Goal: Task Accomplishment & Management: Manage account settings

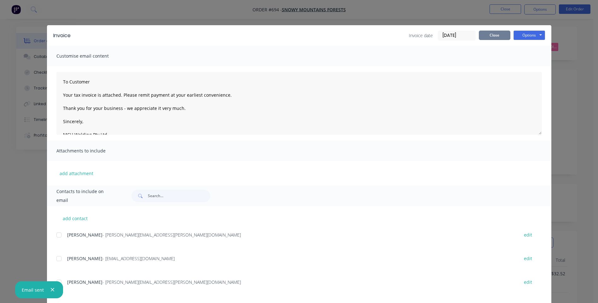
click at [485, 34] on button "Close" at bounding box center [495, 35] width 32 height 9
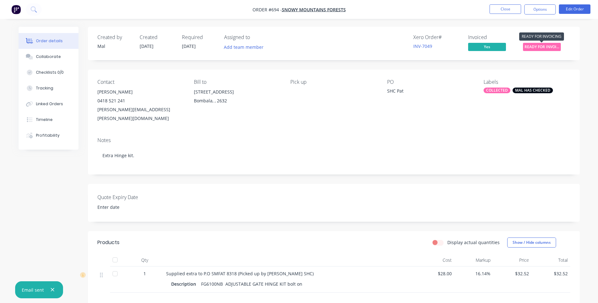
click at [544, 44] on span "READY FOR INVOI..." at bounding box center [542, 47] width 38 height 8
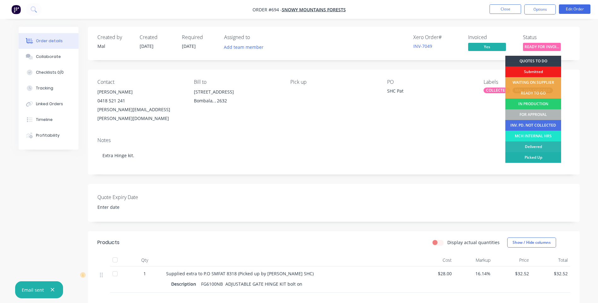
click at [533, 158] on div "Picked Up" at bounding box center [533, 157] width 56 height 11
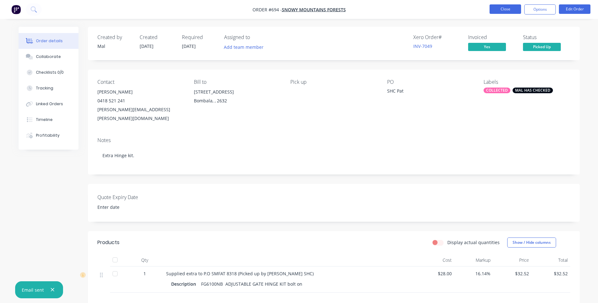
click at [505, 9] on button "Close" at bounding box center [505, 8] width 32 height 9
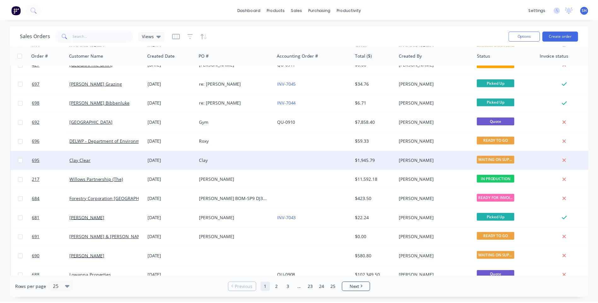
scroll to position [126, 0]
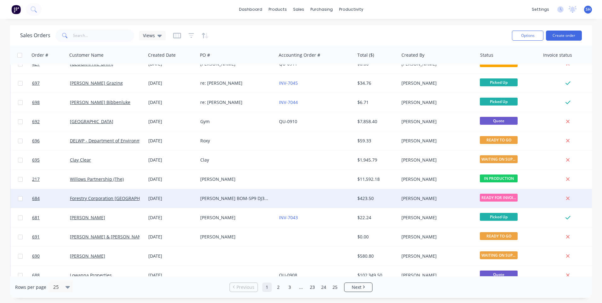
click at [275, 198] on div "[PERSON_NAME] BOM-SP9 DJ33GJ" at bounding box center [237, 198] width 78 height 19
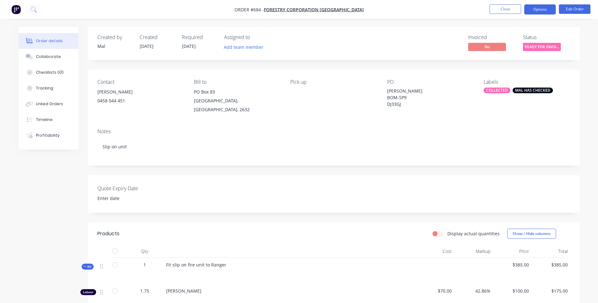
click at [540, 9] on button "Options" at bounding box center [540, 9] width 32 height 10
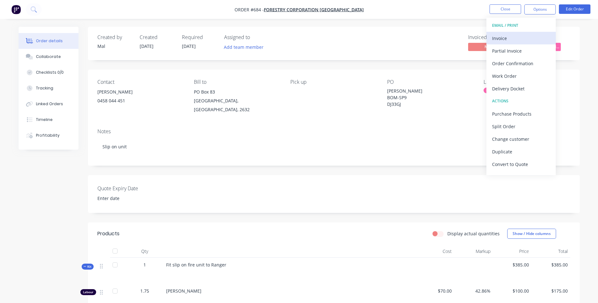
click at [503, 37] on div "Invoice" at bounding box center [521, 38] width 58 height 9
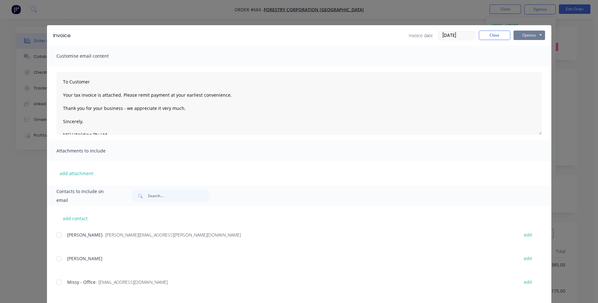
click at [527, 36] on button "Options" at bounding box center [529, 35] width 32 height 9
click at [527, 45] on button "Preview" at bounding box center [533, 46] width 40 height 10
click at [59, 283] on div at bounding box center [59, 282] width 13 height 13
click at [522, 36] on button "Options" at bounding box center [529, 35] width 32 height 9
click at [523, 66] on button "Email" at bounding box center [533, 67] width 40 height 10
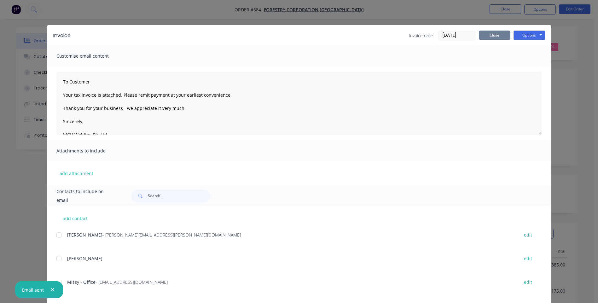
click at [488, 33] on button "Close" at bounding box center [495, 35] width 32 height 9
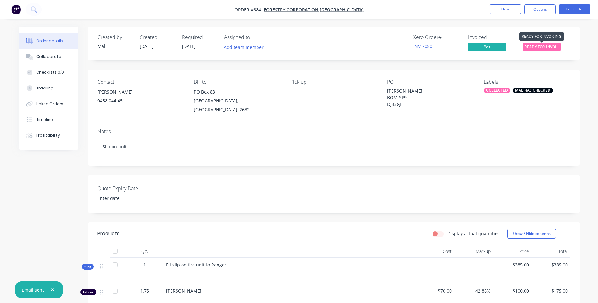
click at [536, 47] on span "READY FOR INVOI..." at bounding box center [542, 47] width 38 height 8
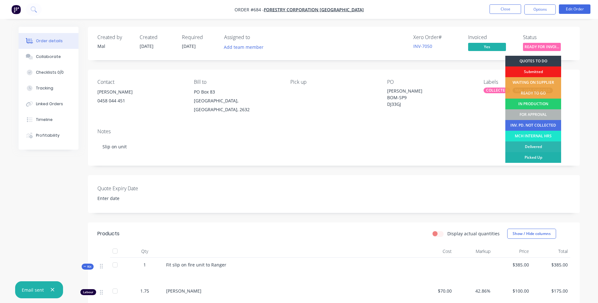
click at [533, 156] on div "Picked Up" at bounding box center [533, 157] width 56 height 11
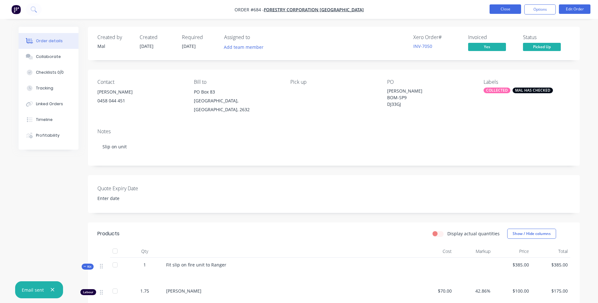
click at [503, 8] on button "Close" at bounding box center [505, 8] width 32 height 9
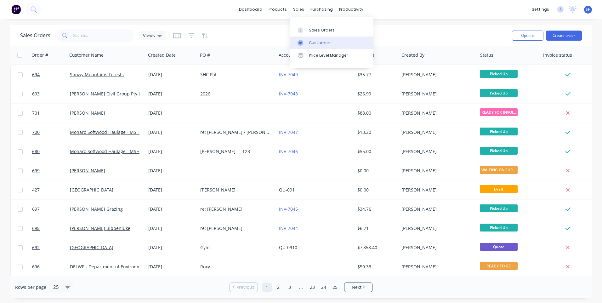
click at [321, 42] on div "Customers" at bounding box center [320, 43] width 23 height 6
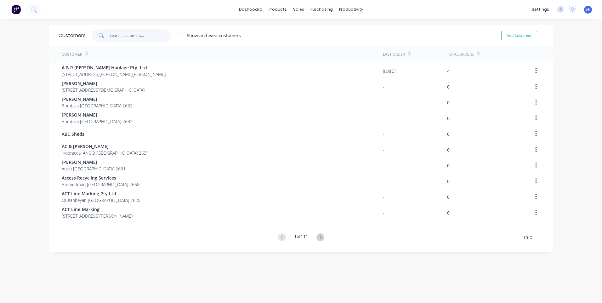
click at [124, 36] on input "text" at bounding box center [140, 35] width 61 height 13
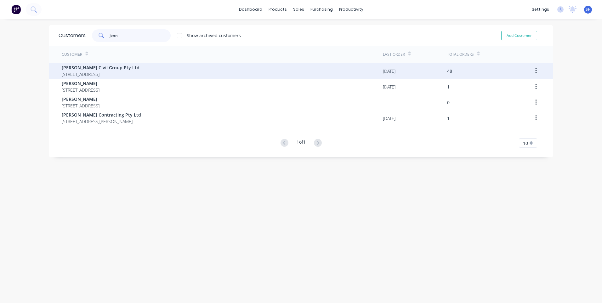
type input "jenn"
click at [94, 67] on span "[PERSON_NAME] Civil Group Pty Ltd" at bounding box center [101, 67] width 78 height 7
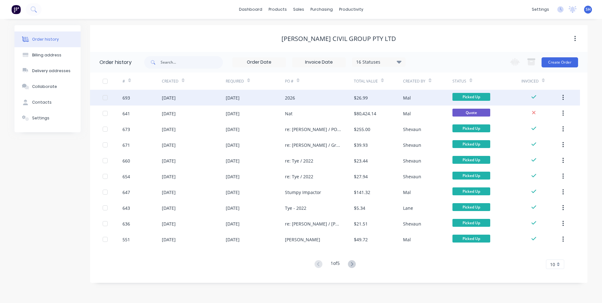
click at [305, 96] on div "2026" at bounding box center [319, 98] width 69 height 16
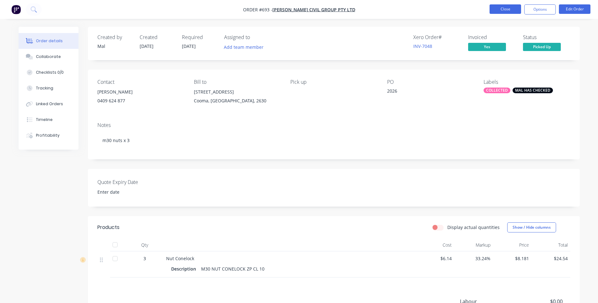
click at [500, 10] on button "Close" at bounding box center [505, 8] width 32 height 9
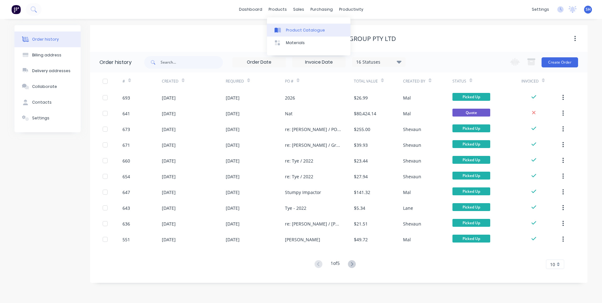
click at [292, 30] on div "Product Catalogue" at bounding box center [305, 30] width 39 height 6
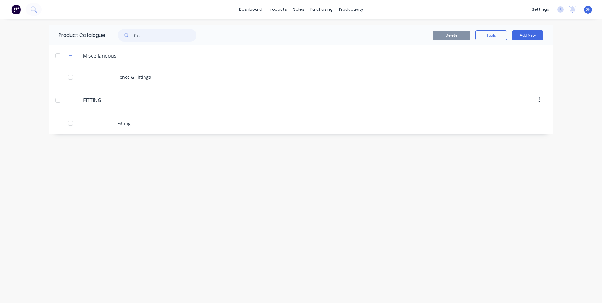
drag, startPoint x: 148, startPoint y: 37, endPoint x: 123, endPoint y: 32, distance: 25.0
click at [123, 32] on div "fitt" at bounding box center [157, 35] width 79 height 13
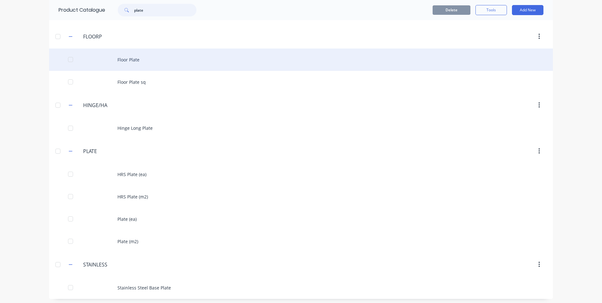
scroll to position [182, 0]
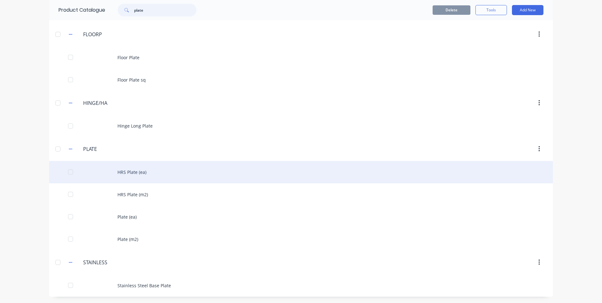
type input "plate"
click at [128, 170] on div "HRS Plate (ea)" at bounding box center [301, 172] width 504 height 22
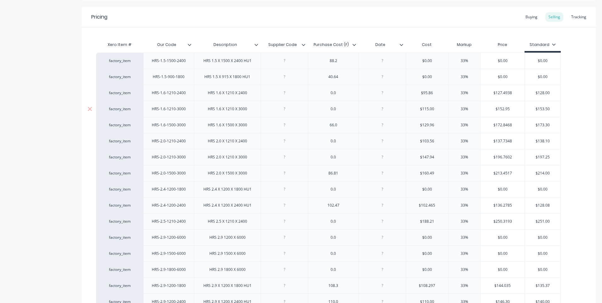
scroll to position [32, 0]
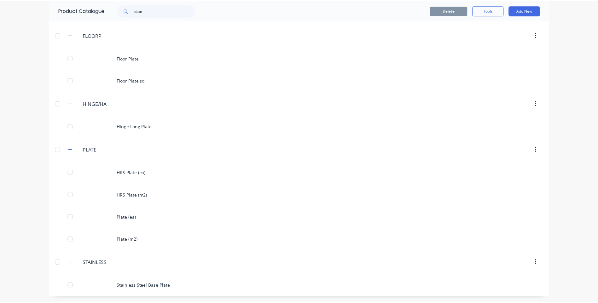
scroll to position [182, 0]
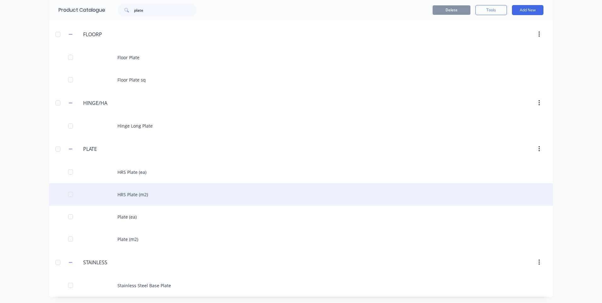
click at [134, 192] on div "HRS Plate (m2)" at bounding box center [301, 194] width 504 height 22
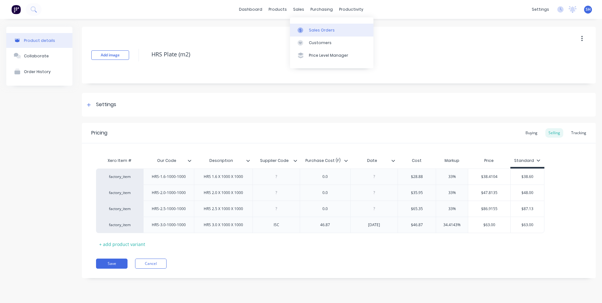
click at [320, 29] on div "Sales Orders" at bounding box center [322, 30] width 26 height 6
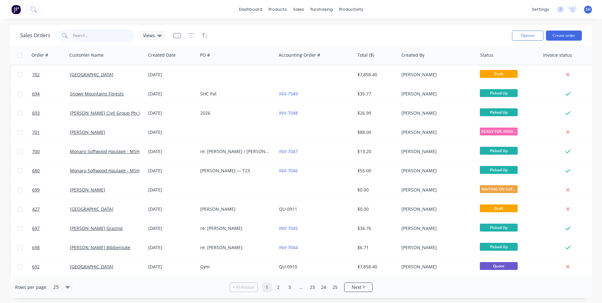
click at [88, 35] on input "text" at bounding box center [103, 35] width 61 height 13
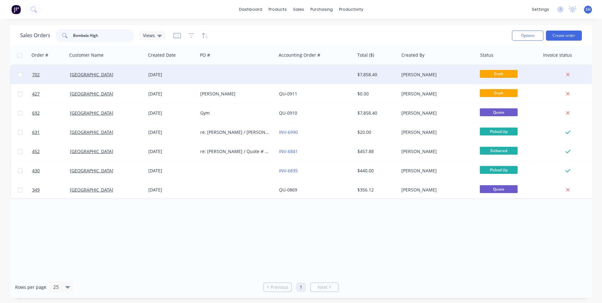
type input "Bombala High"
click at [499, 72] on span "Draft" at bounding box center [499, 74] width 38 height 8
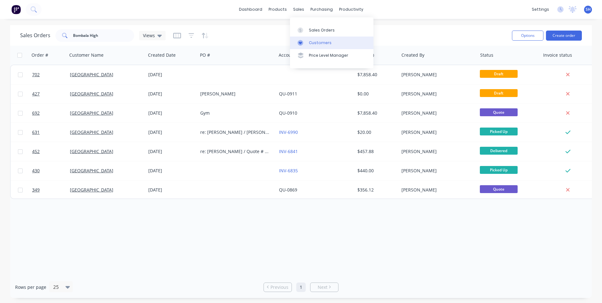
click at [321, 41] on div "Customers" at bounding box center [320, 43] width 23 height 6
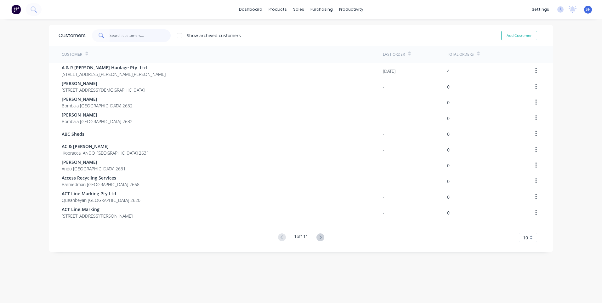
click at [121, 35] on input "text" at bounding box center [140, 35] width 61 height 13
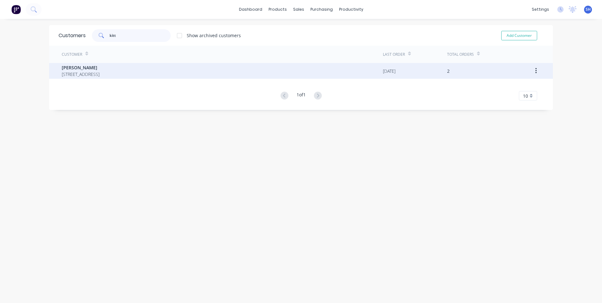
type input "kitt"
click at [80, 72] on span "[STREET_ADDRESS]" at bounding box center [81, 74] width 38 height 7
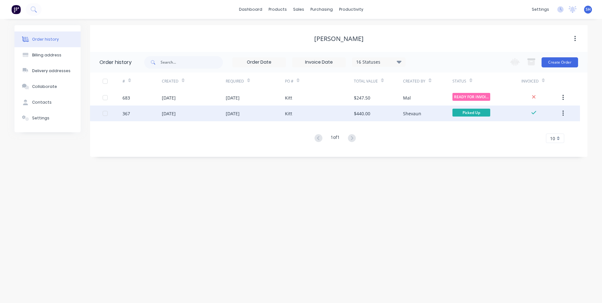
click at [320, 109] on div "Kitt" at bounding box center [319, 114] width 69 height 16
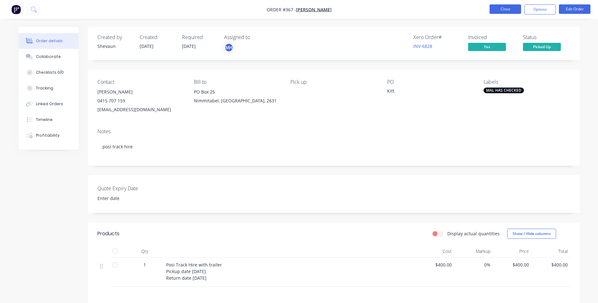
click at [505, 9] on button "Close" at bounding box center [505, 8] width 32 height 9
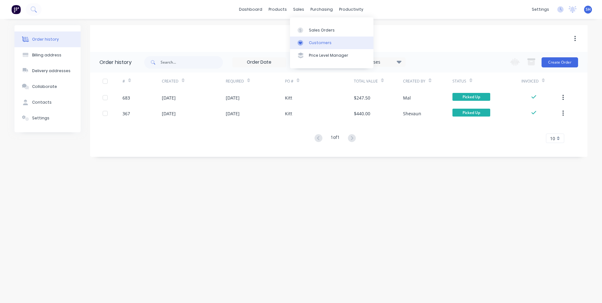
click at [319, 43] on div "Customers" at bounding box center [320, 43] width 23 height 6
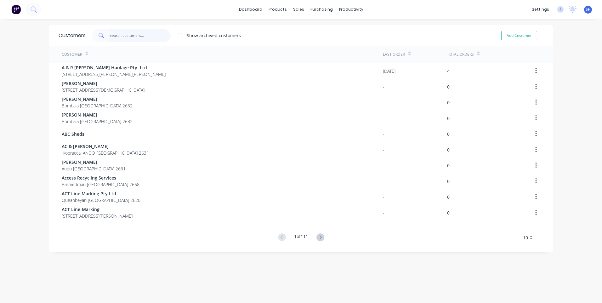
click at [125, 34] on input "text" at bounding box center [140, 35] width 61 height 13
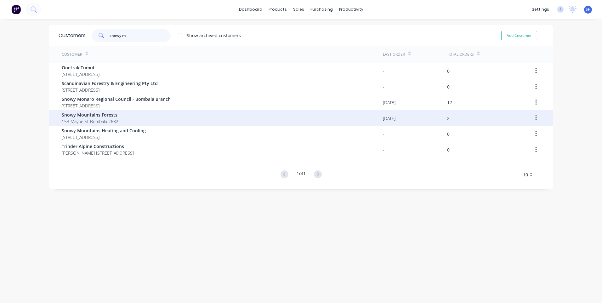
type input "snowy m"
click at [98, 115] on span "Snowy Mountains Forests" at bounding box center [90, 115] width 57 height 7
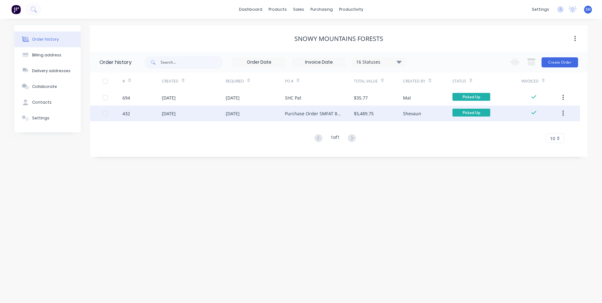
click at [264, 111] on div "[DATE]" at bounding box center [255, 114] width 59 height 16
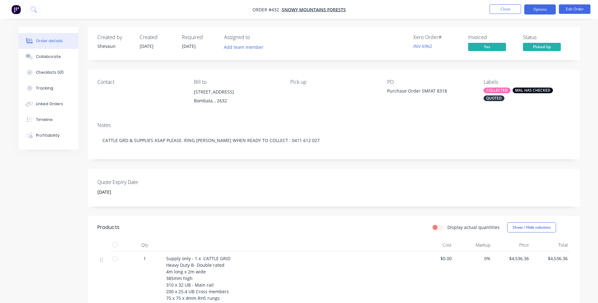
click at [540, 10] on button "Options" at bounding box center [540, 9] width 32 height 10
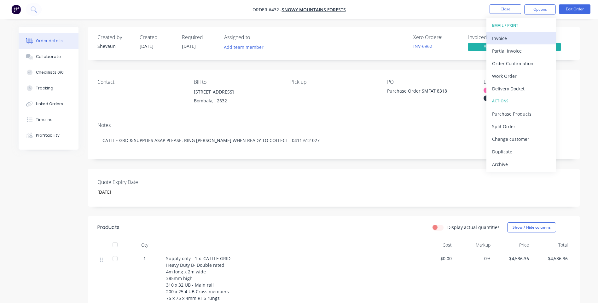
click at [497, 37] on div "Invoice" at bounding box center [521, 38] width 58 height 9
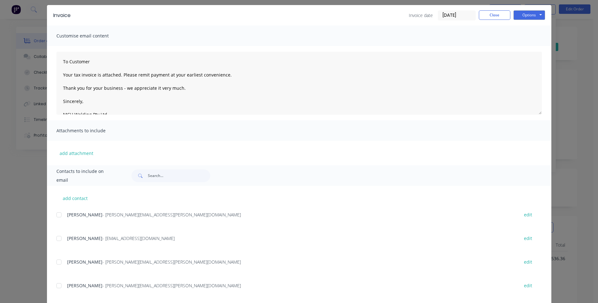
scroll to position [31, 0]
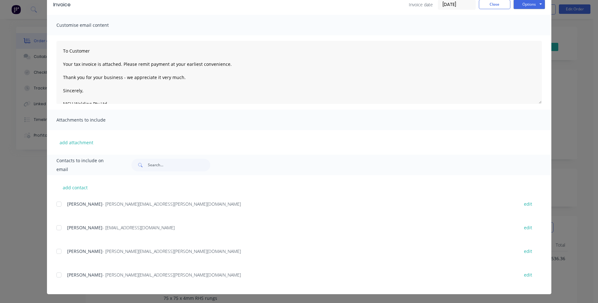
click at [57, 275] on div at bounding box center [59, 275] width 13 height 13
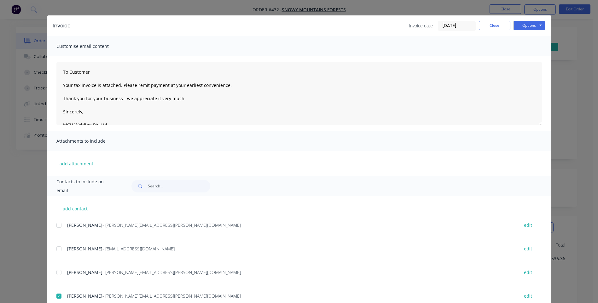
scroll to position [0, 0]
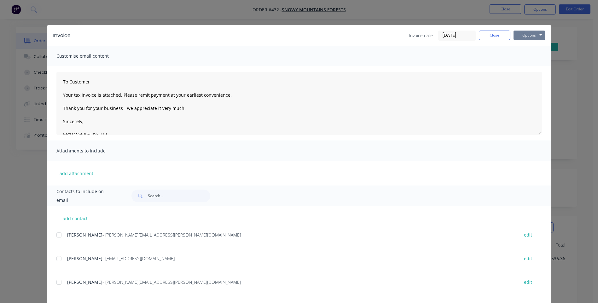
click at [528, 35] on button "Options" at bounding box center [529, 35] width 32 height 9
click at [527, 45] on button "Preview" at bounding box center [533, 46] width 40 height 10
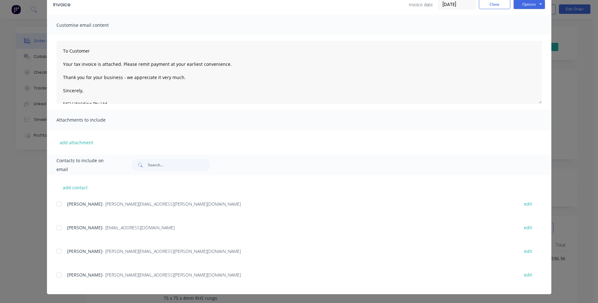
click at [54, 275] on div at bounding box center [59, 275] width 13 height 13
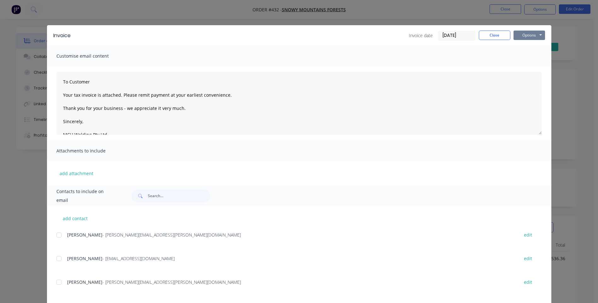
click at [528, 33] on button "Options" at bounding box center [529, 35] width 32 height 9
click at [523, 66] on button "Email" at bounding box center [533, 67] width 40 height 10
click at [490, 35] on button "Close" at bounding box center [495, 35] width 32 height 9
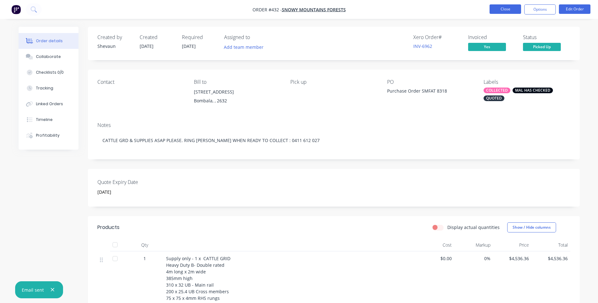
click at [508, 7] on button "Close" at bounding box center [505, 8] width 32 height 9
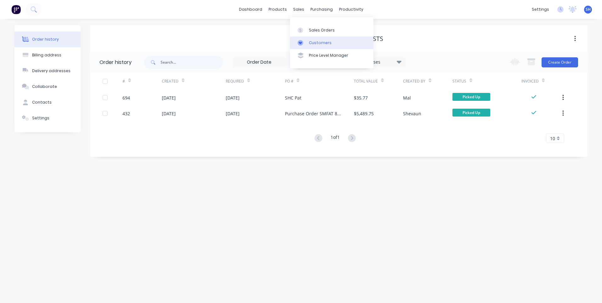
click at [316, 40] on div "Customers" at bounding box center [320, 43] width 23 height 6
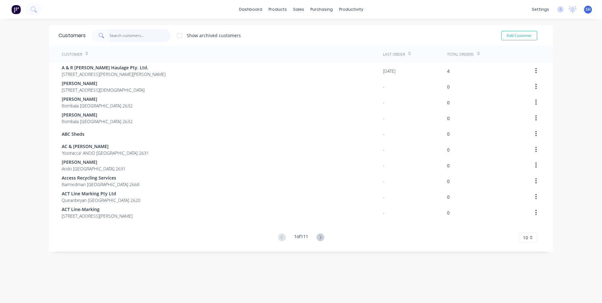
click at [116, 33] on input "text" at bounding box center [140, 35] width 61 height 13
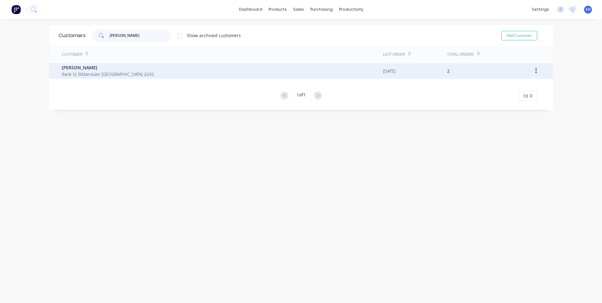
type input "[PERSON_NAME]"
click at [80, 70] on span "[PERSON_NAME]" at bounding box center [108, 67] width 92 height 7
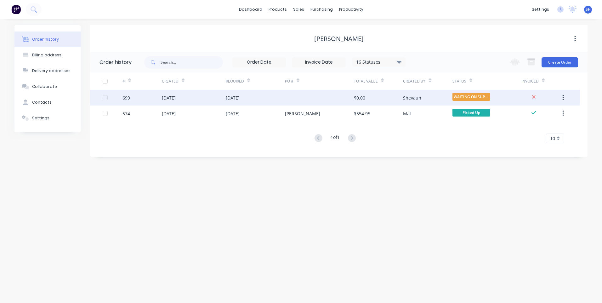
click at [201, 98] on div "[DATE]" at bounding box center [194, 98] width 64 height 16
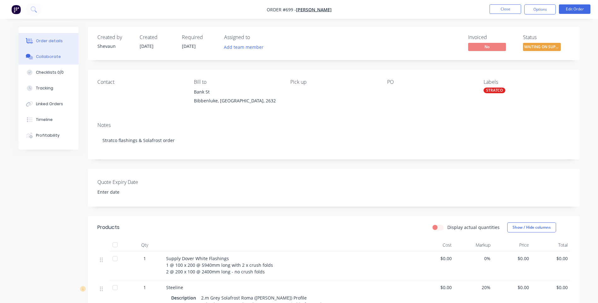
click at [46, 56] on div "Collaborate" at bounding box center [48, 57] width 25 height 6
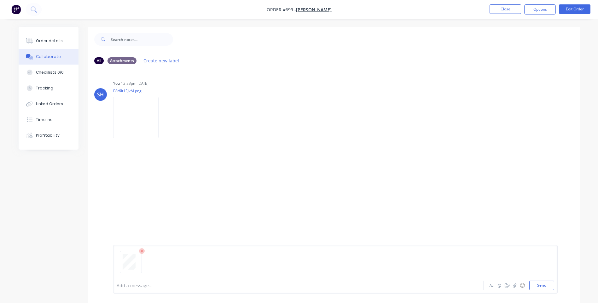
click at [123, 282] on div at bounding box center [281, 285] width 328 height 7
click at [536, 284] on button "Send" at bounding box center [541, 285] width 25 height 9
click at [135, 118] on img at bounding box center [135, 117] width 45 height 41
click at [277, 39] on div at bounding box center [376, 39] width 406 height 25
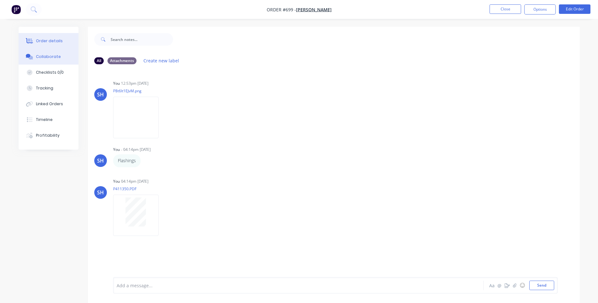
click at [49, 41] on div "Order details" at bounding box center [49, 41] width 27 height 6
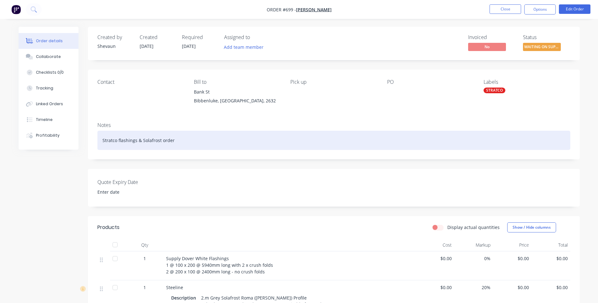
drag, startPoint x: 135, startPoint y: 139, endPoint x: 141, endPoint y: 140, distance: 5.4
click at [136, 139] on div "Stratco flashings & Solafrost order" at bounding box center [333, 140] width 473 height 19
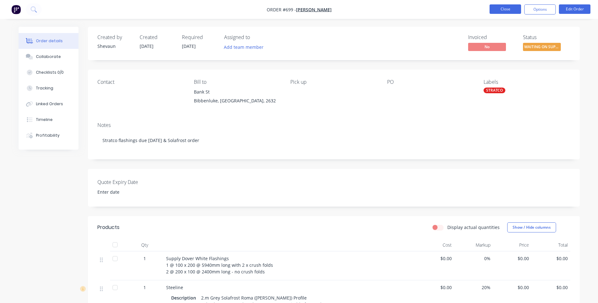
click at [500, 9] on button "Close" at bounding box center [505, 8] width 32 height 9
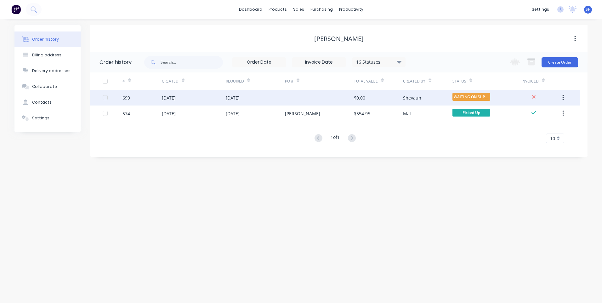
click at [277, 98] on div "[DATE]" at bounding box center [255, 98] width 59 height 16
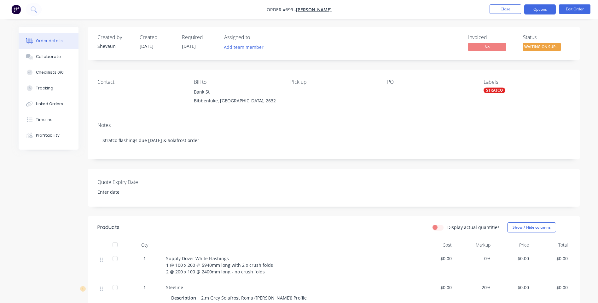
click at [536, 8] on button "Options" at bounding box center [540, 9] width 32 height 10
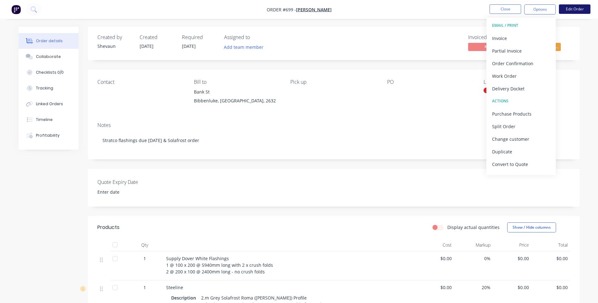
click at [577, 8] on button "Edit Order" at bounding box center [575, 8] width 32 height 9
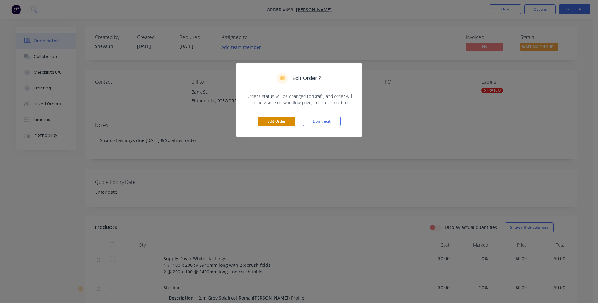
click at [279, 122] on button "Edit Order" at bounding box center [276, 121] width 38 height 9
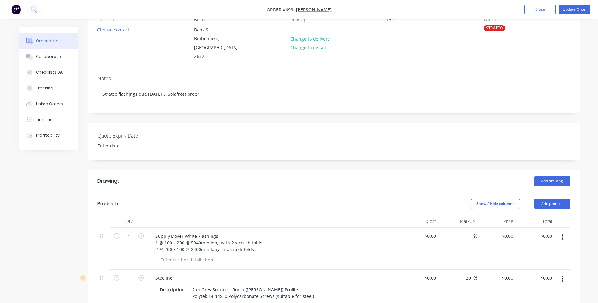
scroll to position [63, 0]
click at [438, 231] on input "0" at bounding box center [434, 235] width 7 height 9
type input "$115.11"
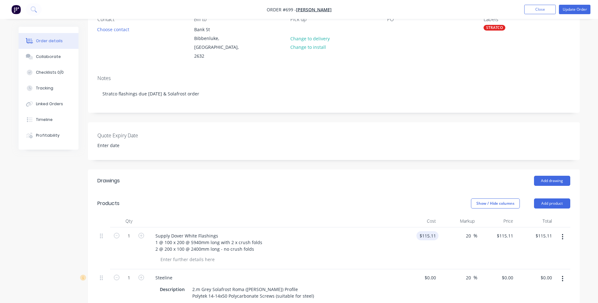
type input "20"
type input "138.132"
type input "$138.13"
click at [378, 176] on div "Add drawing" at bounding box center [384, 181] width 372 height 10
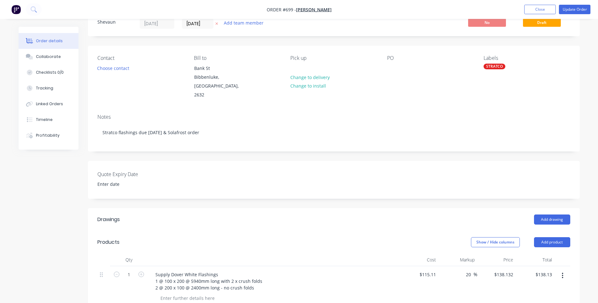
scroll to position [0, 0]
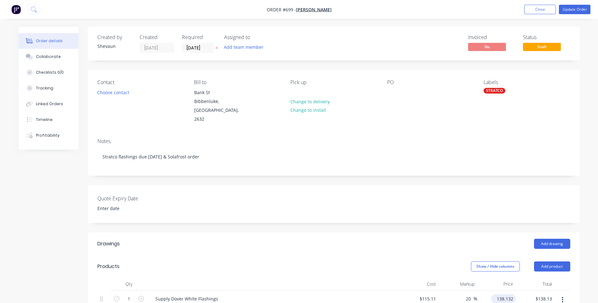
click at [513, 294] on input "138.132" at bounding box center [504, 298] width 22 height 9
click at [513, 294] on input "138.132" at bounding box center [506, 298] width 20 height 9
type input "138.14"
type input "20.01"
type input "$138.14"
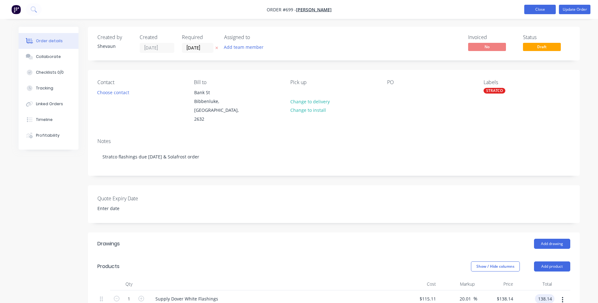
type input "$138.14"
click at [543, 49] on span "Draft" at bounding box center [542, 47] width 38 height 8
click at [577, 9] on button "Update Order" at bounding box center [575, 9] width 32 height 9
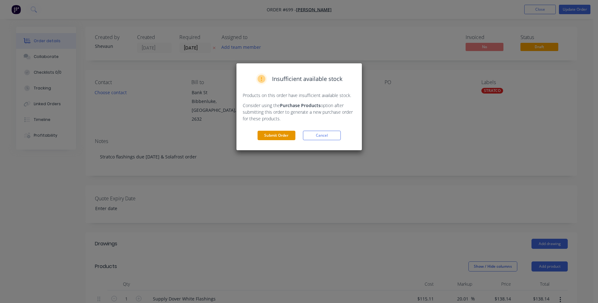
click at [276, 134] on button "Submit Order" at bounding box center [276, 135] width 38 height 9
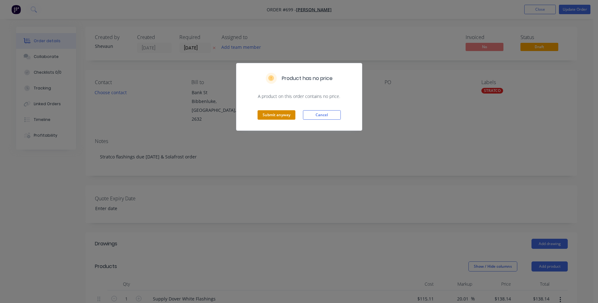
click at [279, 114] on button "Submit anyway" at bounding box center [276, 114] width 38 height 9
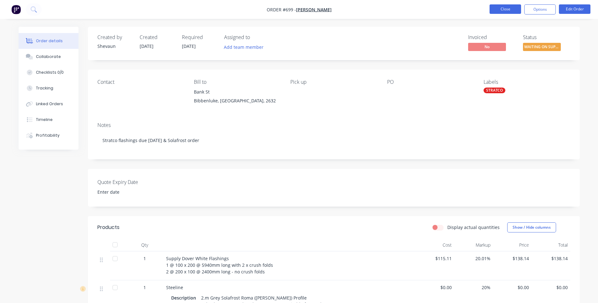
click at [503, 9] on button "Close" at bounding box center [505, 8] width 32 height 9
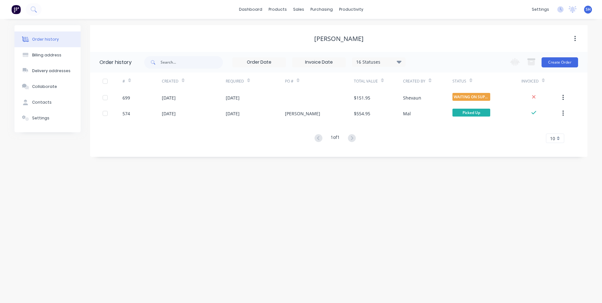
click at [168, 222] on div "Order history Billing address Delivery addresses Collaborate Contacts Settings …" at bounding box center [301, 161] width 602 height 284
click at [296, 29] on div "Product Catalogue" at bounding box center [305, 30] width 39 height 6
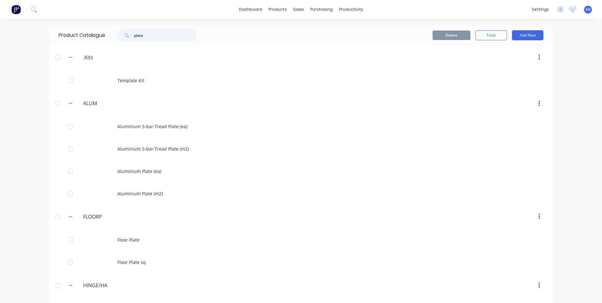
drag, startPoint x: 149, startPoint y: 35, endPoint x: 116, endPoint y: 30, distance: 33.4
click at [118, 30] on div "plate" at bounding box center [157, 35] width 79 height 13
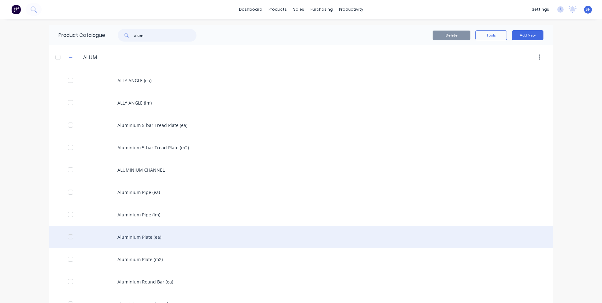
type input "alum"
click at [139, 236] on div "Aluminium Plate (ea)" at bounding box center [301, 237] width 504 height 22
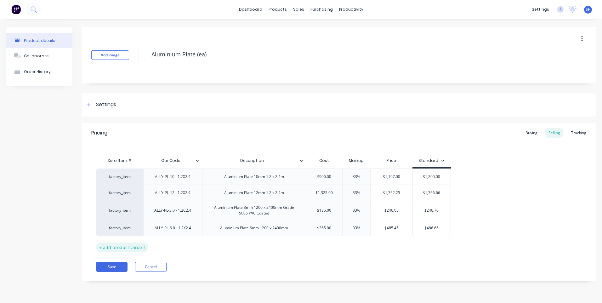
click at [126, 245] on div "+ add product variant" at bounding box center [122, 248] width 52 height 10
click at [171, 244] on div at bounding box center [173, 244] width 32 height 8
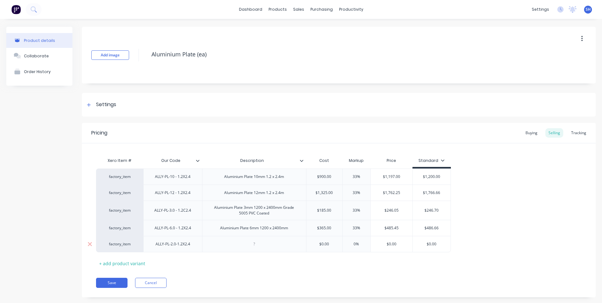
click at [255, 245] on div at bounding box center [254, 244] width 32 height 8
drag, startPoint x: 332, startPoint y: 244, endPoint x: 308, endPoint y: 243, distance: 23.7
click at [308, 243] on input "$0.00" at bounding box center [325, 244] width 36 height 6
type input "159.19"
type input "0"
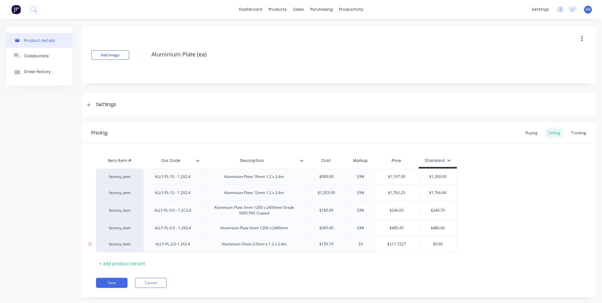
type input "33"
type input "$211.727"
drag, startPoint x: 448, startPoint y: 245, endPoint x: 421, endPoint y: 247, distance: 27.5
click at [421, 247] on div "$0.00 $0.00" at bounding box center [440, 244] width 38 height 16
drag, startPoint x: 138, startPoint y: 241, endPoint x: 139, endPoint y: 171, distance: 69.6
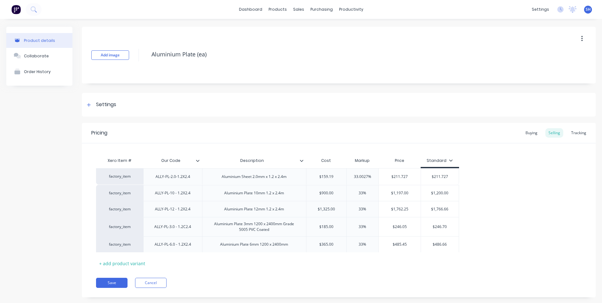
click at [139, 171] on div "factory_item ALLY-PL-10 - 1.2X2.4 Aluminium Plate 10mm 1.2 x 2.4m $900.00 33% $…" at bounding box center [339, 211] width 486 height 84
click at [301, 160] on icon at bounding box center [302, 161] width 4 height 4
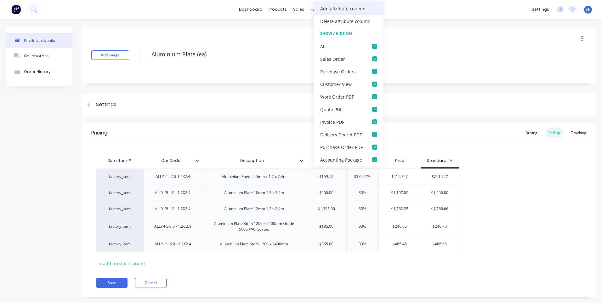
click at [335, 6] on div "Add attribute column" at bounding box center [342, 8] width 45 height 7
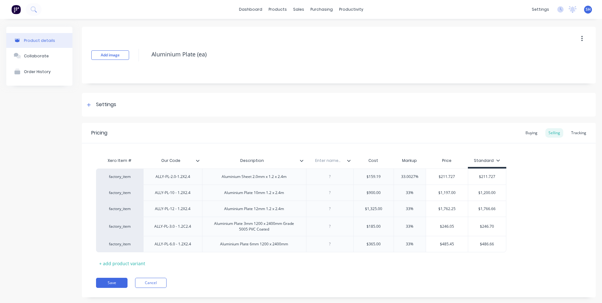
type input "211.727"
click at [329, 160] on input "text" at bounding box center [327, 161] width 43 height 6
type input "Date"
click at [330, 180] on div at bounding box center [330, 177] width 32 height 8
click at [112, 282] on button "Save" at bounding box center [112, 283] width 32 height 10
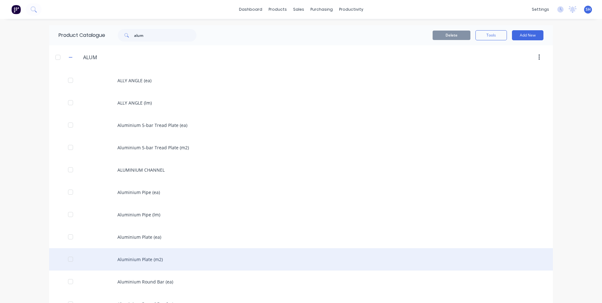
click at [140, 258] on div "Aluminium Plate (m2)" at bounding box center [301, 259] width 504 height 22
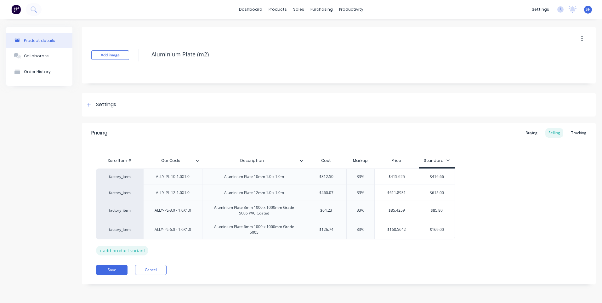
click at [131, 250] on div "+ add product variant" at bounding box center [122, 251] width 52 height 10
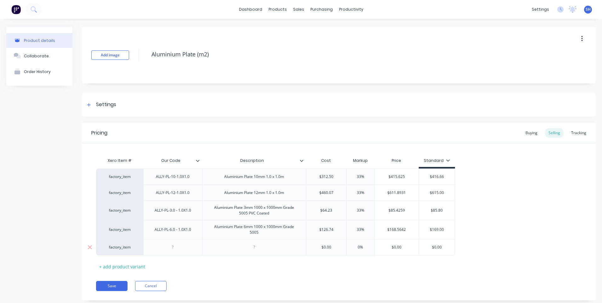
drag, startPoint x: 175, startPoint y: 249, endPoint x: 175, endPoint y: 255, distance: 5.7
click at [175, 250] on div at bounding box center [173, 247] width 32 height 8
click at [255, 249] on div at bounding box center [254, 247] width 32 height 8
drag, startPoint x: 334, startPoint y: 247, endPoint x: 318, endPoint y: 247, distance: 16.7
click at [318, 247] on input "$0.00" at bounding box center [327, 247] width 40 height 6
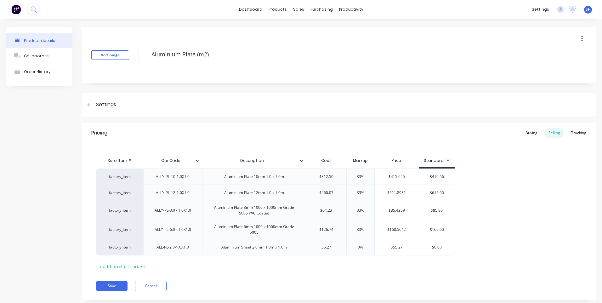
type input "55.27"
type input "0"
type input "33"
type input "$73.50"
drag, startPoint x: 451, startPoint y: 246, endPoint x: 422, endPoint y: 246, distance: 29.6
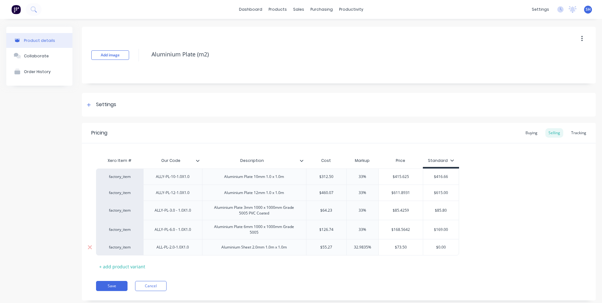
click at [422, 246] on div "factory_item ALL-PL-2.0-1.0X1.0 Aluminium Sheet 2.0mm 1.0m x 1.0m $55.27 55.27 …" at bounding box center [277, 247] width 363 height 16
type input "73.50"
click at [302, 164] on div "Description" at bounding box center [252, 161] width 100 height 16
type input "Description"
click at [302, 160] on icon at bounding box center [302, 161] width 4 height 4
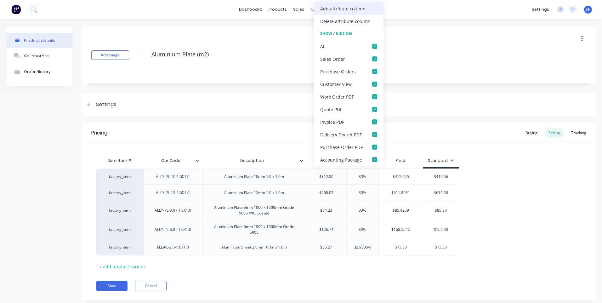
click at [340, 7] on div "Add attribute column" at bounding box center [342, 8] width 45 height 7
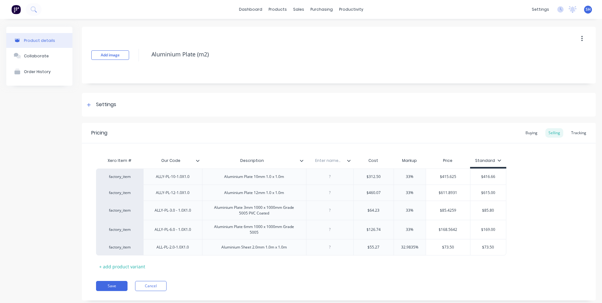
click at [329, 160] on input "text" at bounding box center [327, 161] width 43 height 6
type input "Date"
click at [331, 251] on div at bounding box center [329, 247] width 47 height 16
click at [330, 250] on div at bounding box center [330, 247] width 32 height 8
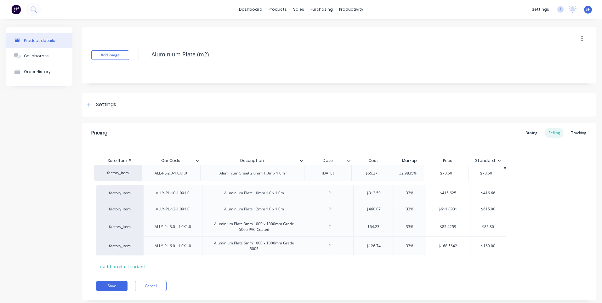
drag, startPoint x: 136, startPoint y: 244, endPoint x: 136, endPoint y: 166, distance: 77.2
click at [136, 166] on div "Xero Item # Our Code Description Date Cost Markup Price Standard factory_item A…" at bounding box center [339, 212] width 486 height 117
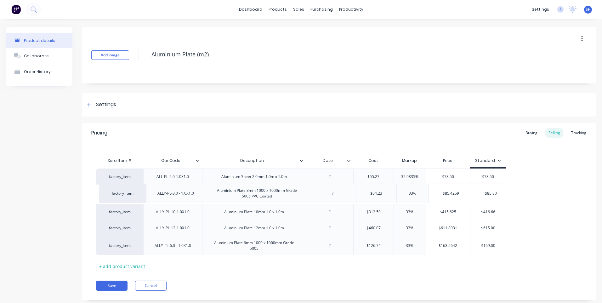
drag, startPoint x: 138, startPoint y: 224, endPoint x: 141, endPoint y: 189, distance: 35.1
click at [141, 189] on div "factory_item ALL-PL-2.0-1.0X1.0 Aluminium Sheet 2.0mm 1.0m x 1.0m $55.27 32.983…" at bounding box center [339, 212] width 486 height 87
drag, startPoint x: 138, startPoint y: 246, endPoint x: 139, endPoint y: 206, distance: 39.7
click at [139, 206] on div "factory_item ALL-PL-2.0-1.0X1.0 Aluminium Sheet 2.0mm 1.0m x 1.0m $55.27 32.983…" at bounding box center [339, 212] width 486 height 87
click at [330, 179] on div at bounding box center [330, 177] width 32 height 8
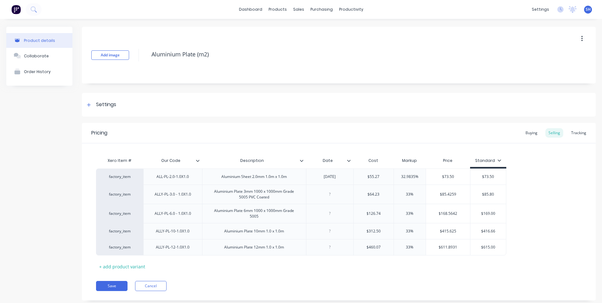
click at [261, 280] on div "Pricing Buying Selling Tracking Xero Item # Our Code Description Date Cost Mark…" at bounding box center [339, 212] width 514 height 178
click at [112, 284] on button "Save" at bounding box center [112, 286] width 32 height 10
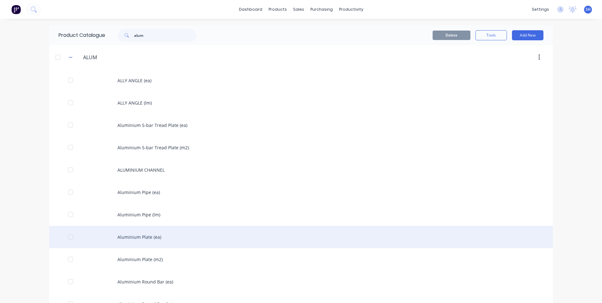
click at [140, 236] on div "Aluminium Plate (ea)" at bounding box center [301, 237] width 504 height 22
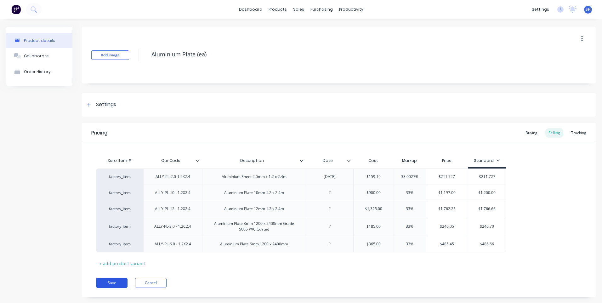
click at [113, 279] on button "Save" at bounding box center [112, 283] width 32 height 10
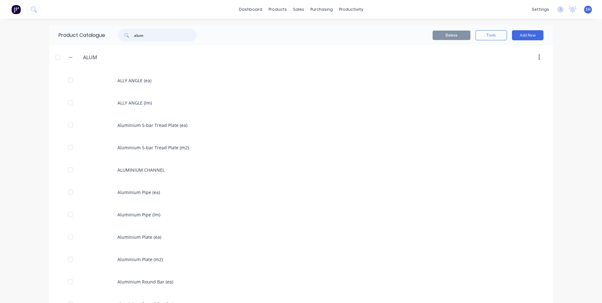
drag, startPoint x: 148, startPoint y: 33, endPoint x: 114, endPoint y: 37, distance: 34.6
click at [114, 37] on div "alum" at bounding box center [154, 35] width 85 height 13
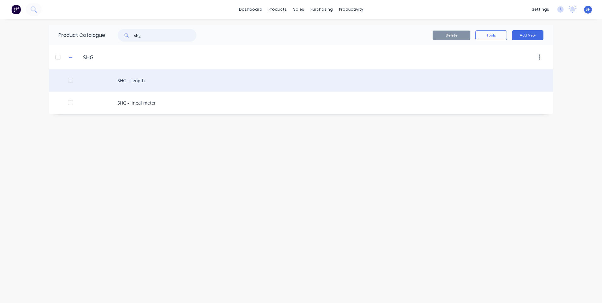
type input "shg"
click at [132, 79] on div "SHG - Length" at bounding box center [301, 80] width 504 height 22
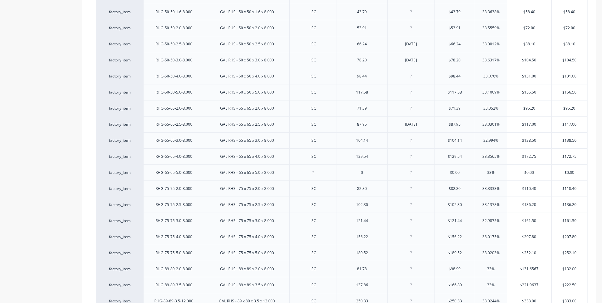
scroll to position [473, 0]
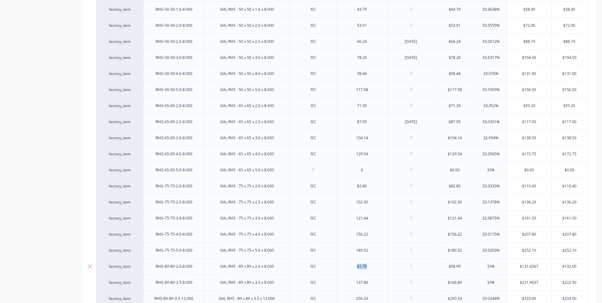
drag, startPoint x: 372, startPoint y: 267, endPoint x: 349, endPoint y: 270, distance: 23.4
click at [349, 270] on div "81.78" at bounding box center [363, 266] width 32 height 8
type input "$98.99"
type input "33%"
type input "$131.65"
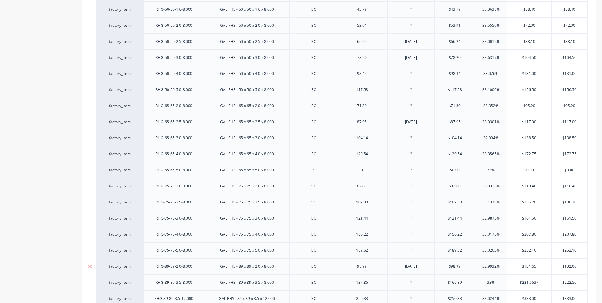
type input "$132.00"
click at [579, 265] on input "$132.00" at bounding box center [570, 267] width 36 height 6
drag, startPoint x: 538, startPoint y: 267, endPoint x: 506, endPoint y: 269, distance: 31.9
click at [506, 269] on div "factory_item RHG-89-89-2.0-8.000 GAL RHS - 89 x 89 x 2.0 x 8.000 ISC 98.99 [DAT…" at bounding box center [342, 266] width 492 height 16
type input "132.00"
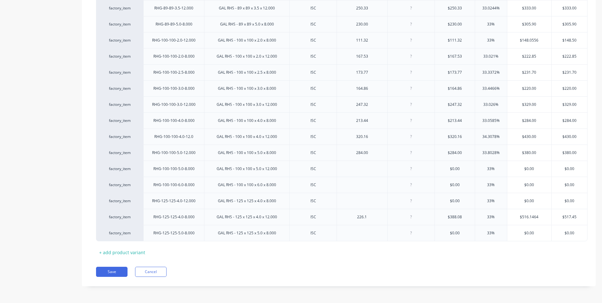
scroll to position [764, 0]
click at [116, 272] on button "Save" at bounding box center [112, 271] width 32 height 10
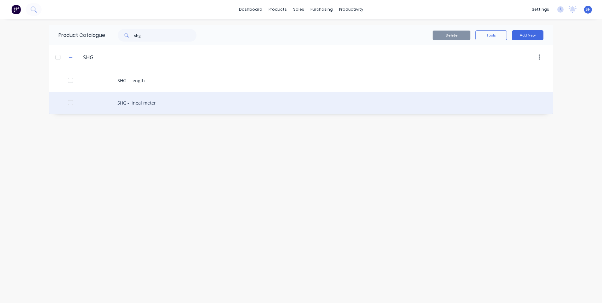
click at [138, 102] on div "SHG - lineal meter" at bounding box center [301, 103] width 504 height 22
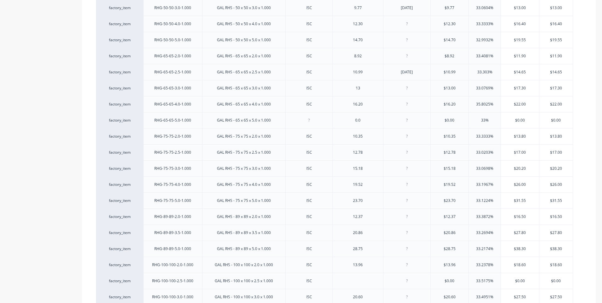
scroll to position [536, 0]
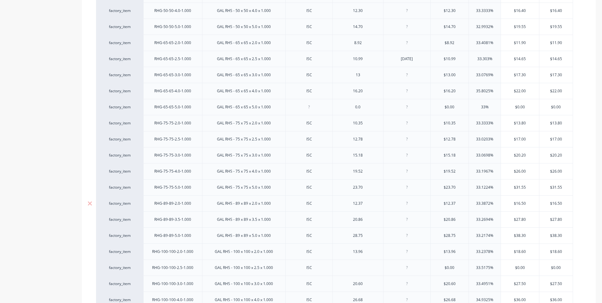
click at [408, 207] on div at bounding box center [407, 203] width 32 height 8
type input "$12.37"
type input "33.3872%"
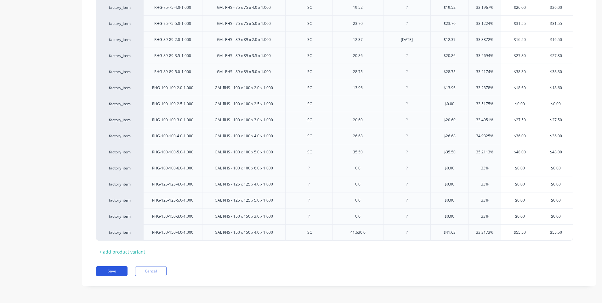
click at [113, 269] on button "Save" at bounding box center [112, 271] width 32 height 10
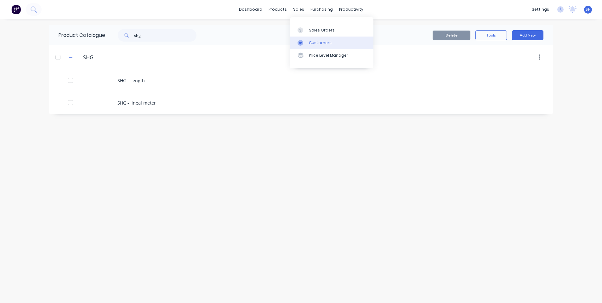
click at [317, 41] on div "Customers" at bounding box center [320, 43] width 23 height 6
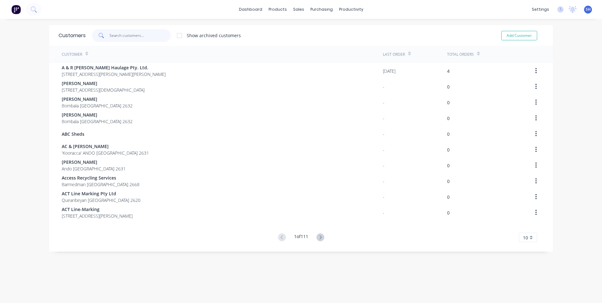
click at [111, 33] on input "text" at bounding box center [140, 35] width 61 height 13
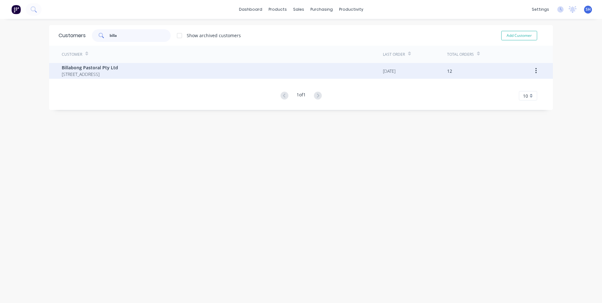
type input "billa"
click at [94, 67] on span "Billabong Pastoral Pty Ltd" at bounding box center [90, 67] width 56 height 7
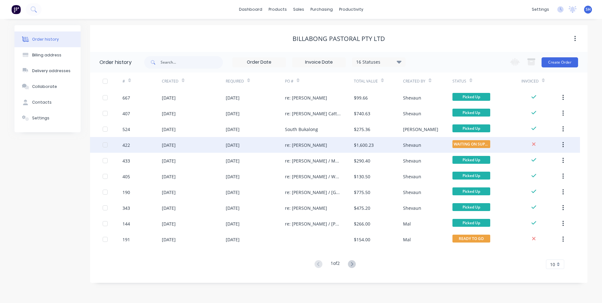
click at [336, 143] on div "re: [PERSON_NAME]" at bounding box center [319, 145] width 69 height 16
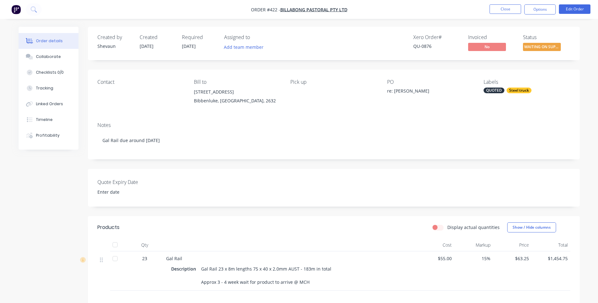
click at [16, 8] on img "button" at bounding box center [15, 9] width 9 height 9
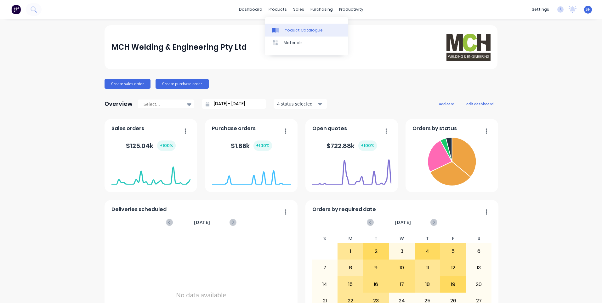
click at [296, 29] on div "Product Catalogue" at bounding box center [303, 30] width 39 height 6
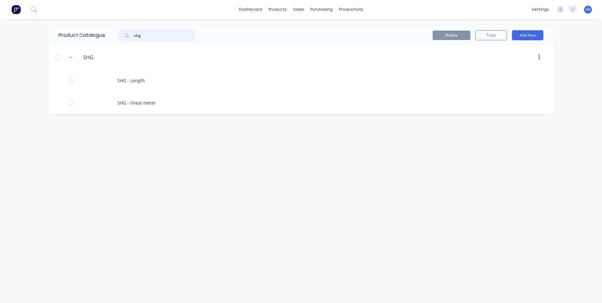
drag, startPoint x: 146, startPoint y: 34, endPoint x: 121, endPoint y: 36, distance: 25.3
click at [121, 36] on div "shg" at bounding box center [157, 35] width 79 height 13
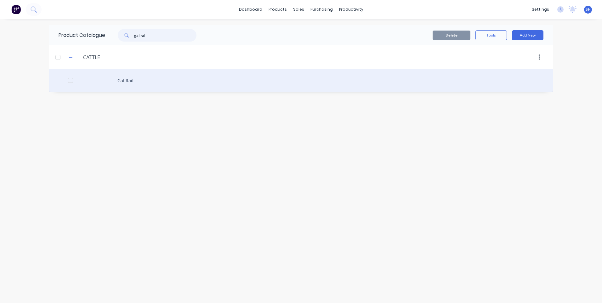
type input "gal rai"
click at [126, 81] on div "Gal Rail" at bounding box center [301, 80] width 504 height 22
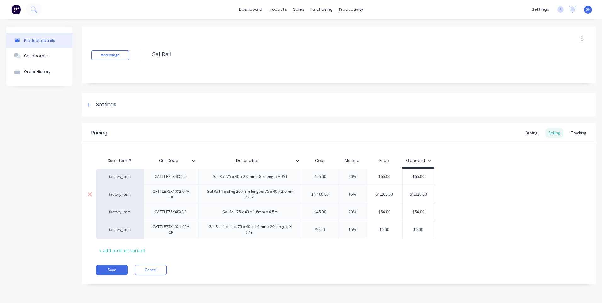
click at [240, 194] on div "Gal Rail 1 x sling 20 x 8m lengths 75 x 40 x 2.0mm AUST" at bounding box center [250, 194] width 99 height 14
click at [298, 162] on icon at bounding box center [297, 161] width 3 height 2
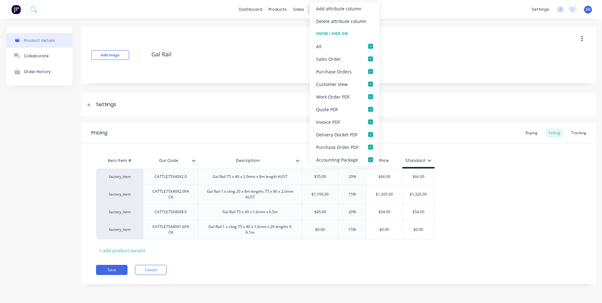
click at [333, 7] on div "Add attribute column" at bounding box center [338, 8] width 45 height 7
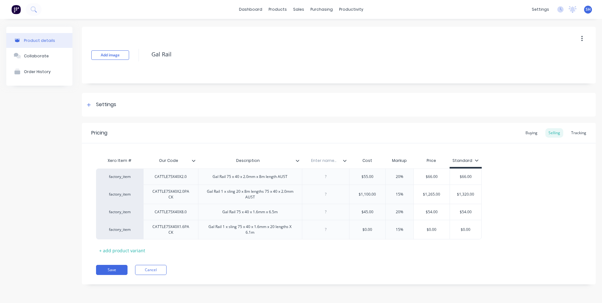
click at [323, 161] on input "text" at bounding box center [323, 161] width 43 height 6
type input "Date"
click at [326, 178] on div at bounding box center [326, 177] width 32 height 8
click at [354, 277] on div "Pricing Buying Selling Tracking Xero Item # Our Code Description Date Cost Mark…" at bounding box center [339, 204] width 514 height 162
click at [116, 267] on button "Save" at bounding box center [112, 270] width 32 height 10
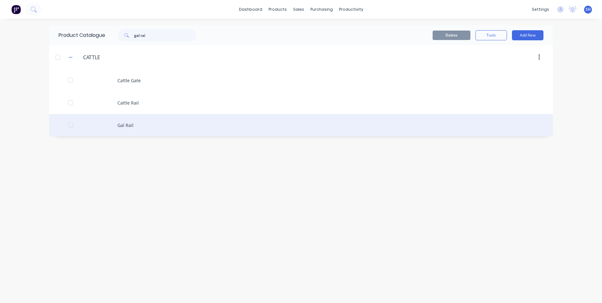
click at [130, 124] on div "Gal Rail" at bounding box center [301, 125] width 504 height 22
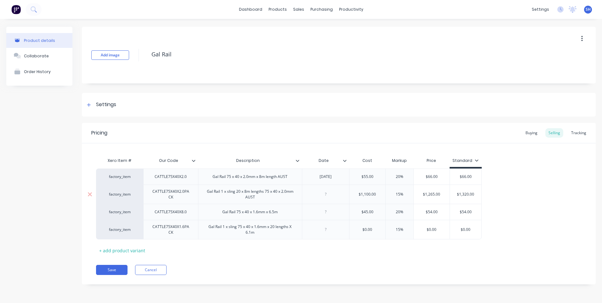
click at [326, 197] on div at bounding box center [326, 194] width 32 height 8
click at [306, 265] on div "Save Cancel" at bounding box center [346, 270] width 500 height 10
click at [117, 268] on button "Save" at bounding box center [112, 270] width 32 height 10
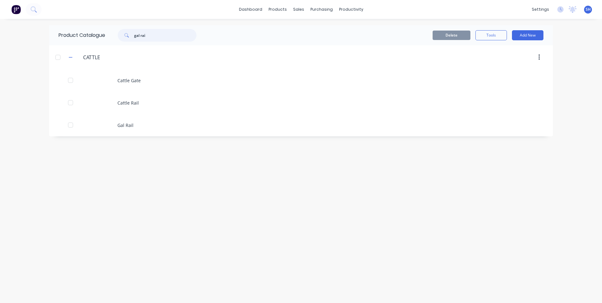
drag, startPoint x: 152, startPoint y: 36, endPoint x: 122, endPoint y: 37, distance: 30.2
click at [122, 37] on div "gal rai" at bounding box center [157, 35] width 79 height 13
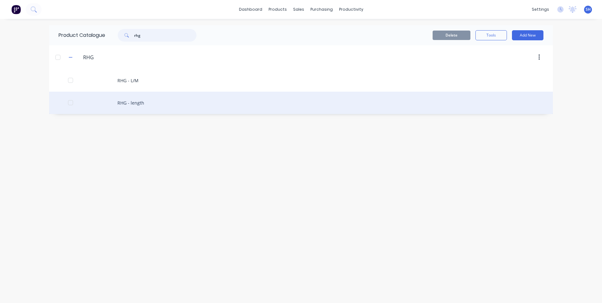
type input "rhg"
click at [135, 102] on div "RHG - length" at bounding box center [301, 103] width 504 height 22
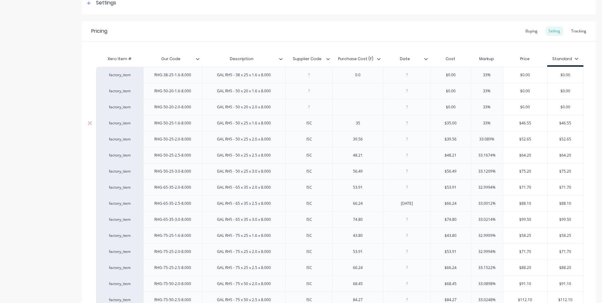
scroll to position [126, 0]
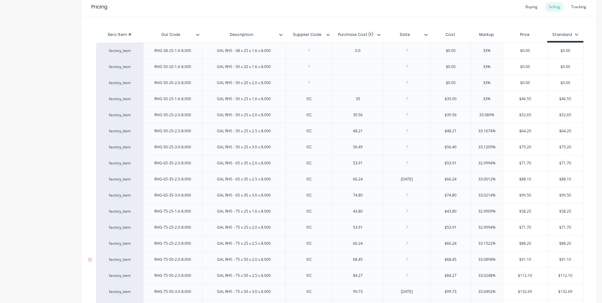
click at [408, 262] on div at bounding box center [407, 260] width 32 height 8
click at [464, 261] on input "text" at bounding box center [451, 260] width 40 height 6
type input "$68.45"
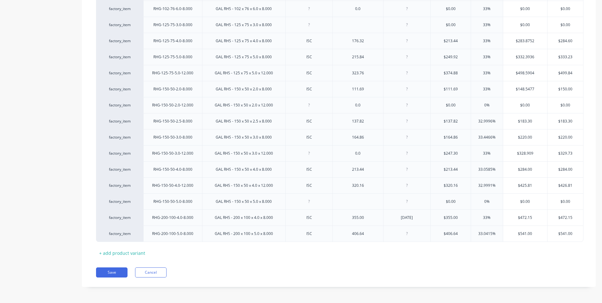
scroll to position [587, 0]
click at [115, 270] on button "Save" at bounding box center [112, 271] width 32 height 10
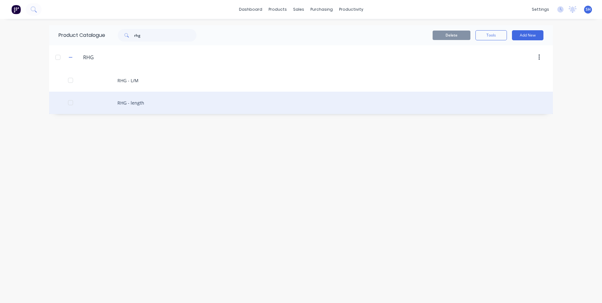
click at [134, 101] on div "RHG - length" at bounding box center [301, 103] width 504 height 22
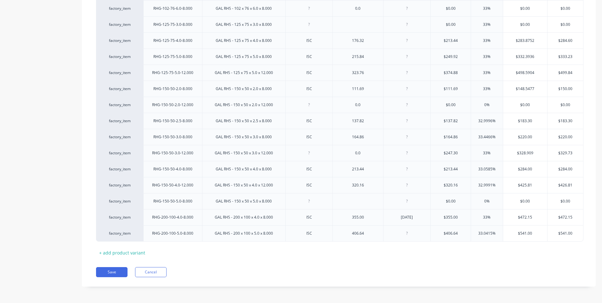
scroll to position [587, 0]
click at [117, 270] on button "Save" at bounding box center [112, 271] width 32 height 10
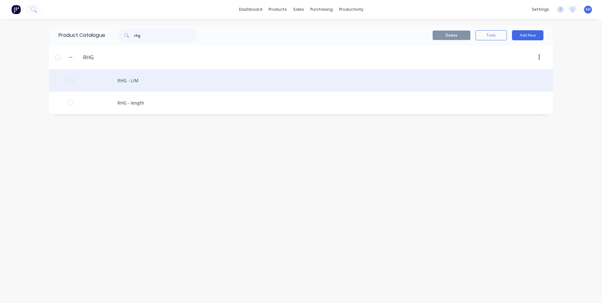
click at [125, 77] on div "RHG - L/M" at bounding box center [301, 80] width 504 height 22
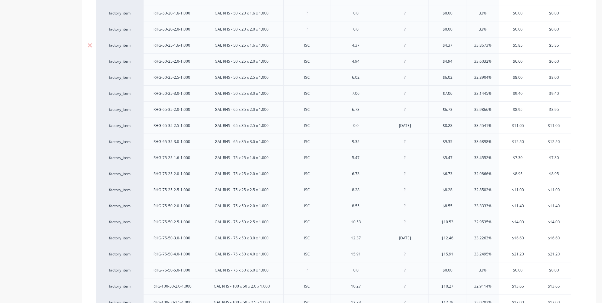
scroll to position [189, 0]
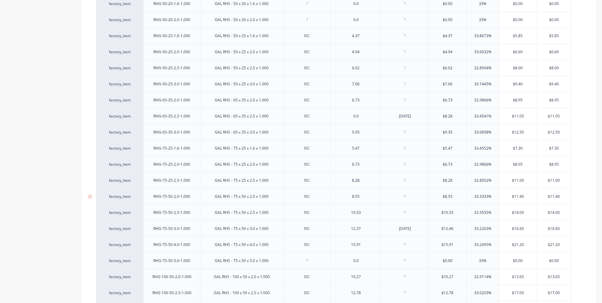
click at [361, 198] on div "8.55" at bounding box center [356, 196] width 32 height 8
click at [406, 199] on div at bounding box center [405, 196] width 32 height 8
type input "$8.55"
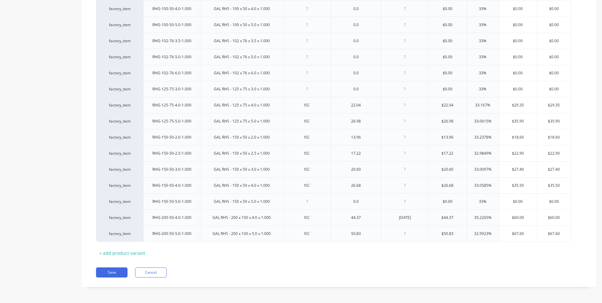
scroll to position [507, 0]
click at [112, 270] on button "Save" at bounding box center [112, 271] width 32 height 10
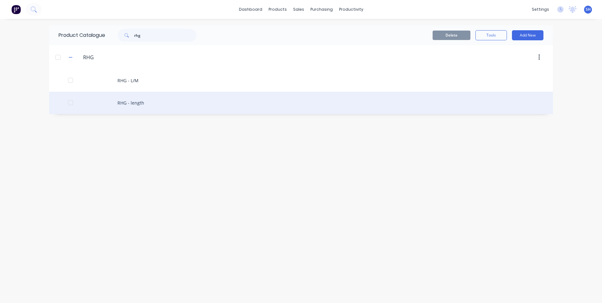
click at [134, 102] on div "RHG - length" at bounding box center [301, 103] width 504 height 22
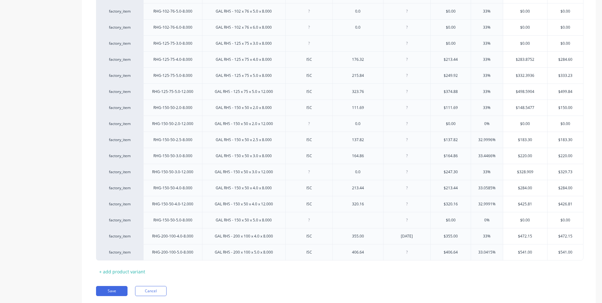
scroll to position [587, 0]
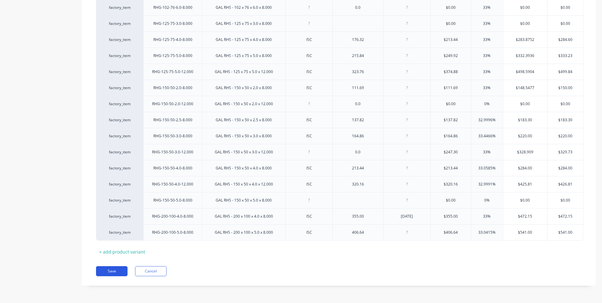
click at [115, 271] on button "Save" at bounding box center [112, 271] width 32 height 10
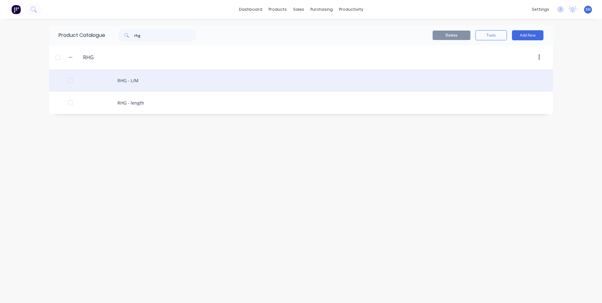
click at [133, 81] on div "RHG - L/M" at bounding box center [301, 80] width 504 height 22
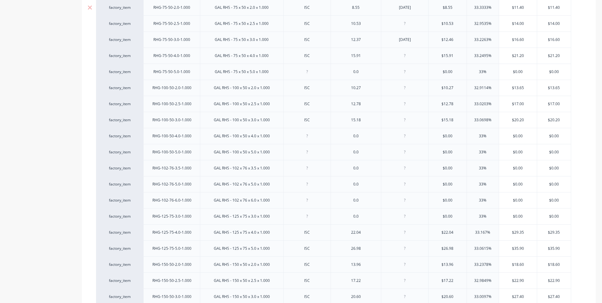
scroll to position [507, 0]
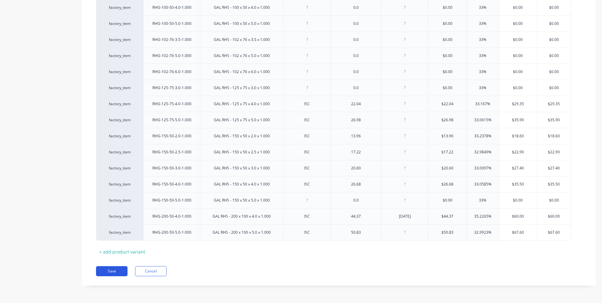
click at [112, 269] on button "Save" at bounding box center [112, 271] width 32 height 10
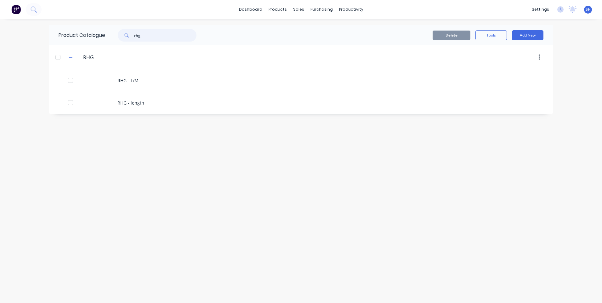
drag, startPoint x: 145, startPoint y: 37, endPoint x: 118, endPoint y: 36, distance: 26.8
click at [118, 36] on div "rhg" at bounding box center [154, 35] width 85 height 13
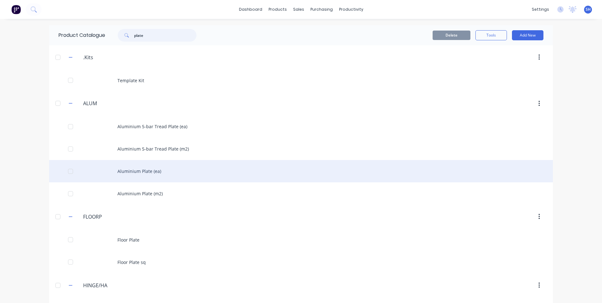
type input "plate"
click at [143, 171] on div "Aluminium Plate (ea)" at bounding box center [301, 171] width 504 height 22
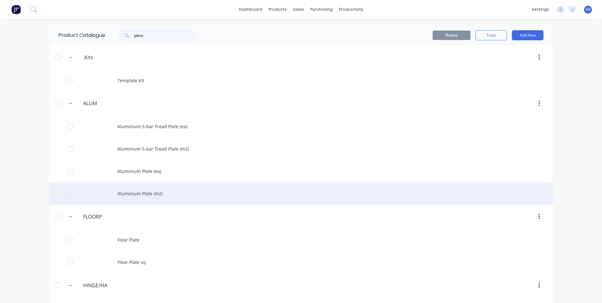
click at [147, 193] on div "Aluminium Plate (m2)" at bounding box center [301, 193] width 504 height 22
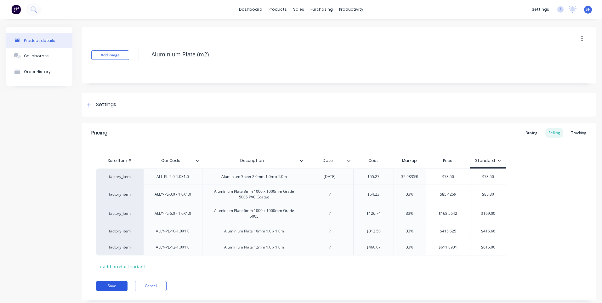
click at [116, 285] on button "Save" at bounding box center [112, 286] width 32 height 10
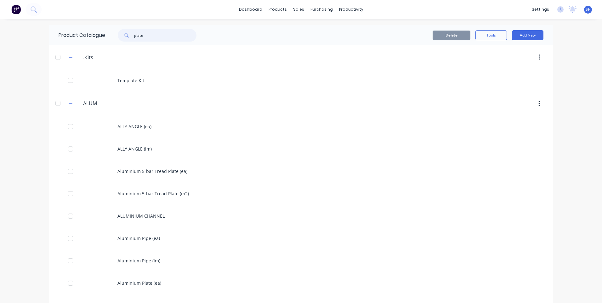
drag, startPoint x: 152, startPoint y: 35, endPoint x: 105, endPoint y: 36, distance: 47.0
click at [105, 36] on div "plate" at bounding box center [155, 35] width 101 height 13
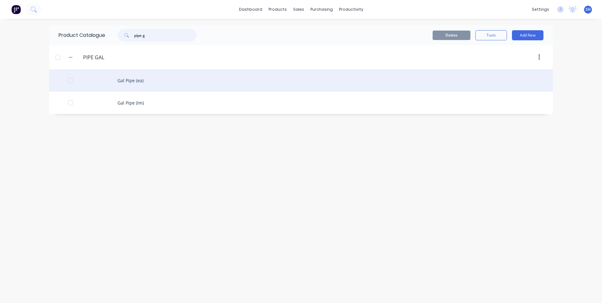
type input "pipe g"
click at [130, 78] on div "Gal Pipe (ea)" at bounding box center [301, 80] width 504 height 22
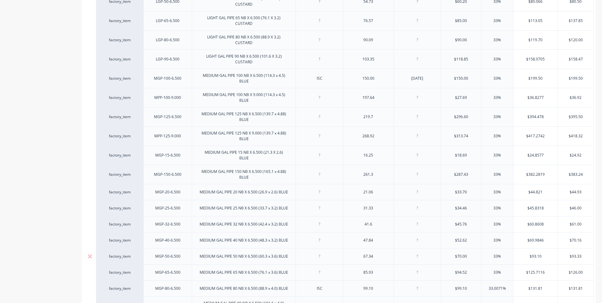
scroll to position [693, 0]
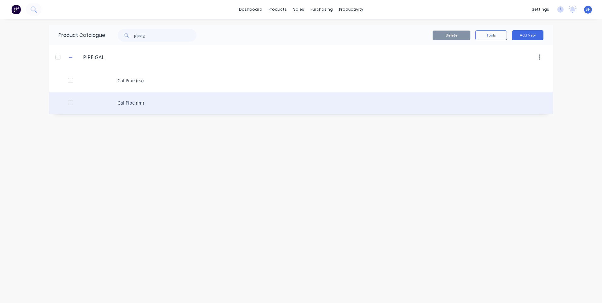
click at [128, 103] on div "Gal Pipe (lm)" at bounding box center [301, 103] width 504 height 22
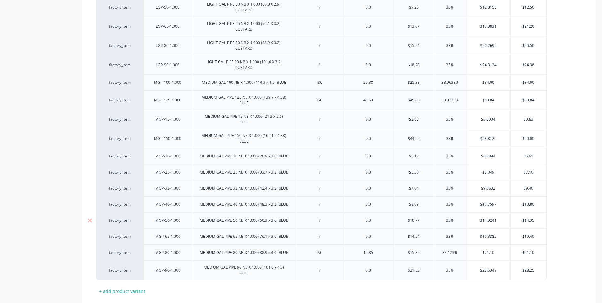
scroll to position [695, 0]
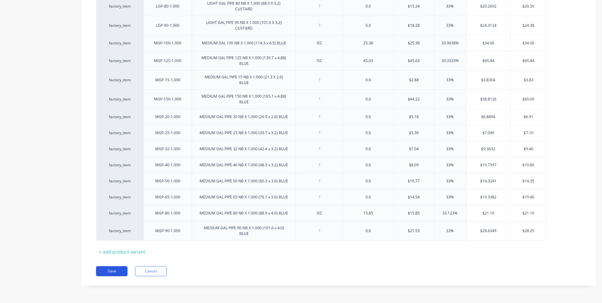
click at [110, 270] on button "Save" at bounding box center [112, 271] width 32 height 10
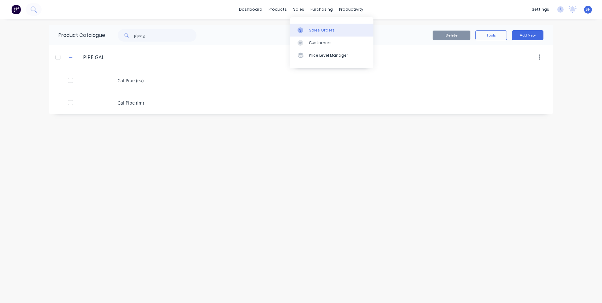
click at [322, 28] on div "Sales Orders" at bounding box center [322, 30] width 26 height 6
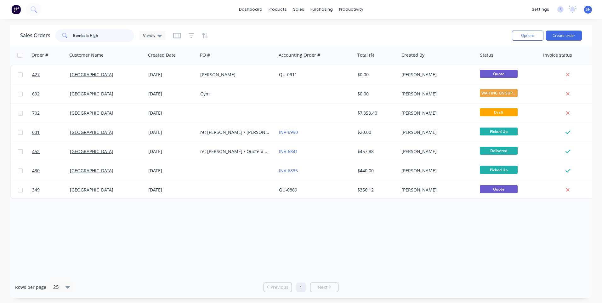
drag, startPoint x: 99, startPoint y: 36, endPoint x: 59, endPoint y: 36, distance: 39.7
click at [59, 36] on div "Bombala High" at bounding box center [94, 35] width 79 height 13
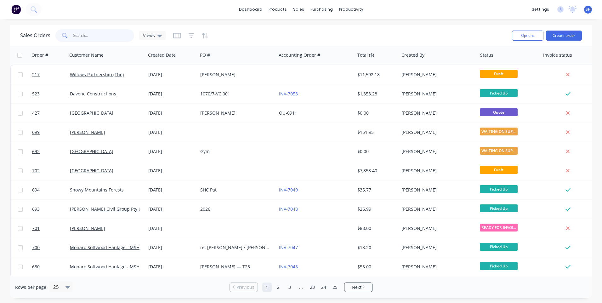
click at [81, 35] on input "text" at bounding box center [103, 35] width 61 height 13
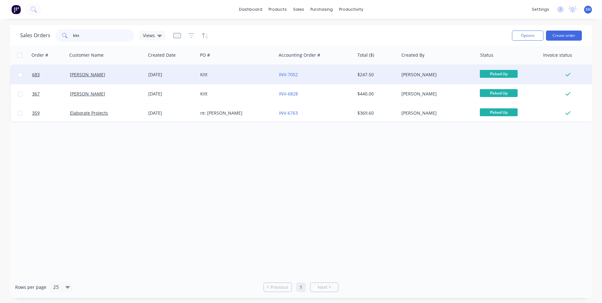
type input "kitt"
click at [121, 74] on div "[PERSON_NAME]" at bounding box center [105, 75] width 70 height 6
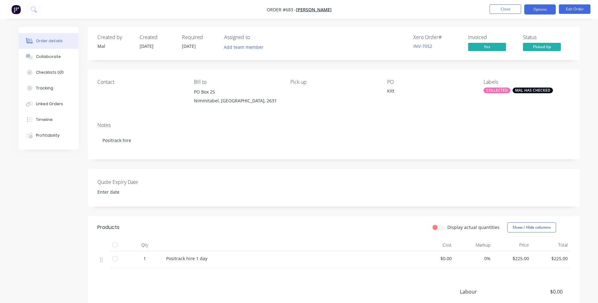
click at [539, 8] on button "Options" at bounding box center [540, 9] width 32 height 10
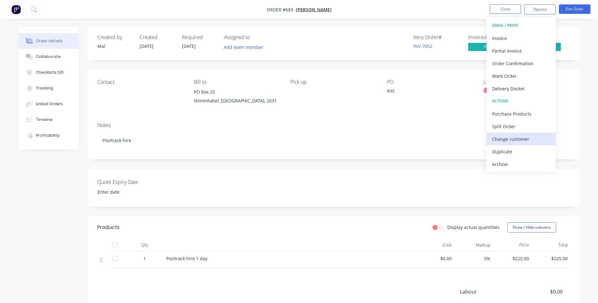
click at [507, 138] on div "Change customer" at bounding box center [521, 139] width 58 height 9
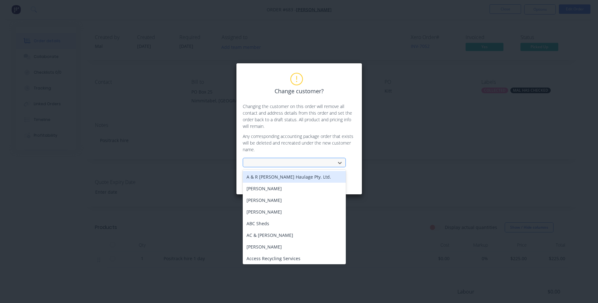
click at [265, 161] on div at bounding box center [290, 163] width 84 height 8
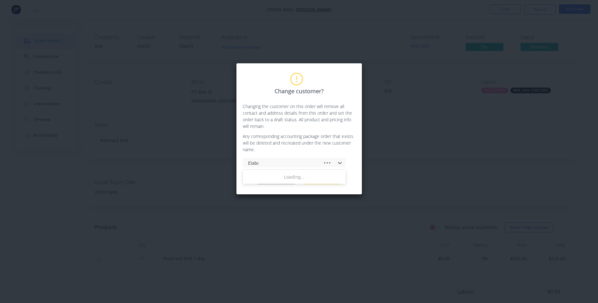
type input "Elabor"
click at [275, 175] on div "Elaborate Projects" at bounding box center [294, 177] width 103 height 12
click at [279, 180] on button "Change customer" at bounding box center [275, 179] width 39 height 9
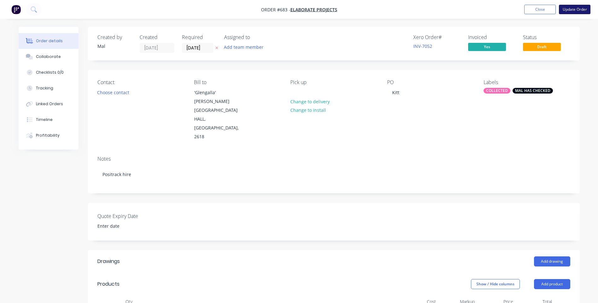
click at [570, 8] on button "Update Order" at bounding box center [575, 9] width 32 height 9
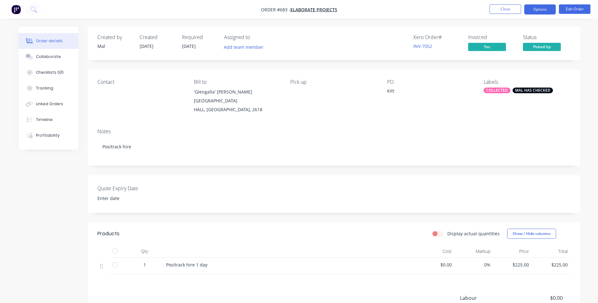
click at [538, 9] on button "Options" at bounding box center [540, 9] width 32 height 10
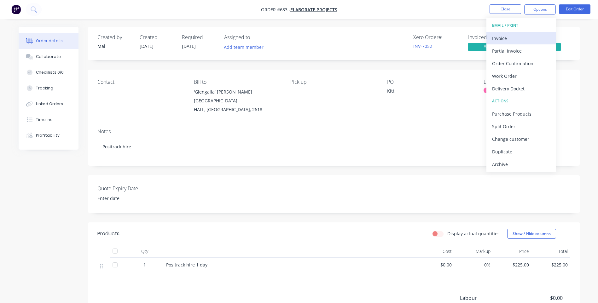
click at [502, 36] on div "Invoice" at bounding box center [521, 38] width 58 height 9
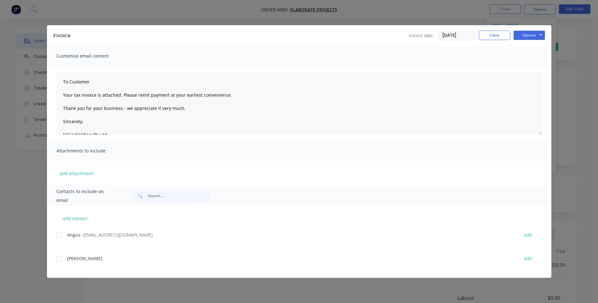
click at [58, 236] on div at bounding box center [59, 235] width 13 height 13
click at [526, 36] on button "Options" at bounding box center [529, 35] width 32 height 9
click at [529, 45] on button "Preview" at bounding box center [533, 46] width 40 height 10
click at [61, 235] on div at bounding box center [59, 235] width 13 height 13
click at [521, 33] on button "Options" at bounding box center [529, 35] width 32 height 9
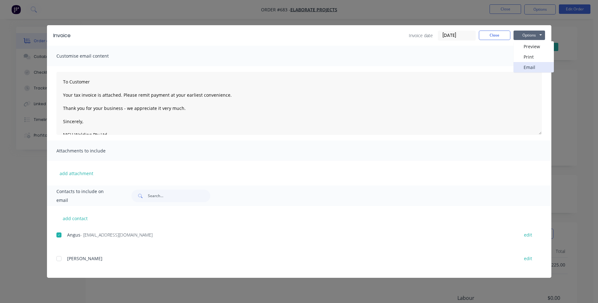
click at [525, 65] on button "Email" at bounding box center [533, 67] width 40 height 10
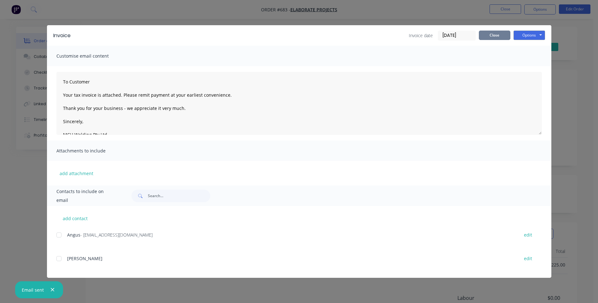
click at [491, 37] on button "Close" at bounding box center [495, 35] width 32 height 9
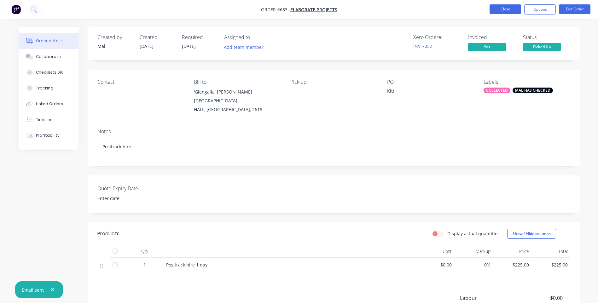
click at [504, 7] on button "Close" at bounding box center [505, 8] width 32 height 9
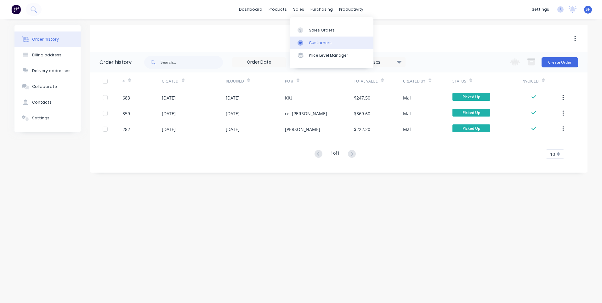
click at [315, 40] on div "Customers" at bounding box center [320, 43] width 23 height 6
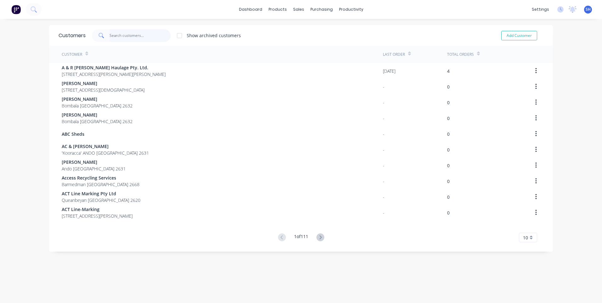
click at [111, 33] on input "text" at bounding box center [140, 35] width 61 height 13
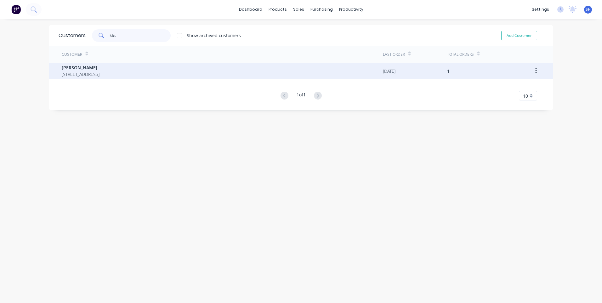
type input "kitt"
click at [76, 66] on span "[PERSON_NAME]" at bounding box center [81, 67] width 38 height 7
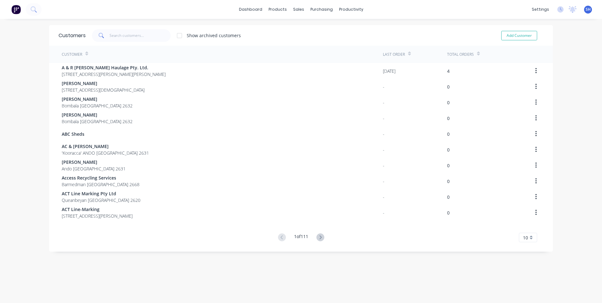
click at [586, 10] on span "SH" at bounding box center [588, 10] width 5 height 6
click at [531, 78] on div "Sign out" at bounding box center [534, 79] width 17 height 6
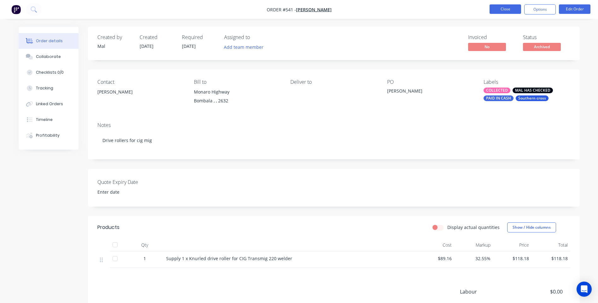
click at [503, 9] on button "Close" at bounding box center [505, 8] width 32 height 9
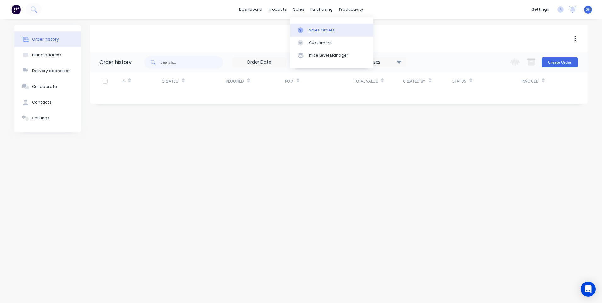
click at [322, 29] on div "Sales Orders" at bounding box center [322, 30] width 26 height 6
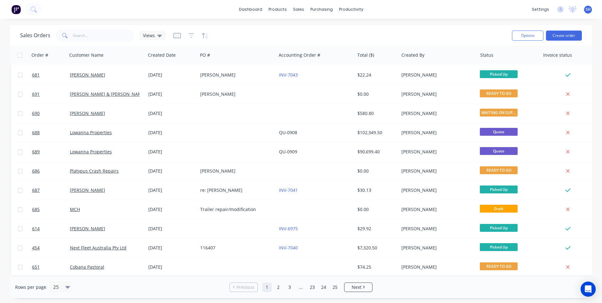
scroll to position [272, 0]
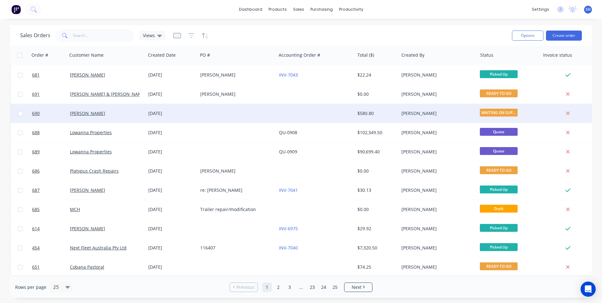
click at [244, 107] on div at bounding box center [237, 113] width 78 height 19
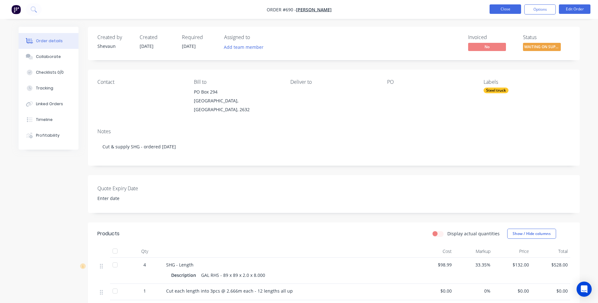
click at [505, 6] on button "Close" at bounding box center [505, 8] width 32 height 9
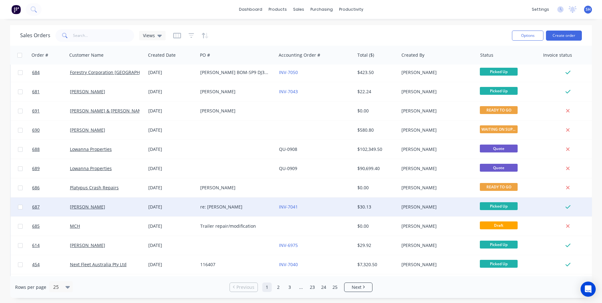
scroll to position [272, 0]
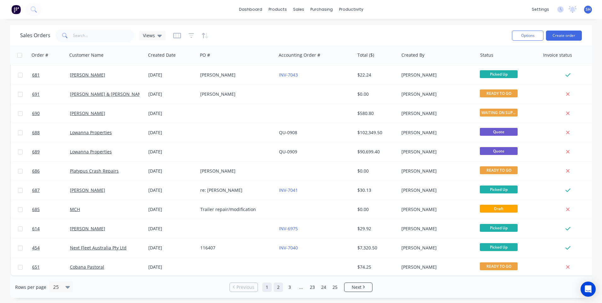
click at [279, 286] on link "2" at bounding box center [278, 287] width 9 height 9
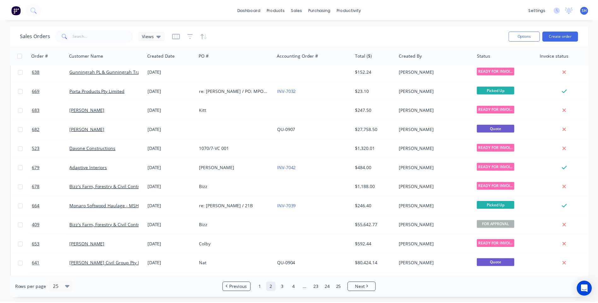
scroll to position [0, 0]
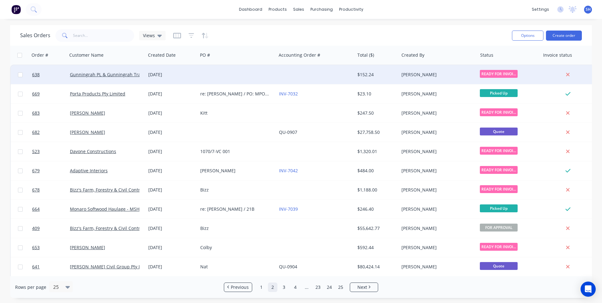
click at [230, 72] on div at bounding box center [237, 74] width 78 height 19
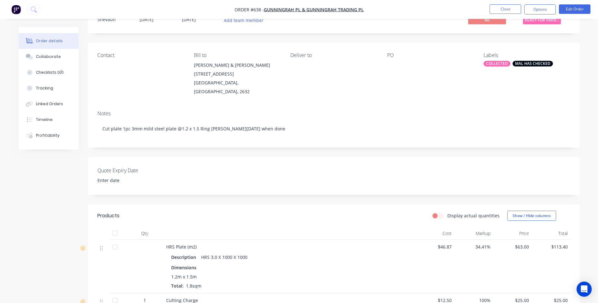
scroll to position [63, 0]
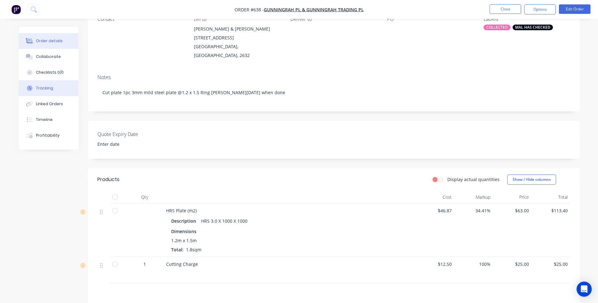
click at [43, 88] on div "Tracking" at bounding box center [44, 88] width 17 height 6
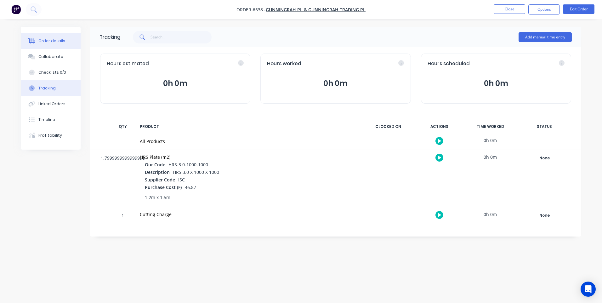
click at [44, 40] on div "Order details" at bounding box center [51, 41] width 27 height 6
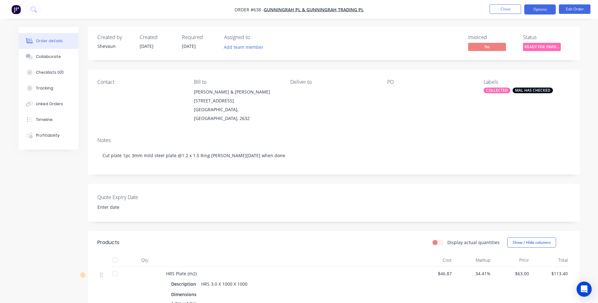
click at [535, 10] on button "Options" at bounding box center [540, 9] width 32 height 10
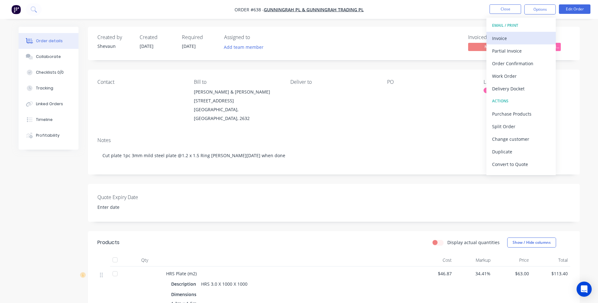
click at [496, 37] on div "Invoice" at bounding box center [521, 38] width 58 height 9
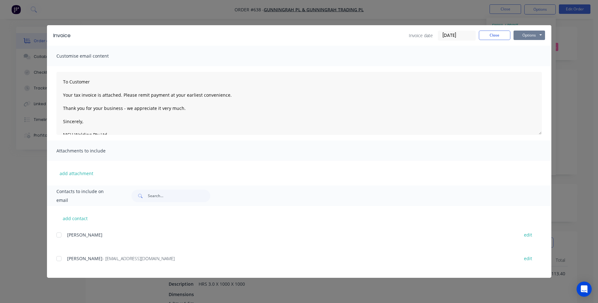
click at [519, 36] on button "Options" at bounding box center [529, 35] width 32 height 9
click at [532, 45] on button "Preview" at bounding box center [533, 46] width 40 height 10
click at [59, 256] on div at bounding box center [59, 258] width 13 height 13
click at [534, 36] on button "Options" at bounding box center [529, 35] width 32 height 9
click at [525, 67] on button "Email" at bounding box center [533, 67] width 40 height 10
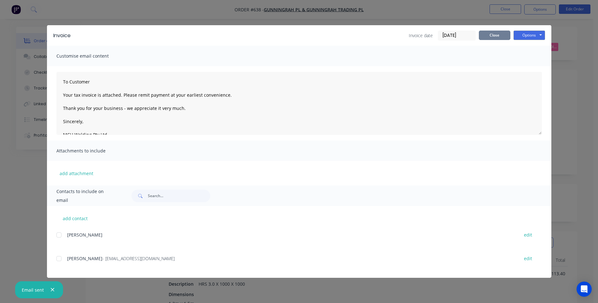
click at [494, 33] on button "Close" at bounding box center [495, 35] width 32 height 9
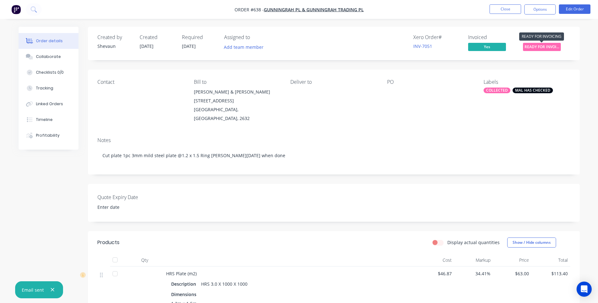
click at [532, 44] on span "READY FOR INVOI..." at bounding box center [542, 47] width 38 height 8
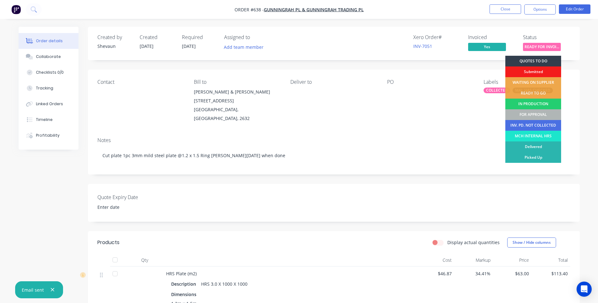
drag, startPoint x: 532, startPoint y: 156, endPoint x: 536, endPoint y: 124, distance: 32.6
click at [532, 156] on div "Picked Up" at bounding box center [533, 157] width 56 height 11
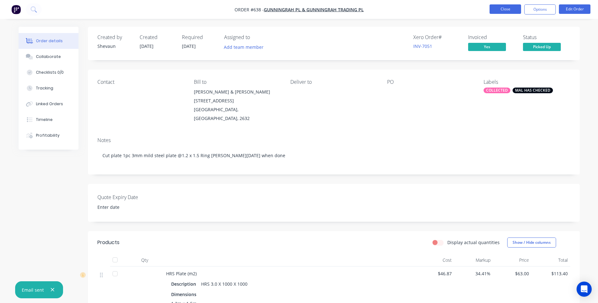
click at [503, 9] on button "Close" at bounding box center [505, 8] width 32 height 9
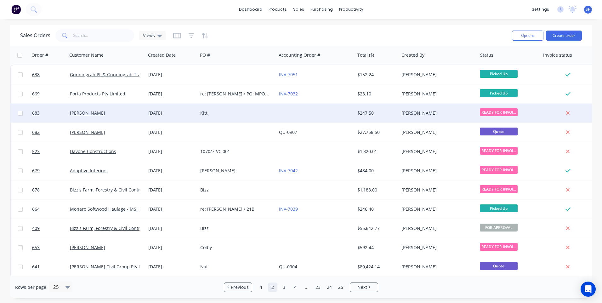
click at [273, 113] on div "Kitt" at bounding box center [236, 113] width 73 height 6
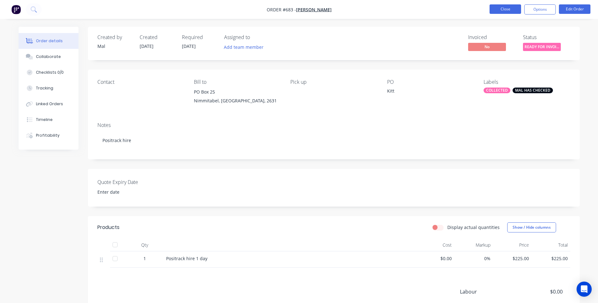
click at [501, 8] on button "Close" at bounding box center [505, 8] width 32 height 9
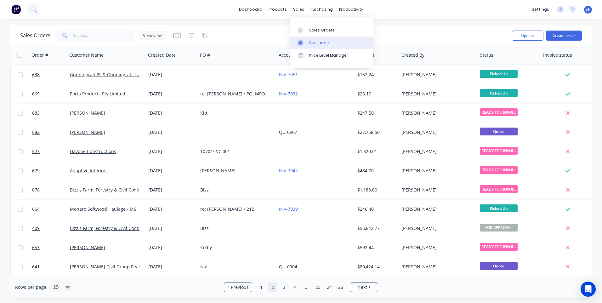
click at [317, 41] on div "Customers" at bounding box center [320, 43] width 23 height 6
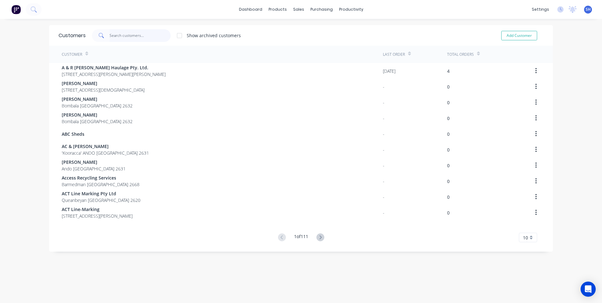
click at [110, 33] on input "text" at bounding box center [140, 35] width 61 height 13
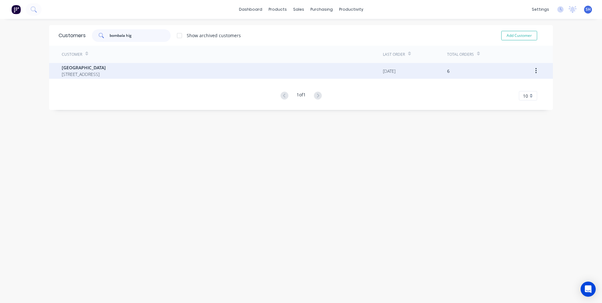
type input "bombala hig"
click at [85, 68] on span "[GEOGRAPHIC_DATA]" at bounding box center [84, 67] width 44 height 7
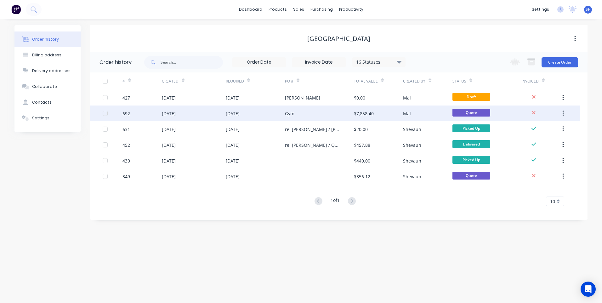
click at [311, 112] on div "Gym" at bounding box center [319, 114] width 69 height 16
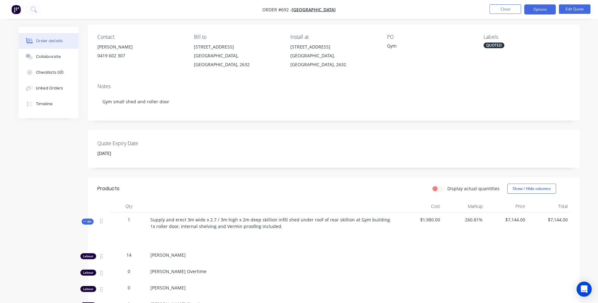
scroll to position [32, 0]
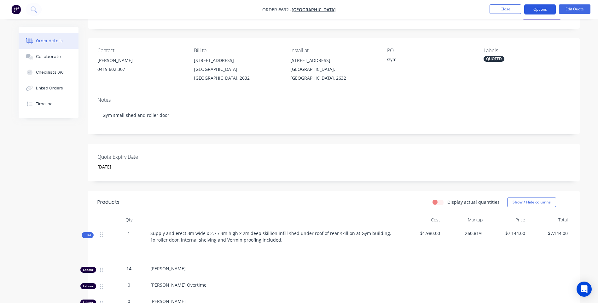
click at [537, 9] on button "Options" at bounding box center [540, 9] width 32 height 10
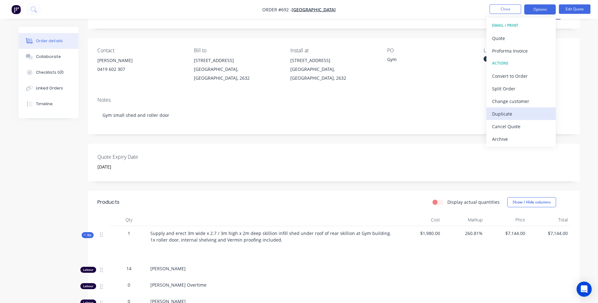
click at [506, 113] on div "Duplicate" at bounding box center [521, 113] width 58 height 9
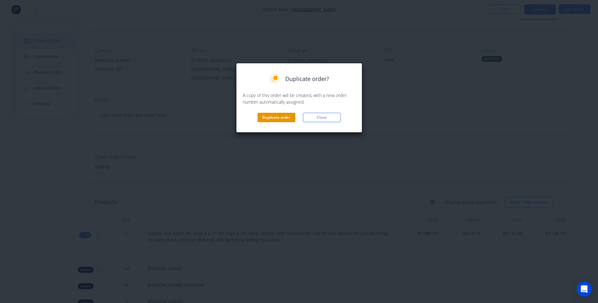
click at [272, 118] on button "Duplicate order" at bounding box center [276, 117] width 38 height 9
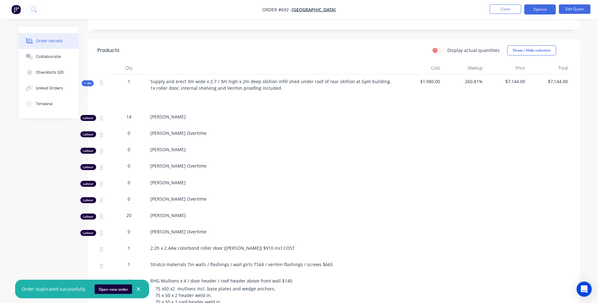
scroll to position [189, 0]
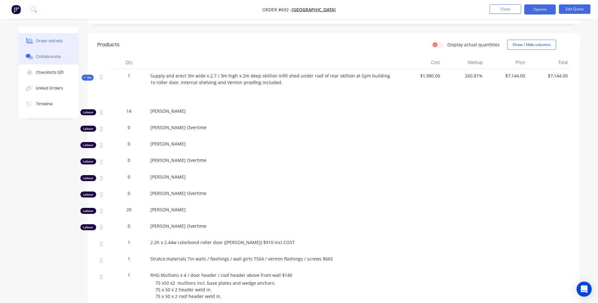
click at [48, 55] on div "Collaborate" at bounding box center [48, 57] width 25 height 6
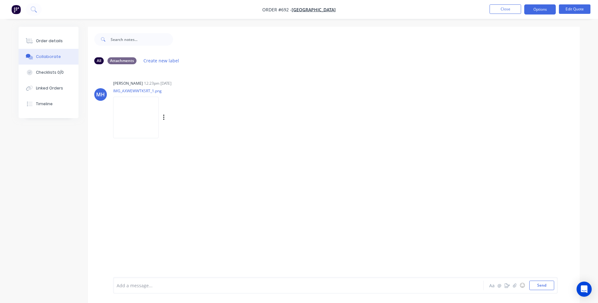
click at [136, 115] on img at bounding box center [135, 117] width 45 height 41
click at [49, 38] on div "Order details" at bounding box center [49, 41] width 27 height 6
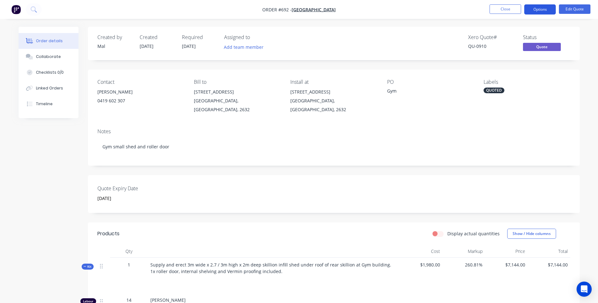
click at [539, 11] on button "Options" at bounding box center [540, 9] width 32 height 10
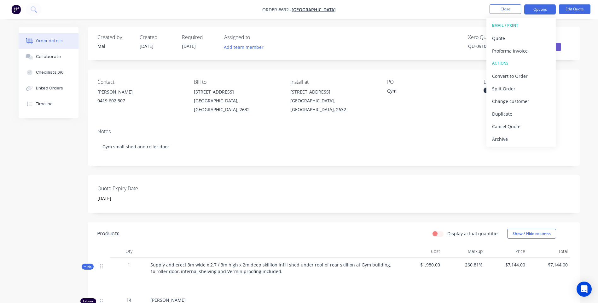
click at [443, 124] on div "Notes Gym small shed and roller door" at bounding box center [333, 145] width 491 height 42
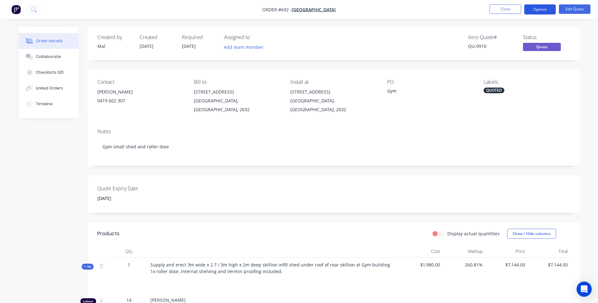
click at [539, 8] on button "Options" at bounding box center [540, 9] width 32 height 10
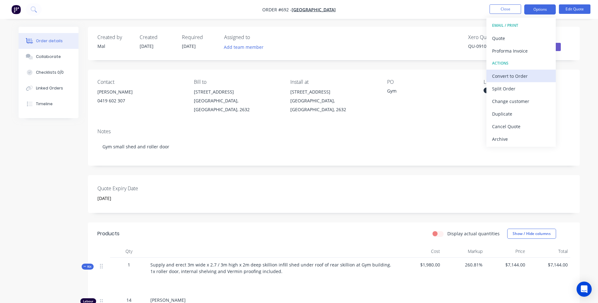
click at [503, 74] on div "Convert to Order" at bounding box center [521, 76] width 58 height 9
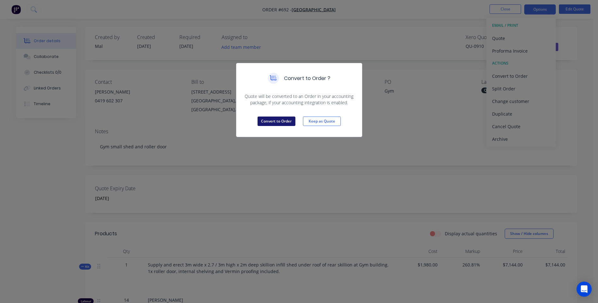
click at [277, 121] on button "Convert to Order" at bounding box center [276, 121] width 38 height 9
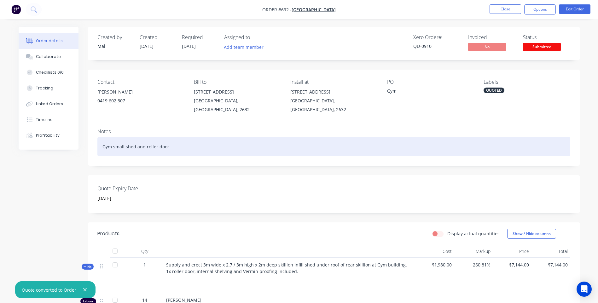
scroll to position [158, 0]
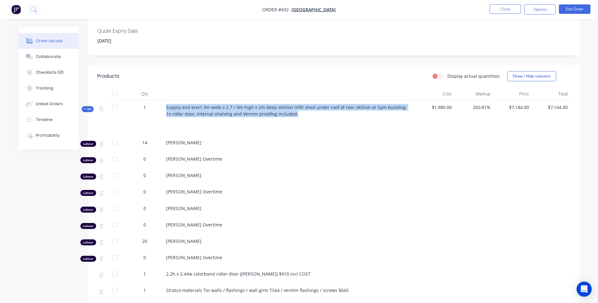
drag, startPoint x: 167, startPoint y: 101, endPoint x: 295, endPoint y: 108, distance: 128.4
click at [295, 108] on div "Supply and erect 3m wide x 2.7 / 3m high x 2m deep skillion infill shed under r…" at bounding box center [290, 117] width 252 height 35
copy span "Supply and erect 3m wide x 2.7 / 3m high x 2m deep skillion infill shed under r…"
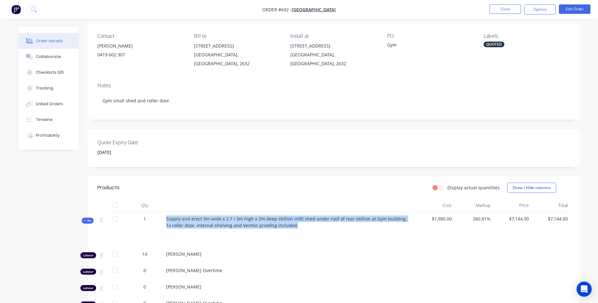
scroll to position [0, 0]
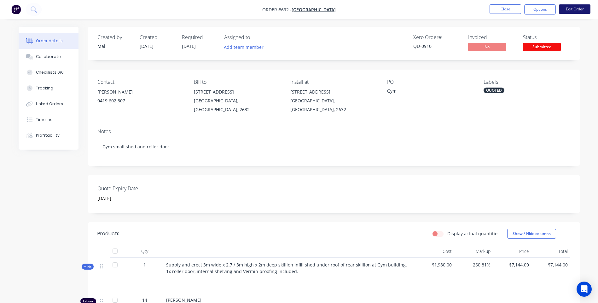
drag, startPoint x: 578, startPoint y: 4, endPoint x: 577, endPoint y: 9, distance: 4.7
click at [578, 7] on nav "Order #692 - Bombala High School Close Options Edit Order" at bounding box center [299, 9] width 598 height 19
click at [576, 10] on button "Edit Order" at bounding box center [575, 8] width 32 height 9
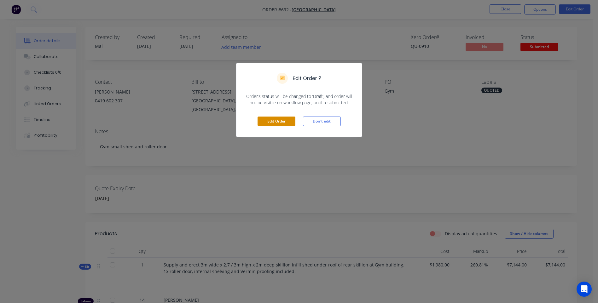
click at [278, 123] on button "Edit Order" at bounding box center [276, 121] width 38 height 9
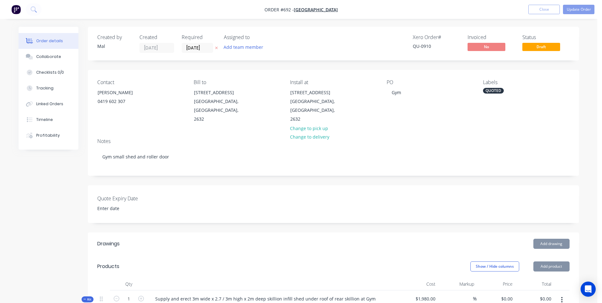
type input "[DATE]"
type input "260.81"
type input "$7,144.00"
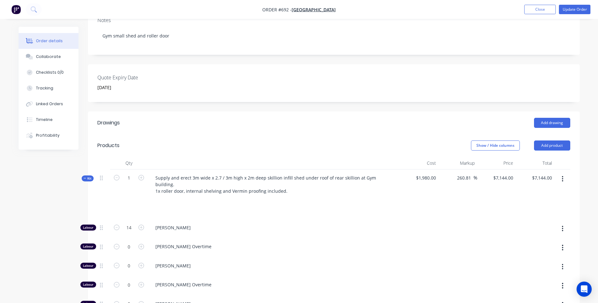
scroll to position [158, 0]
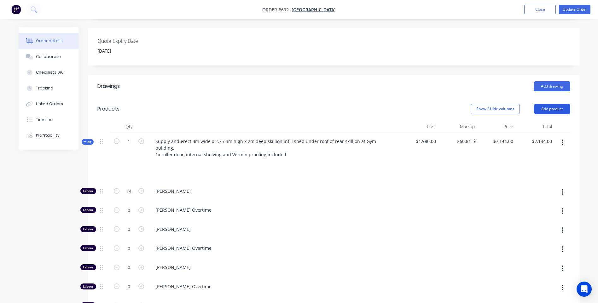
click at [555, 104] on button "Add product" at bounding box center [552, 109] width 36 height 10
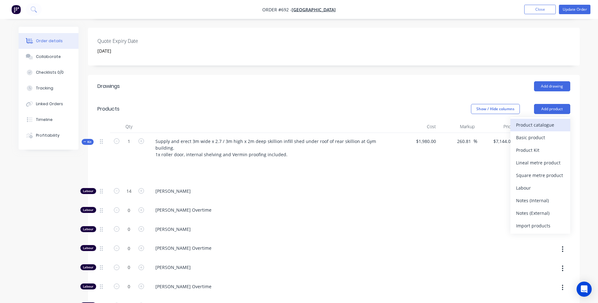
click at [526, 120] on div "Product catalogue" at bounding box center [540, 124] width 49 height 9
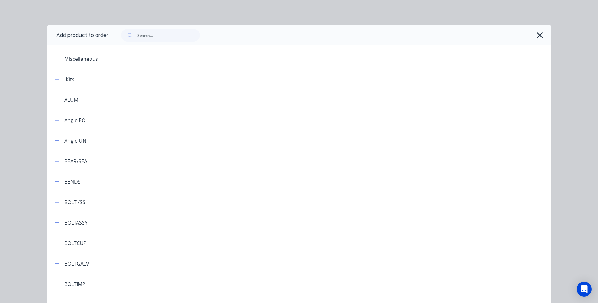
click at [67, 80] on div ".Kits" at bounding box center [69, 80] width 10 height 8
click at [56, 81] on icon "button" at bounding box center [57, 79] width 4 height 4
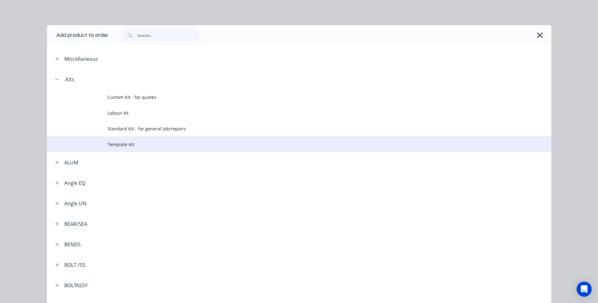
click at [118, 144] on span "Template Kit" at bounding box center [284, 144] width 355 height 7
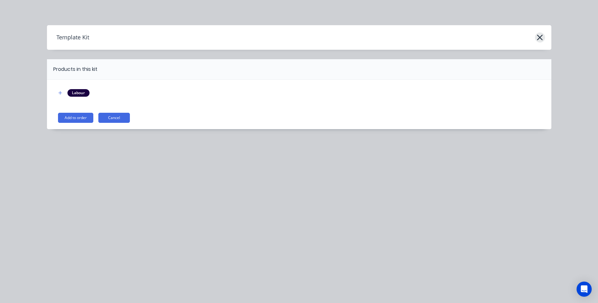
click at [539, 39] on icon "button" at bounding box center [539, 37] width 7 height 9
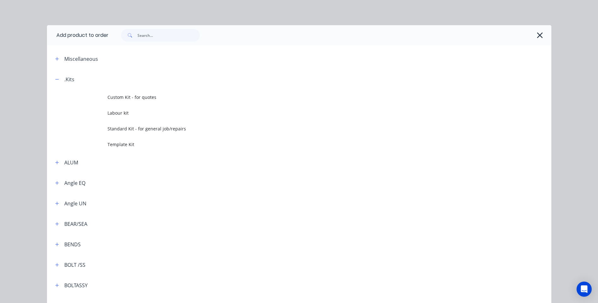
scroll to position [69, 0]
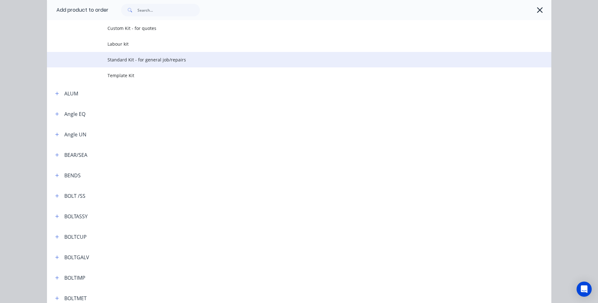
click at [127, 57] on span "Standard Kit - for general job/repairs" at bounding box center [284, 59] width 355 height 7
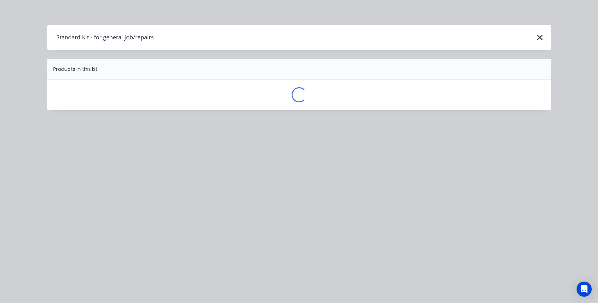
scroll to position [0, 0]
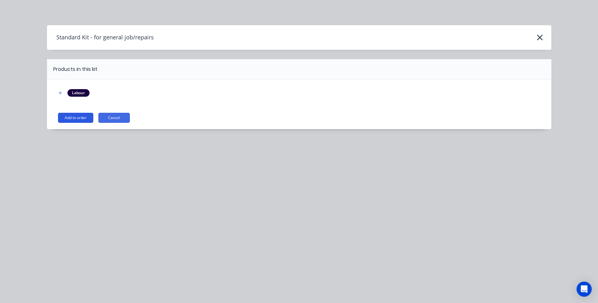
click at [75, 118] on button "Add to order" at bounding box center [75, 118] width 35 height 10
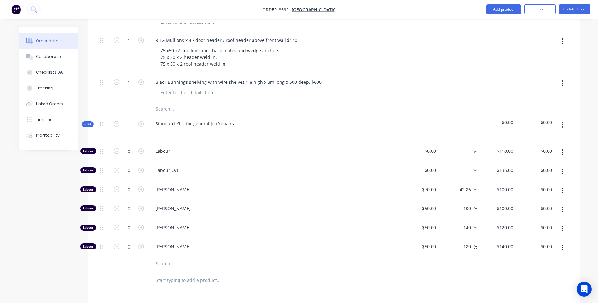
scroll to position [536, 0]
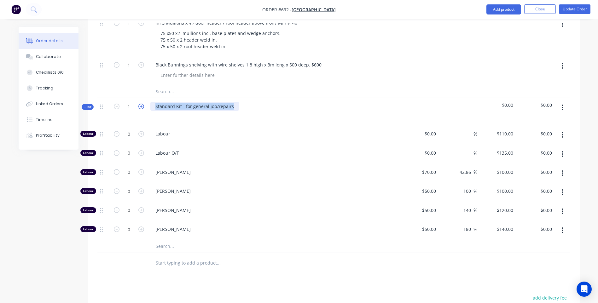
drag, startPoint x: 233, startPoint y: 93, endPoint x: 138, endPoint y: 90, distance: 94.6
click at [138, 98] on div "Kit 1 Standard Kit - for general job/repairs $0.00 $0.00" at bounding box center [333, 111] width 473 height 27
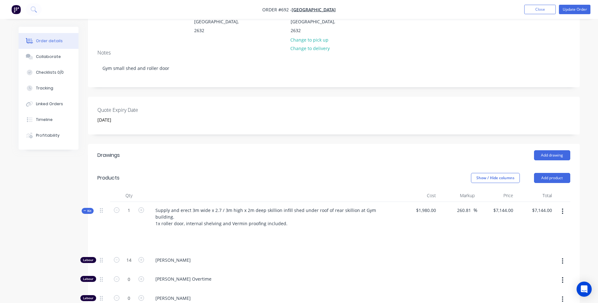
scroll to position [59, 0]
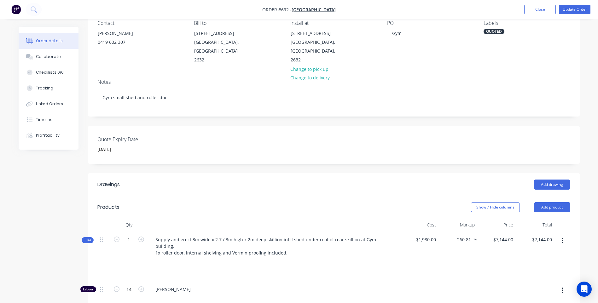
click at [562, 237] on icon "button" at bounding box center [562, 240] width 2 height 7
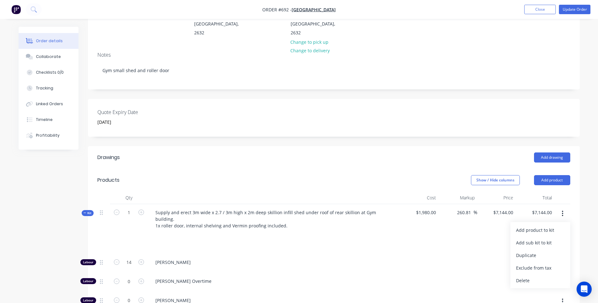
scroll to position [122, 0]
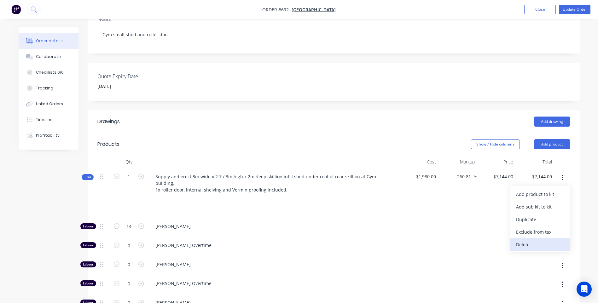
click at [524, 240] on div "Delete" at bounding box center [540, 244] width 49 height 9
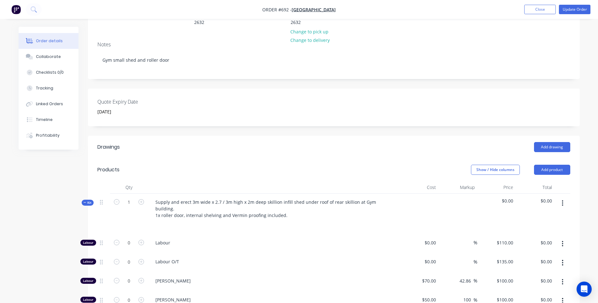
scroll to position [6, 0]
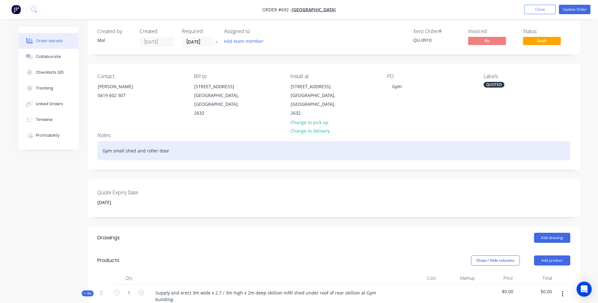
click at [168, 141] on div "Gym small shed and roller door" at bounding box center [333, 150] width 473 height 19
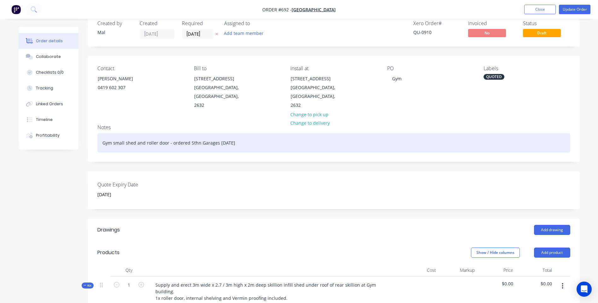
scroll to position [0, 0]
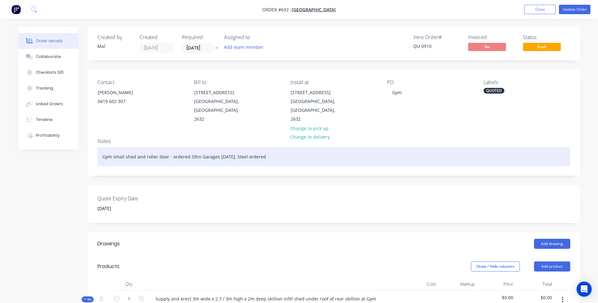
click at [248, 148] on div "Gym small shed and roller door - ordered Sthn Garages 23/09/25, Steel ordered" at bounding box center [333, 156] width 473 height 19
click at [238, 147] on div "Gym small shed and roller door - ordered Sthn Garages 23/09/25, Steel ordered" at bounding box center [333, 156] width 473 height 19
click at [276, 147] on div "Gym small shed and roller door - ordered Sthn Garages 23/09/25, ISC Steel order…" at bounding box center [333, 156] width 473 height 19
click at [102, 147] on div "Gym small shed and roller door - ordered Sthn Garages 23/09/25, ISC Steel order…" at bounding box center [333, 156] width 473 height 19
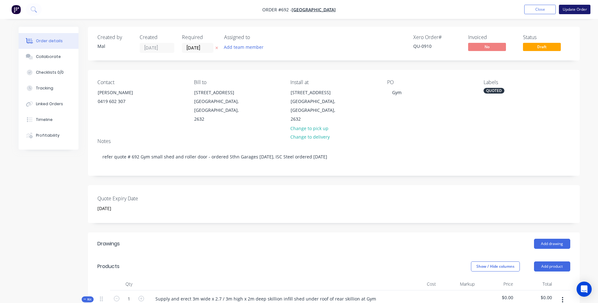
click at [570, 9] on button "Update Order" at bounding box center [575, 9] width 32 height 9
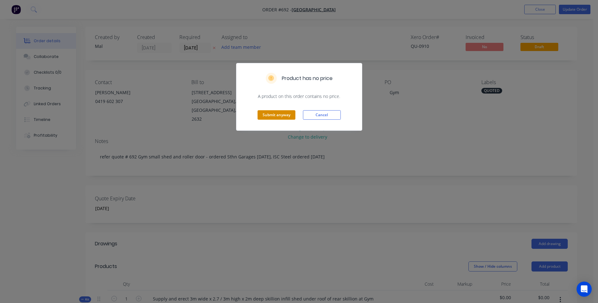
click at [279, 114] on button "Submit anyway" at bounding box center [276, 114] width 38 height 9
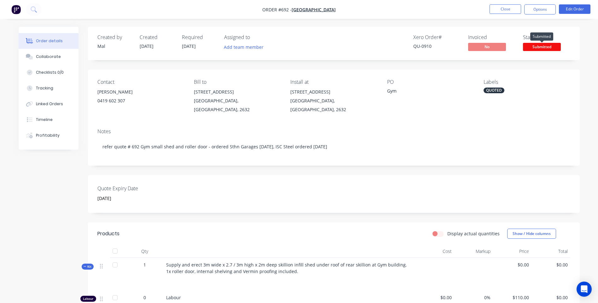
click at [541, 46] on span "Submitted" at bounding box center [542, 47] width 38 height 8
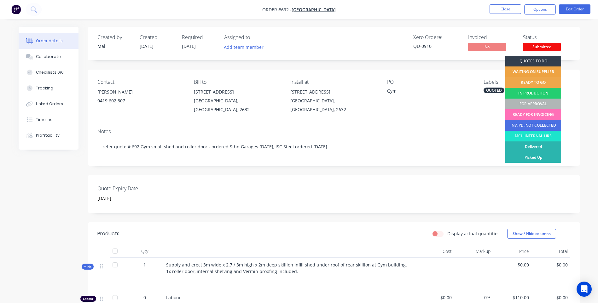
click at [529, 71] on div "WAITING ON SUPPLIER" at bounding box center [533, 71] width 56 height 11
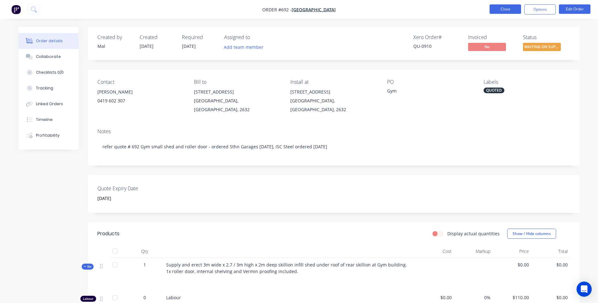
click at [503, 9] on button "Close" at bounding box center [505, 8] width 32 height 9
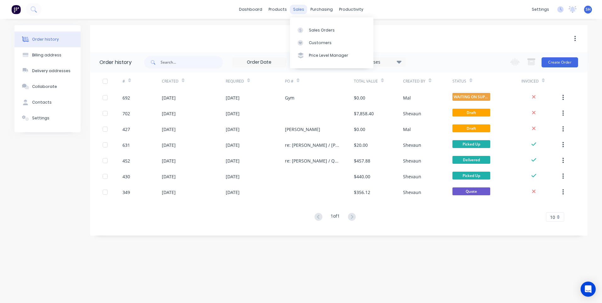
click at [297, 7] on div "sales" at bounding box center [298, 9] width 17 height 9
click at [311, 29] on div "Sales Orders" at bounding box center [322, 30] width 26 height 6
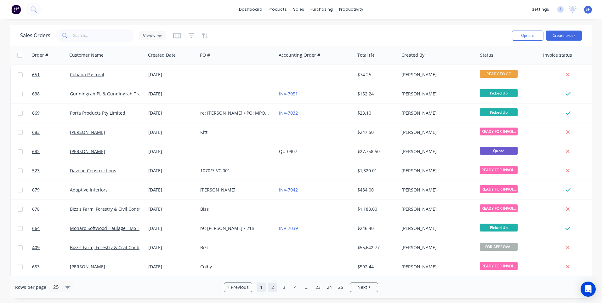
click at [263, 286] on link "1" at bounding box center [261, 287] width 9 height 9
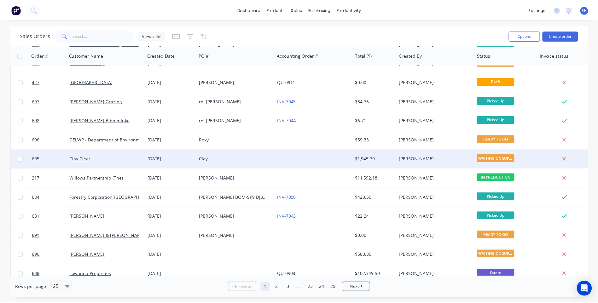
scroll to position [158, 0]
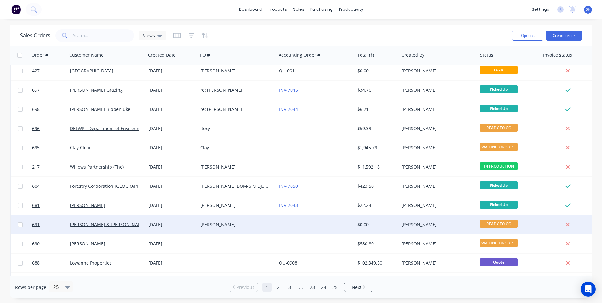
click at [250, 224] on div "[PERSON_NAME]" at bounding box center [235, 224] width 70 height 6
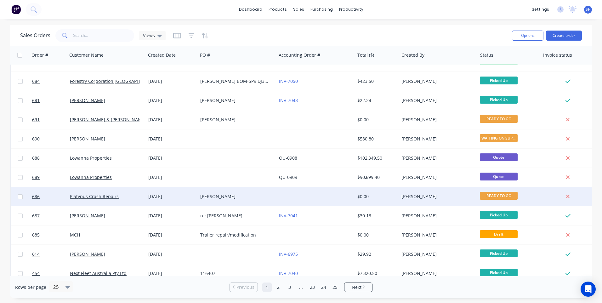
scroll to position [272, 0]
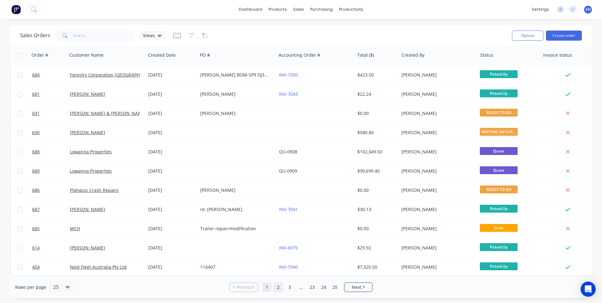
click at [277, 287] on link "2" at bounding box center [278, 287] width 9 height 9
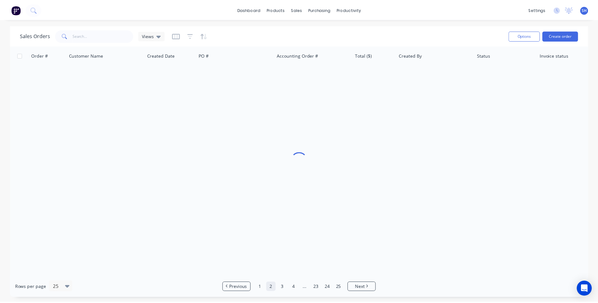
scroll to position [0, 0]
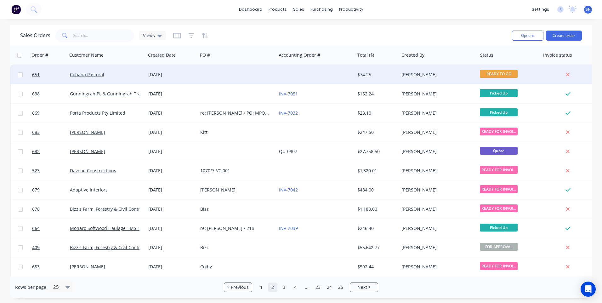
click at [233, 70] on div at bounding box center [237, 74] width 78 height 19
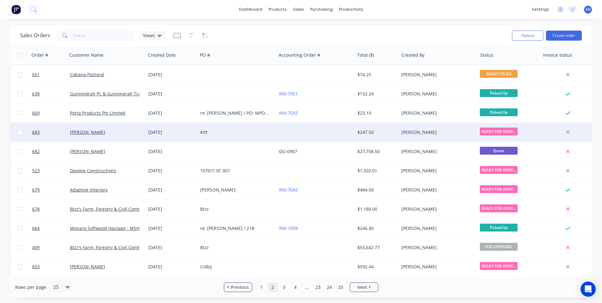
click at [229, 133] on div "Kitt" at bounding box center [235, 132] width 70 height 6
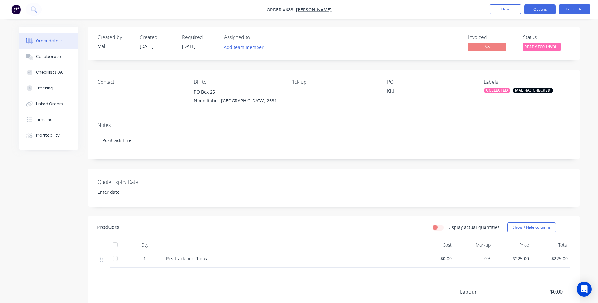
click at [544, 9] on button "Options" at bounding box center [540, 9] width 32 height 10
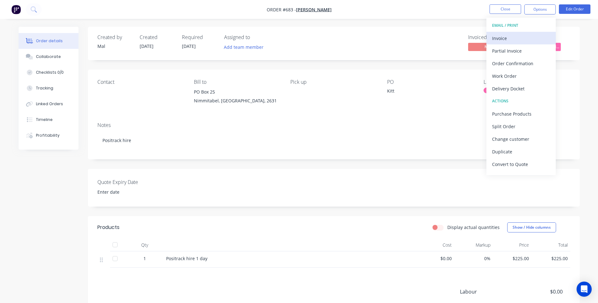
click at [503, 36] on div "Invoice" at bounding box center [521, 38] width 58 height 9
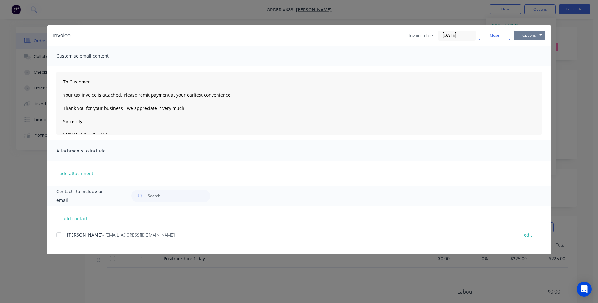
click at [533, 35] on button "Options" at bounding box center [529, 35] width 32 height 9
click at [526, 43] on button "Preview" at bounding box center [533, 46] width 40 height 10
click at [492, 35] on button "Close" at bounding box center [495, 35] width 32 height 9
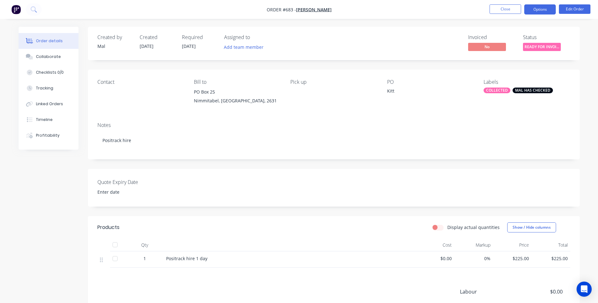
click at [533, 10] on button "Options" at bounding box center [540, 9] width 32 height 10
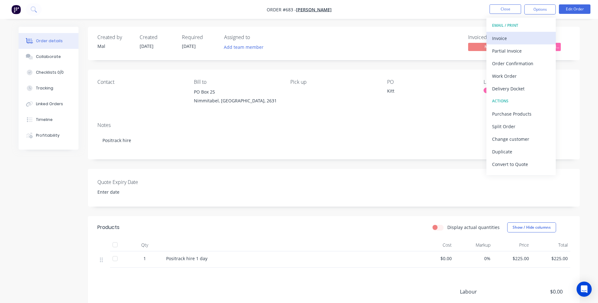
click at [497, 37] on div "Invoice" at bounding box center [521, 38] width 58 height 9
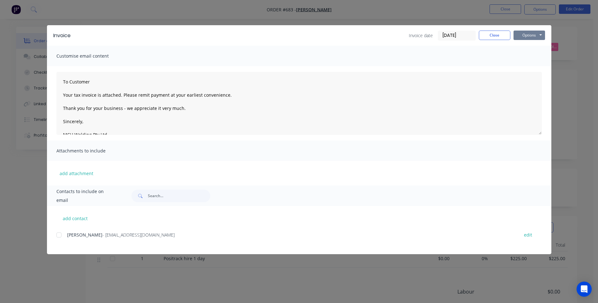
click at [525, 38] on button "Options" at bounding box center [529, 35] width 32 height 9
click at [529, 46] on button "Preview" at bounding box center [533, 46] width 40 height 10
click at [59, 234] on div at bounding box center [59, 235] width 13 height 13
click at [531, 36] on button "Options" at bounding box center [529, 35] width 32 height 9
click at [527, 64] on button "Email" at bounding box center [533, 67] width 40 height 10
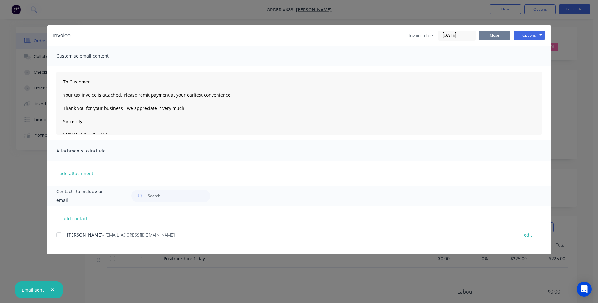
click at [492, 34] on button "Close" at bounding box center [495, 35] width 32 height 9
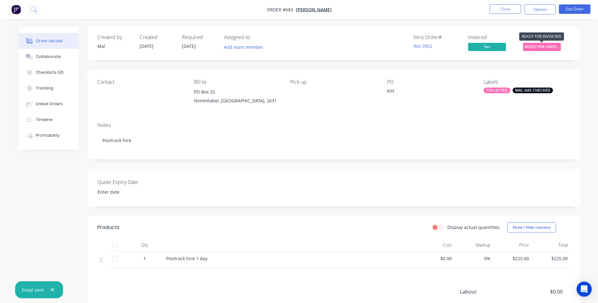
click at [543, 45] on span "READY FOR INVOI..." at bounding box center [542, 47] width 38 height 8
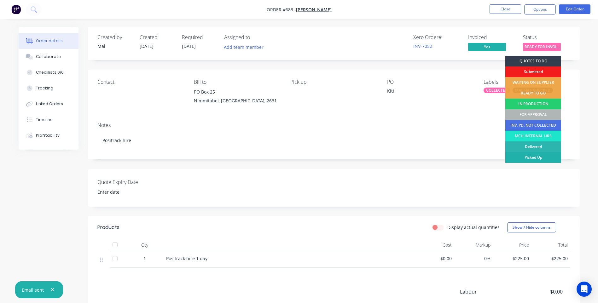
click at [536, 155] on div "Picked Up" at bounding box center [533, 157] width 56 height 11
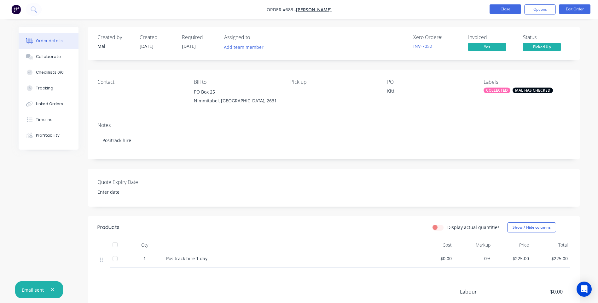
click at [500, 8] on button "Close" at bounding box center [505, 8] width 32 height 9
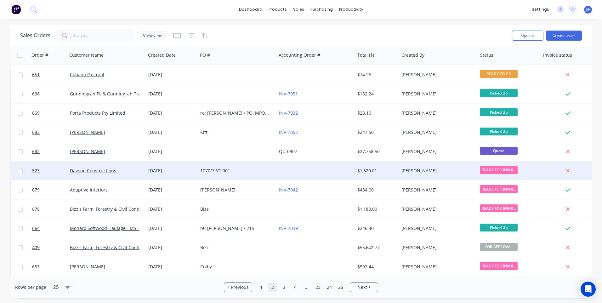
click at [266, 169] on div "1070/7-VC 001" at bounding box center [235, 171] width 70 height 6
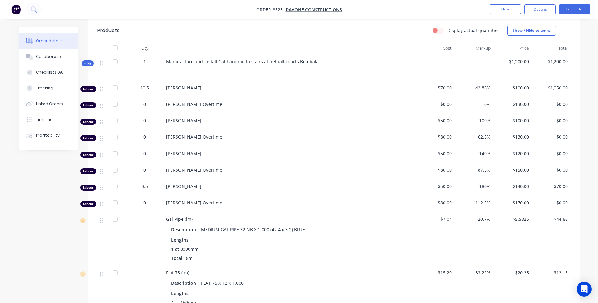
scroll to position [126, 0]
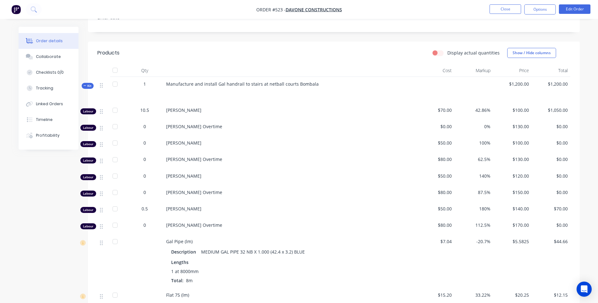
scroll to position [189, 0]
click at [571, 8] on button "Edit Order" at bounding box center [575, 8] width 32 height 9
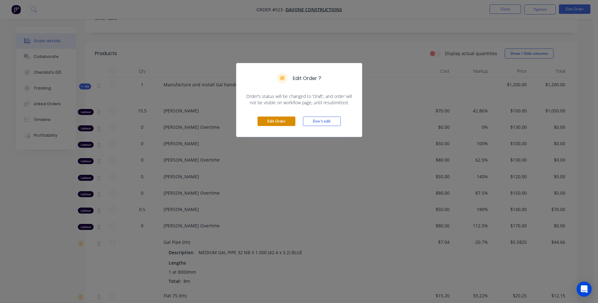
click at [274, 118] on button "Edit Order" at bounding box center [276, 121] width 38 height 9
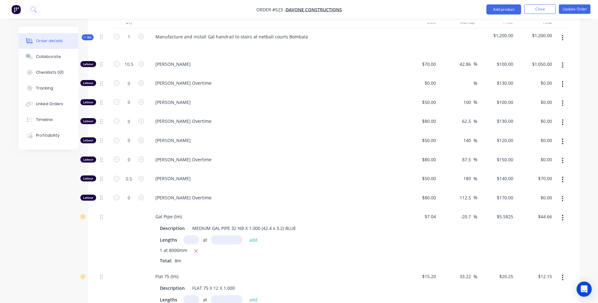
scroll to position [284, 0]
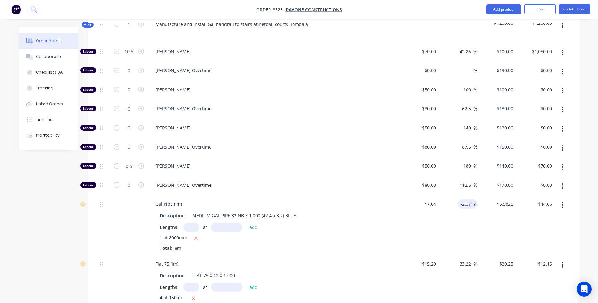
click at [471, 199] on input "-20.7" at bounding box center [466, 203] width 13 height 9
drag, startPoint x: 471, startPoint y: 186, endPoint x: 449, endPoint y: 186, distance: 22.4
click at [449, 196] on div "-20.7 -20.7 %" at bounding box center [457, 226] width 39 height 60
type input "2"
type input "33"
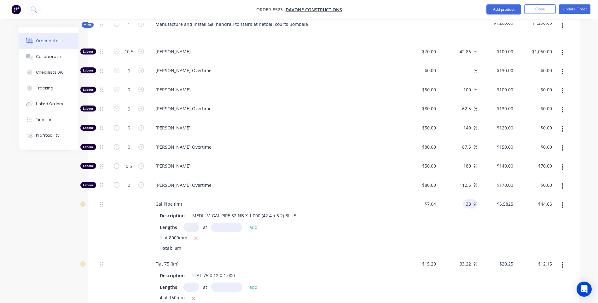
type input "9.3632"
type input "$74.91"
type input "$9.3632"
type input "74.91"
type input "33.01"
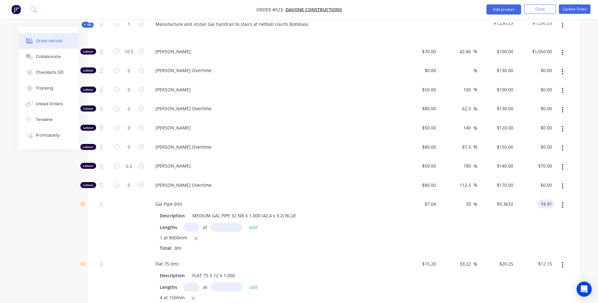
type input "$9.3638"
type input "$74.91"
click at [373, 283] on div "Lengths at add" at bounding box center [274, 287] width 228 height 9
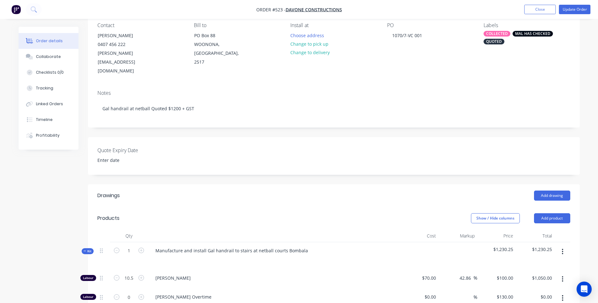
scroll to position [0, 0]
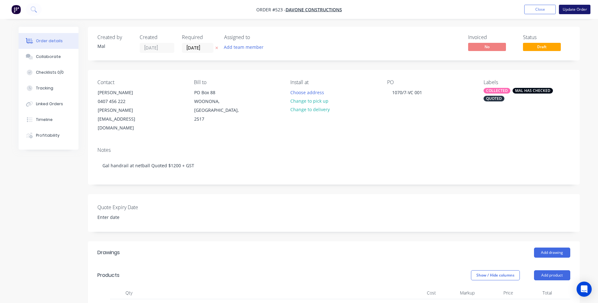
click at [571, 7] on button "Update Order" at bounding box center [575, 9] width 32 height 9
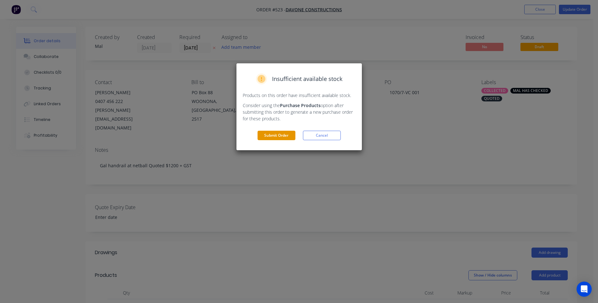
click at [270, 133] on button "Submit Order" at bounding box center [276, 135] width 38 height 9
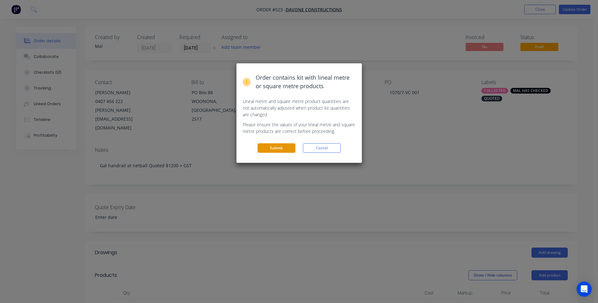
click at [275, 148] on button "Submit" at bounding box center [276, 147] width 38 height 9
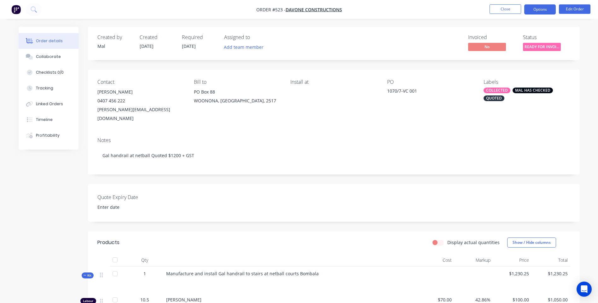
click at [544, 8] on button "Options" at bounding box center [540, 9] width 32 height 10
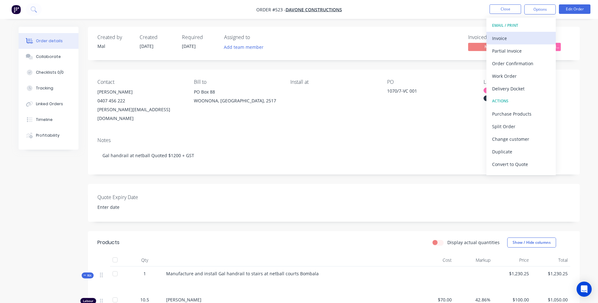
click at [501, 37] on div "Invoice" at bounding box center [521, 38] width 58 height 9
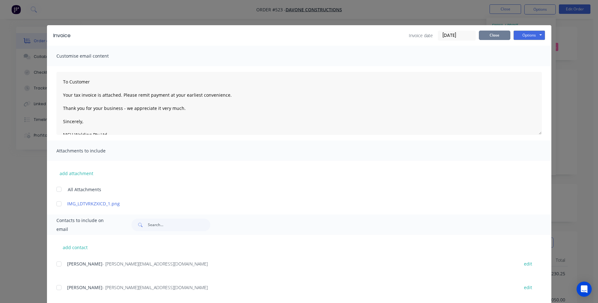
click at [493, 36] on button "Close" at bounding box center [495, 35] width 32 height 9
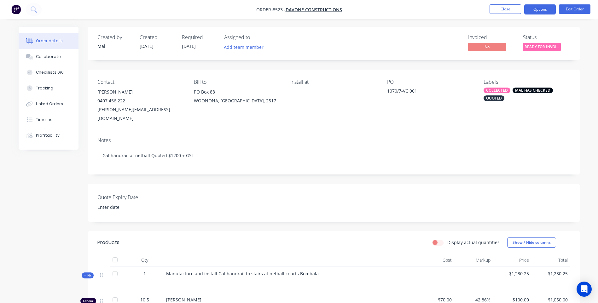
click at [538, 8] on button "Options" at bounding box center [540, 9] width 32 height 10
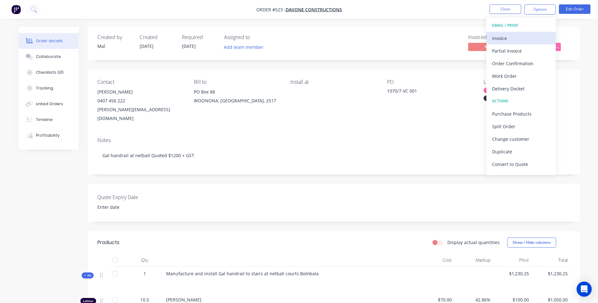
click at [496, 36] on div "Invoice" at bounding box center [521, 38] width 58 height 9
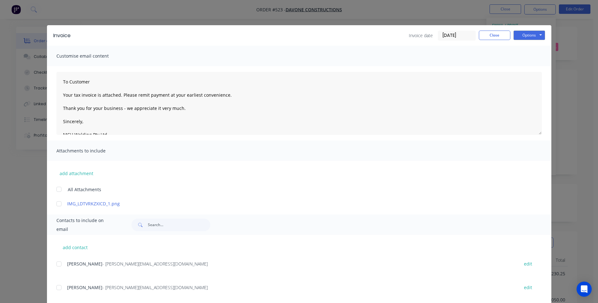
click at [56, 264] on div at bounding box center [59, 264] width 13 height 13
click at [521, 37] on button "Options" at bounding box center [529, 35] width 32 height 9
click at [523, 66] on button "Email" at bounding box center [533, 67] width 40 height 10
click at [490, 36] on button "Close" at bounding box center [495, 35] width 32 height 9
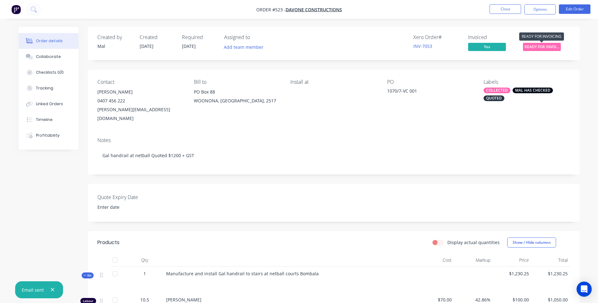
click at [536, 44] on span "READY FOR INVOI..." at bounding box center [542, 47] width 38 height 8
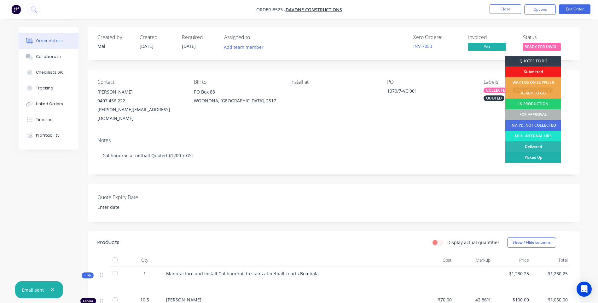
click at [541, 156] on div "Picked Up" at bounding box center [533, 157] width 56 height 11
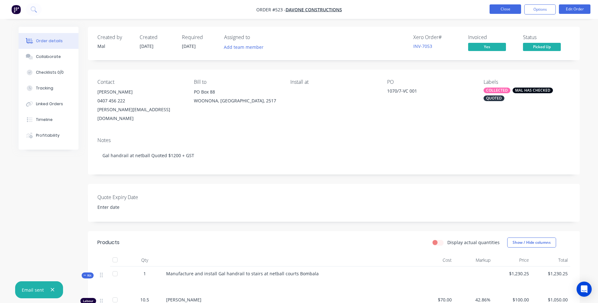
click at [507, 9] on button "Close" at bounding box center [505, 8] width 32 height 9
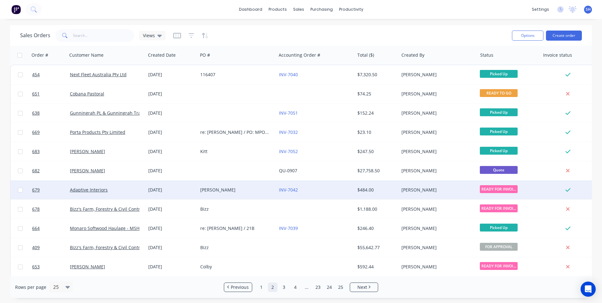
click at [235, 188] on div "[PERSON_NAME]" at bounding box center [235, 190] width 70 height 6
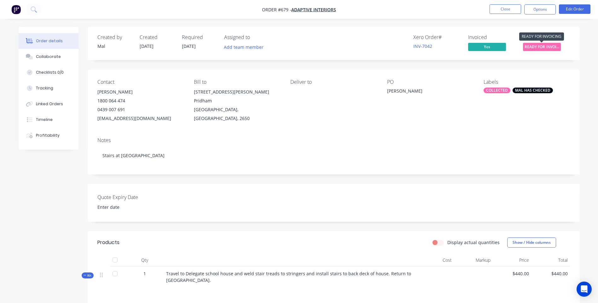
click at [536, 46] on span "READY FOR INVOI..." at bounding box center [542, 47] width 38 height 8
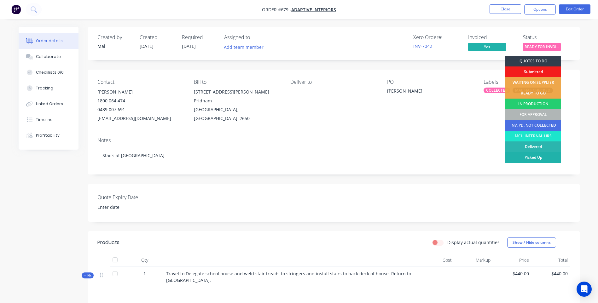
click at [532, 156] on div "Picked Up" at bounding box center [533, 157] width 56 height 11
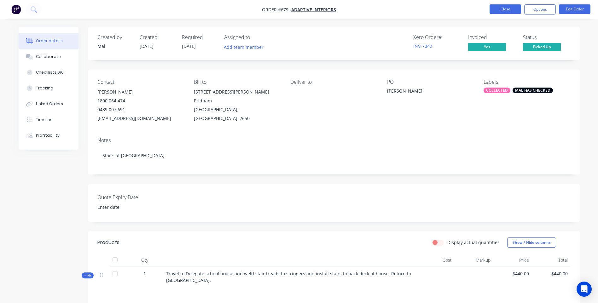
click at [502, 8] on button "Close" at bounding box center [505, 8] width 32 height 9
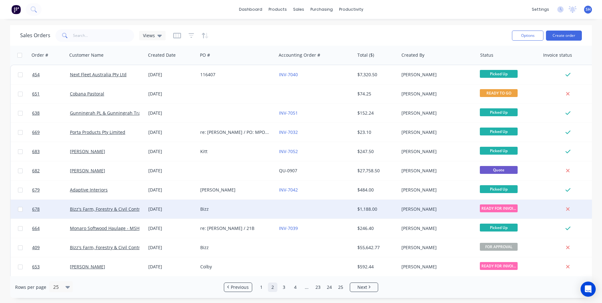
click at [246, 208] on div "Bizz" at bounding box center [235, 209] width 70 height 6
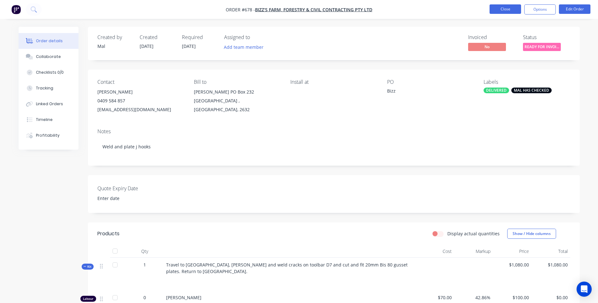
click at [509, 9] on button "Close" at bounding box center [505, 8] width 32 height 9
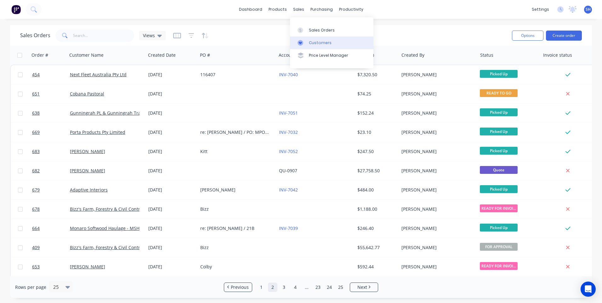
click at [318, 41] on div "Customers" at bounding box center [320, 43] width 23 height 6
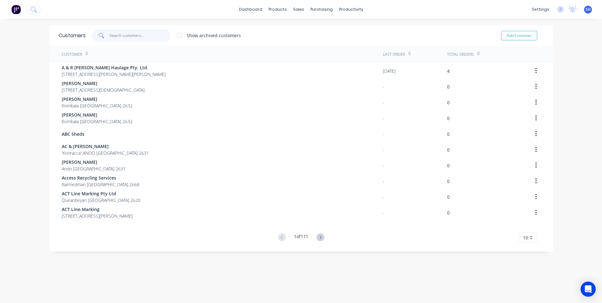
click at [114, 35] on input "text" at bounding box center [140, 35] width 61 height 13
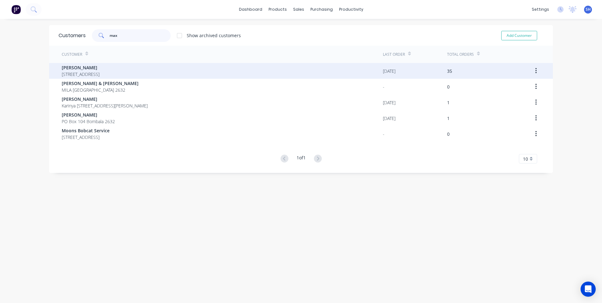
type input "max"
click at [99, 67] on span "[PERSON_NAME]" at bounding box center [81, 67] width 38 height 7
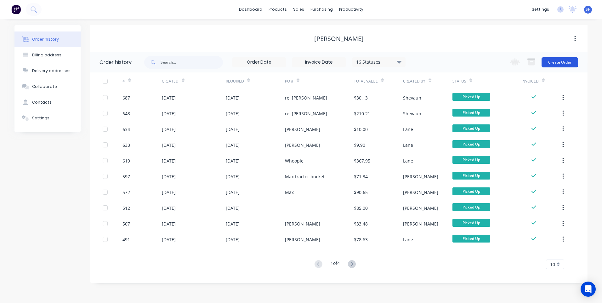
click at [561, 61] on button "Create Order" at bounding box center [560, 62] width 37 height 10
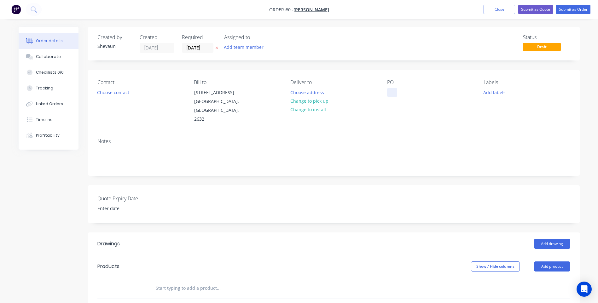
click at [389, 90] on div at bounding box center [392, 92] width 10 height 9
click at [498, 93] on div "Order details Collaborate Checklists 0/0 Tracking Linked Orders Timeline Profit…" at bounding box center [298, 243] width 573 height 433
click at [494, 93] on button "Add labels" at bounding box center [494, 92] width 29 height 9
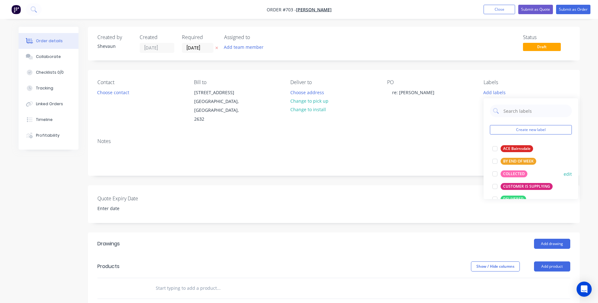
click at [506, 173] on div "COLLECTED" at bounding box center [513, 173] width 27 height 7
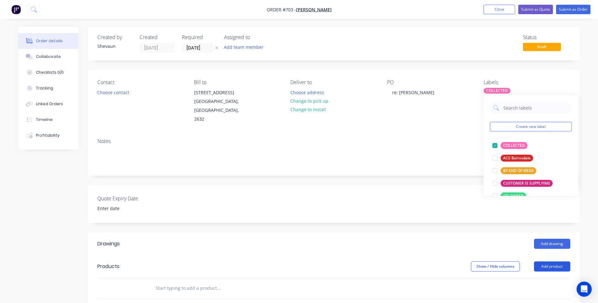
click at [559, 261] on button "Add product" at bounding box center [552, 266] width 36 height 10
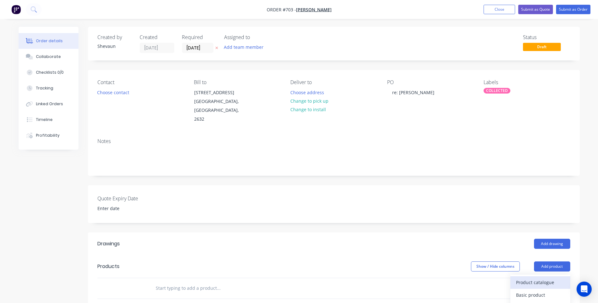
click at [538, 278] on div "Product catalogue" at bounding box center [540, 282] width 49 height 9
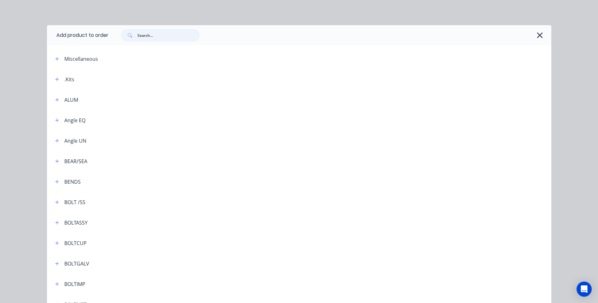
click at [142, 33] on input "text" at bounding box center [168, 35] width 62 height 13
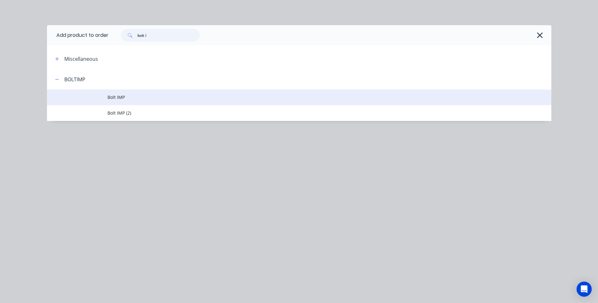
type input "bolt i"
click at [116, 96] on span "Bolt IMP" at bounding box center [284, 97] width 355 height 7
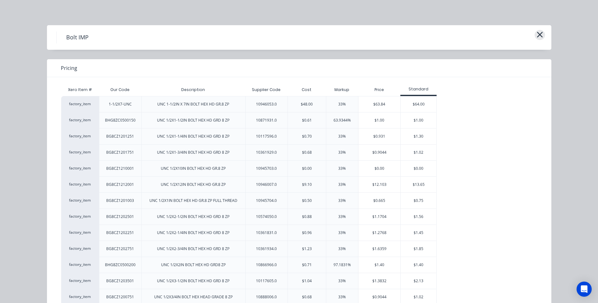
click at [537, 35] on icon "button" at bounding box center [540, 35] width 6 height 6
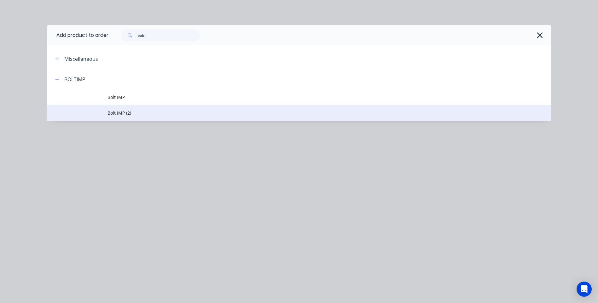
click at [119, 111] on span "Bolt IMP (2)" at bounding box center [284, 113] width 355 height 7
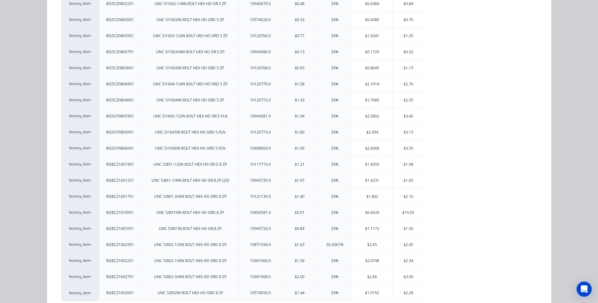
scroll to position [615, 0]
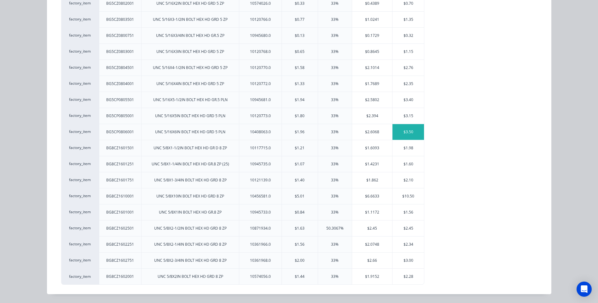
click at [406, 131] on div "$3.50" at bounding box center [408, 132] width 32 height 16
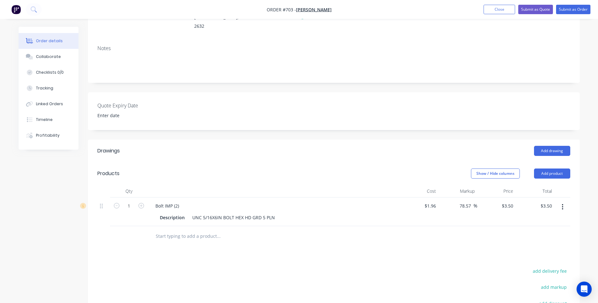
scroll to position [95, 0]
click at [141, 201] on icon "button" at bounding box center [141, 204] width 6 height 6
type input "2"
type input "$7.00"
drag, startPoint x: 178, startPoint y: 194, endPoint x: 152, endPoint y: 194, distance: 25.5
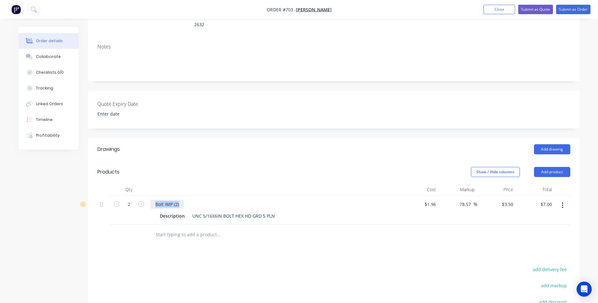
click at [152, 200] on div "Bolt IMP (2)" at bounding box center [167, 204] width 34 height 9
drag, startPoint x: 191, startPoint y: 206, endPoint x: 270, endPoint y: 208, distance: 79.4
click at [270, 211] on div "UNC 5/16X6IN BOLT HEX HD GRD 5 PLN" at bounding box center [234, 215] width 88 height 9
click at [559, 200] on button "button" at bounding box center [562, 205] width 15 height 11
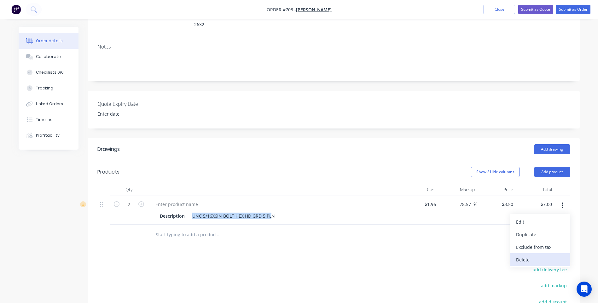
click at [520, 255] on div "Delete" at bounding box center [540, 259] width 49 height 9
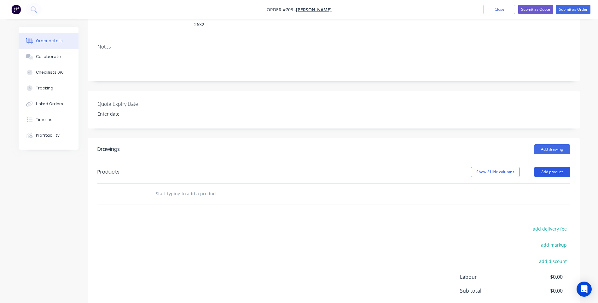
click at [545, 167] on button "Add product" at bounding box center [552, 172] width 36 height 10
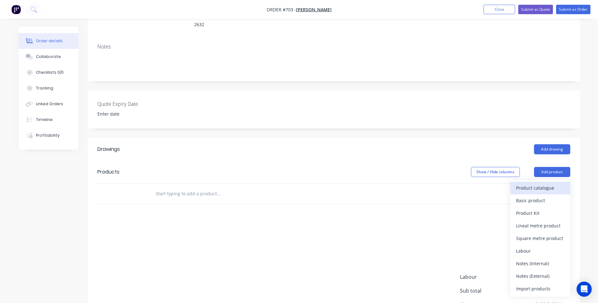
click at [538, 183] on div "Product catalogue" at bounding box center [540, 187] width 49 height 9
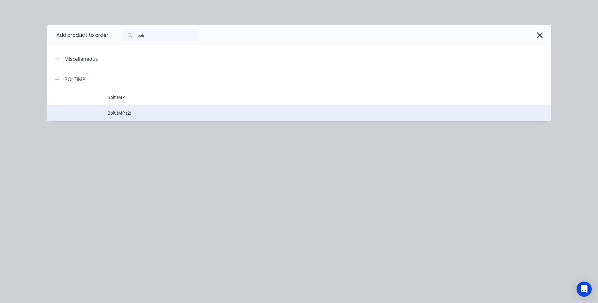
click at [122, 110] on span "Bolt IMP (2)" at bounding box center [284, 113] width 355 height 7
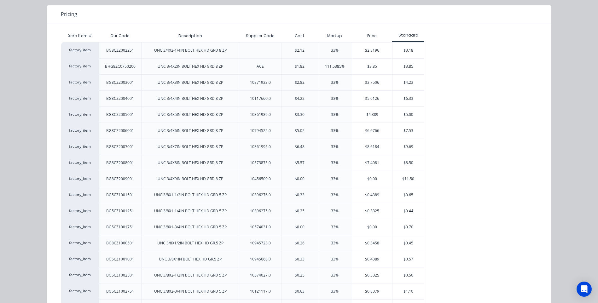
scroll to position [0, 0]
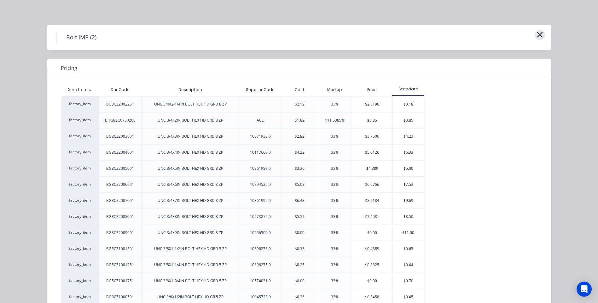
click at [537, 34] on icon "button" at bounding box center [540, 35] width 6 height 6
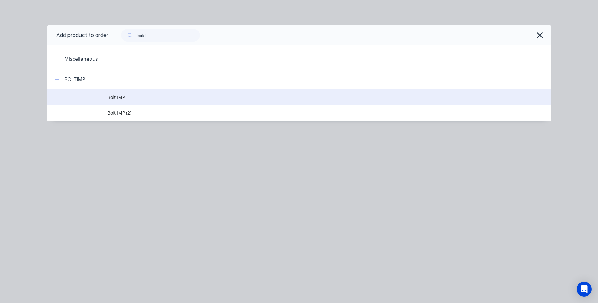
click at [122, 96] on span "Bolt IMP" at bounding box center [284, 97] width 355 height 7
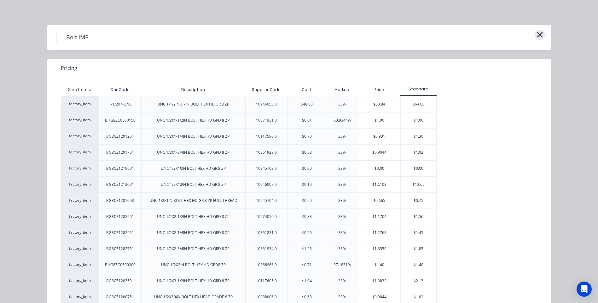
click at [536, 34] on icon "button" at bounding box center [539, 34] width 7 height 9
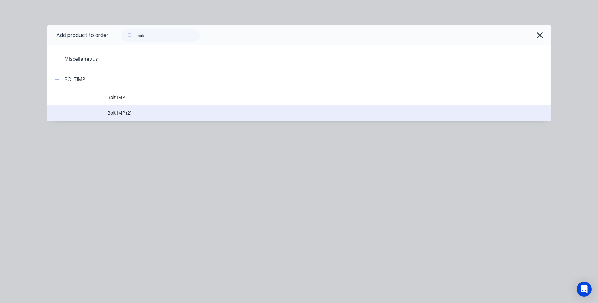
click at [118, 112] on span "Bolt IMP (2)" at bounding box center [284, 113] width 355 height 7
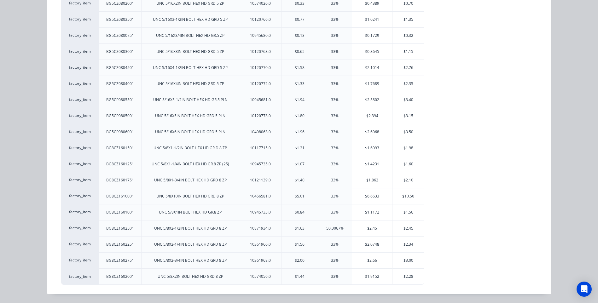
scroll to position [157, 0]
click at [407, 274] on div "$2.28" at bounding box center [408, 277] width 32 height 16
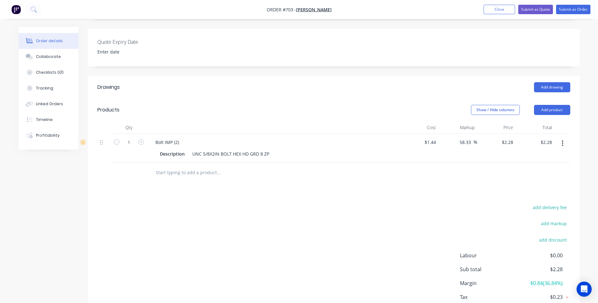
click at [196, 203] on div "add delivery fee add markup add discount Labour $0.00 Sub total $2.28 Margin $0…" at bounding box center [333, 264] width 473 height 122
click at [214, 149] on div "UNC 5/8X2IN BOLT HEX HD GRD 8 ZP" at bounding box center [231, 153] width 82 height 9
click at [174, 263] on div "add delivery fee add markup add discount Labour $0.00 Sub total $2.28 Margin $0…" at bounding box center [333, 264] width 473 height 122
click at [437, 138] on input "1.44" at bounding box center [432, 142] width 12 height 9
type input "$5.11"
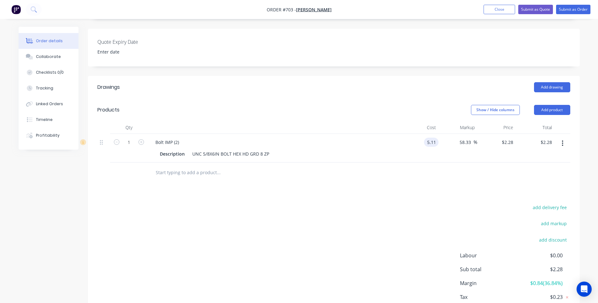
type input "$8.0908"
type input "$8.09"
type input "33"
type input "6.7963"
type input "$6.80"
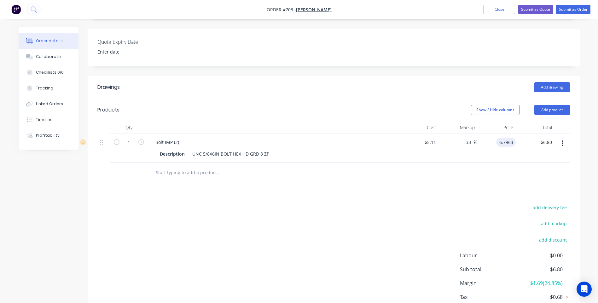
type input "$6.7963"
click at [417, 189] on div "Drawings Add drawing Products Show / Hide columns Add product Qty Cost Markup P…" at bounding box center [333, 205] width 491 height 258
click at [471, 138] on input "33" at bounding box center [469, 142] width 8 height 9
type input "3"
type input "50"
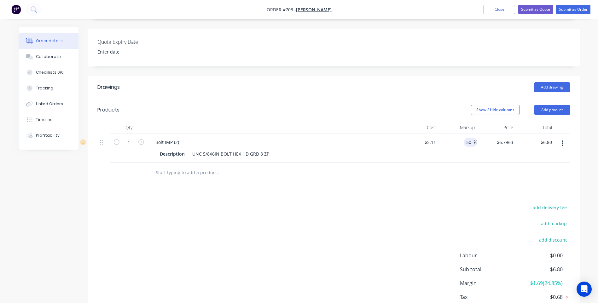
type input "7.665"
type input "$7.67"
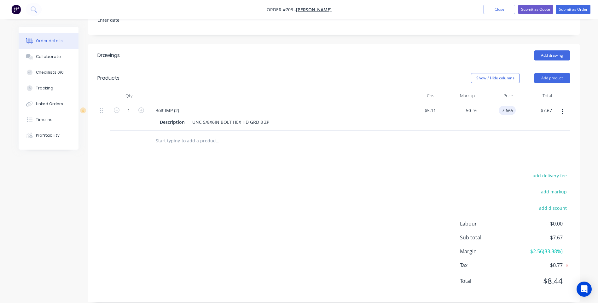
scroll to position [157, 0]
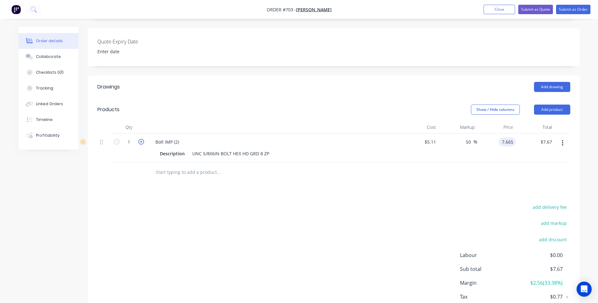
type input "$7.665"
click at [139, 139] on icon "button" at bounding box center [141, 142] width 6 height 6
type input "2"
type input "$15.33"
click at [146, 209] on div "add delivery fee add markup add discount Labour $0.00 Sub total $15.33 Margin $…" at bounding box center [333, 264] width 473 height 122
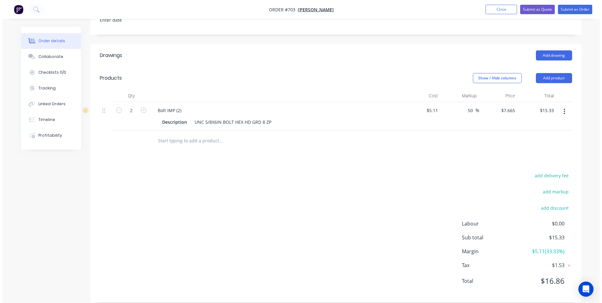
scroll to position [0, 0]
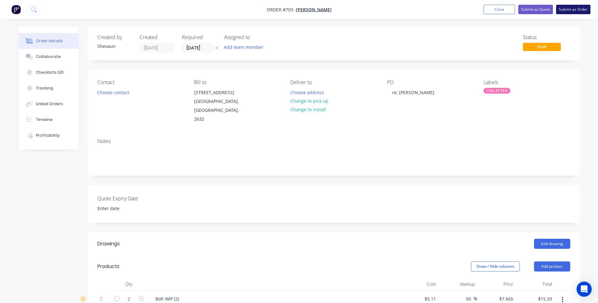
click at [571, 9] on button "Submit as Order" at bounding box center [573, 9] width 34 height 9
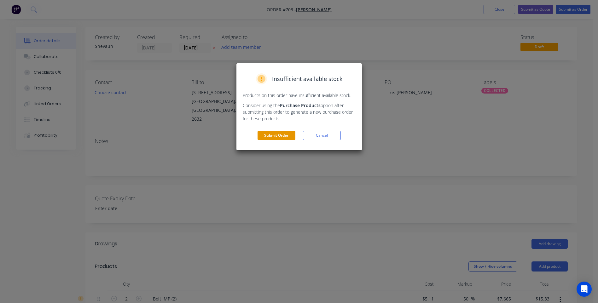
click at [275, 135] on button "Submit Order" at bounding box center [276, 135] width 38 height 9
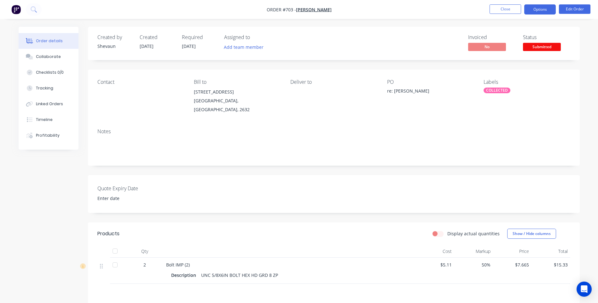
click at [533, 10] on button "Options" at bounding box center [540, 9] width 32 height 10
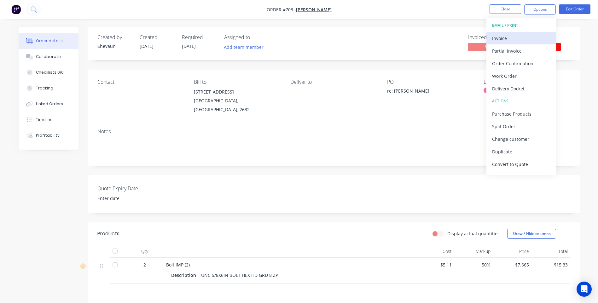
click at [501, 37] on div "Invoice" at bounding box center [521, 38] width 58 height 9
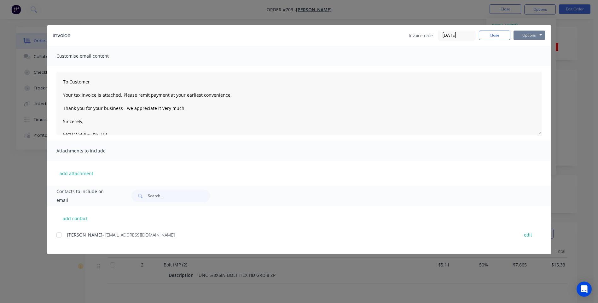
click at [529, 35] on button "Options" at bounding box center [529, 35] width 32 height 9
click at [528, 44] on button "Preview" at bounding box center [533, 46] width 40 height 10
click at [60, 237] on div at bounding box center [59, 235] width 13 height 13
click at [521, 37] on button "Options" at bounding box center [529, 35] width 32 height 9
click at [529, 67] on button "Email" at bounding box center [533, 67] width 40 height 10
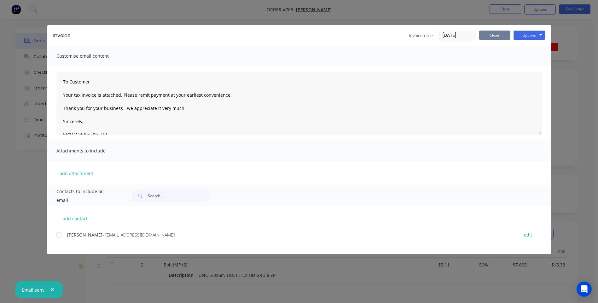
click at [492, 34] on button "Close" at bounding box center [495, 35] width 32 height 9
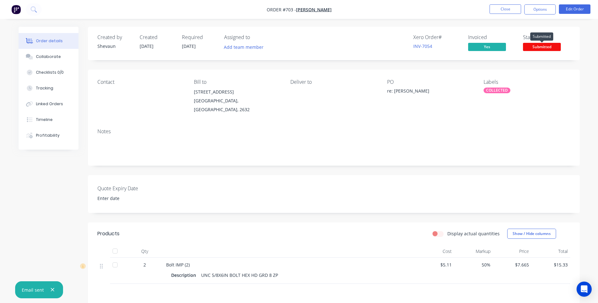
click at [531, 47] on span "Submitted" at bounding box center [542, 47] width 38 height 8
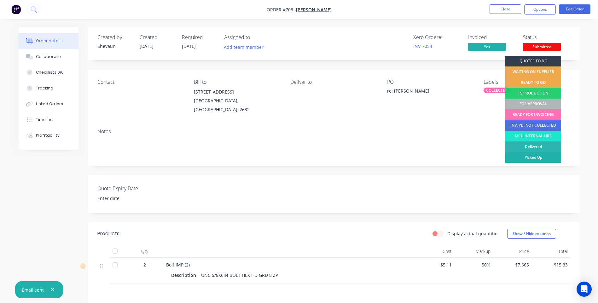
click at [533, 158] on div "Picked Up" at bounding box center [533, 157] width 56 height 11
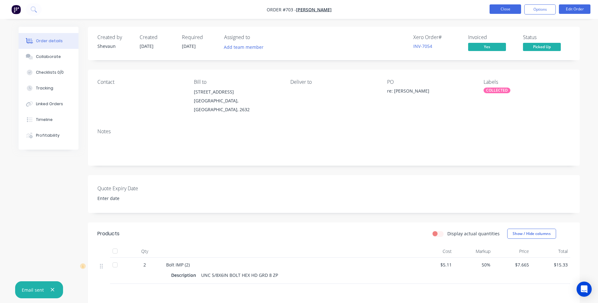
click at [499, 9] on button "Close" at bounding box center [505, 8] width 32 height 9
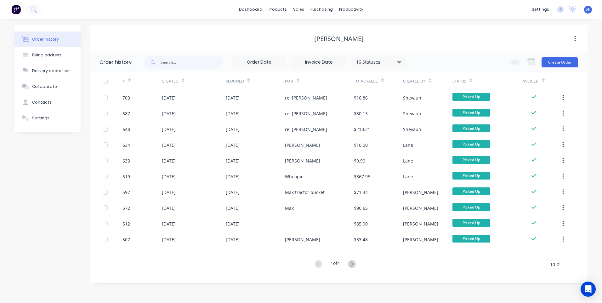
click at [589, 10] on span "SH" at bounding box center [588, 10] width 5 height 6
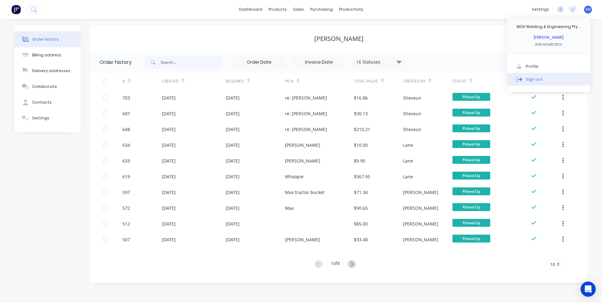
click at [536, 78] on div "Sign out" at bounding box center [534, 79] width 17 height 6
